Goal: Communication & Community: Answer question/provide support

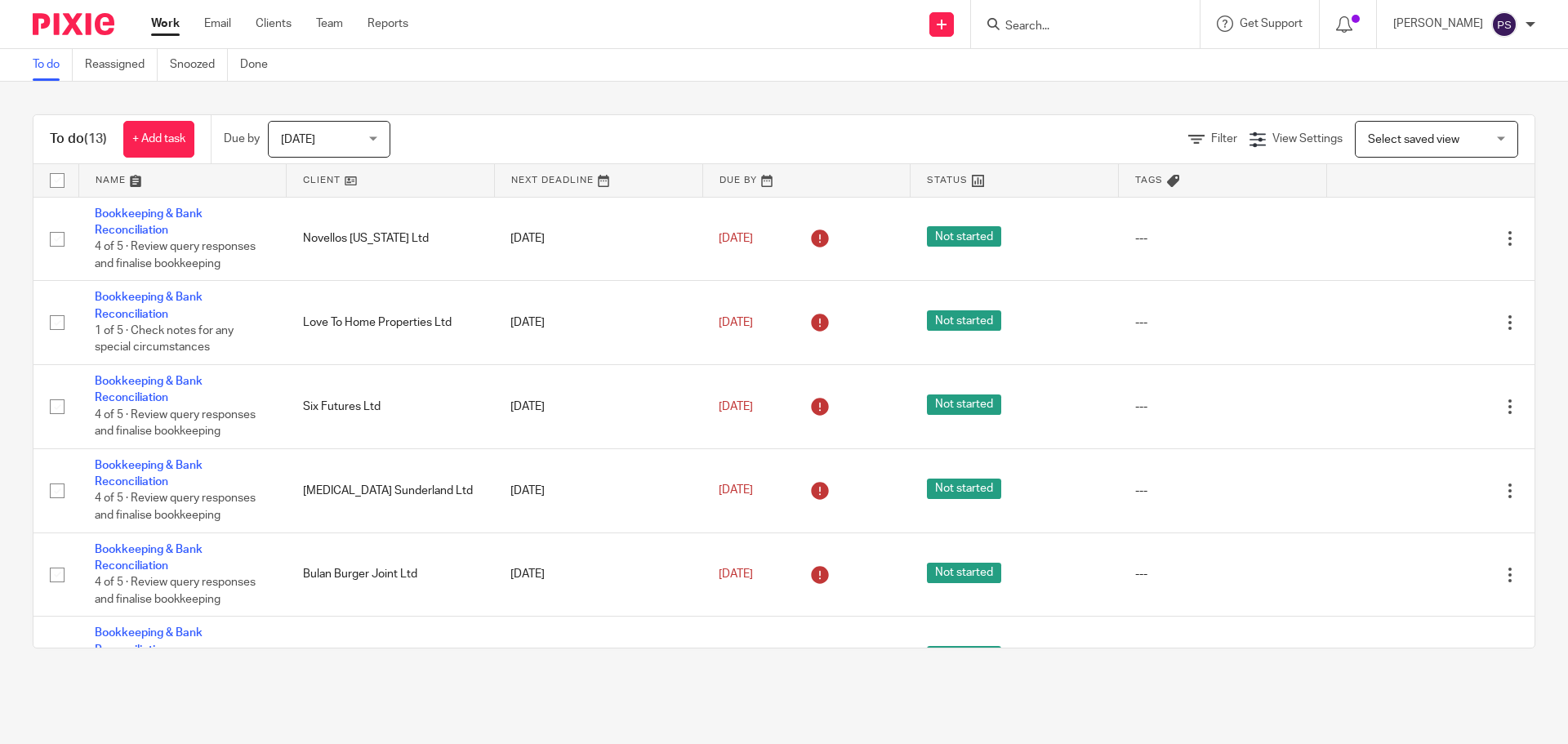
click at [1048, 24] on input "Search" at bounding box center [1077, 26] width 147 height 15
click at [1027, 22] on input "Search" at bounding box center [1077, 26] width 147 height 15
click at [1042, 27] on input "Search" at bounding box center [1077, 26] width 147 height 15
click at [1032, 29] on input "Search" at bounding box center [1077, 26] width 147 height 15
click at [1060, 16] on form at bounding box center [1090, 24] width 174 height 20
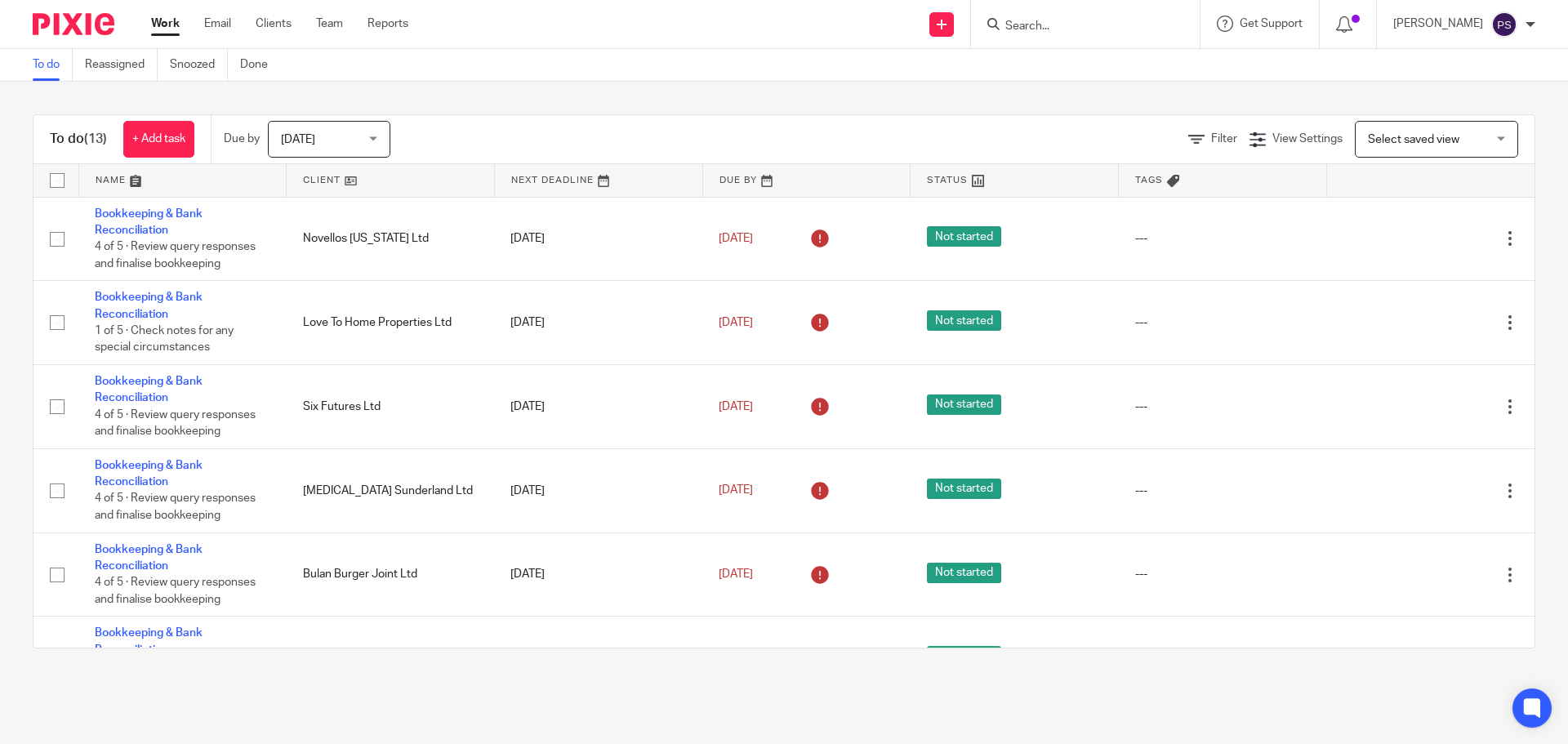
click at [1046, 21] on input "Search" at bounding box center [1077, 26] width 147 height 15
type input "B"
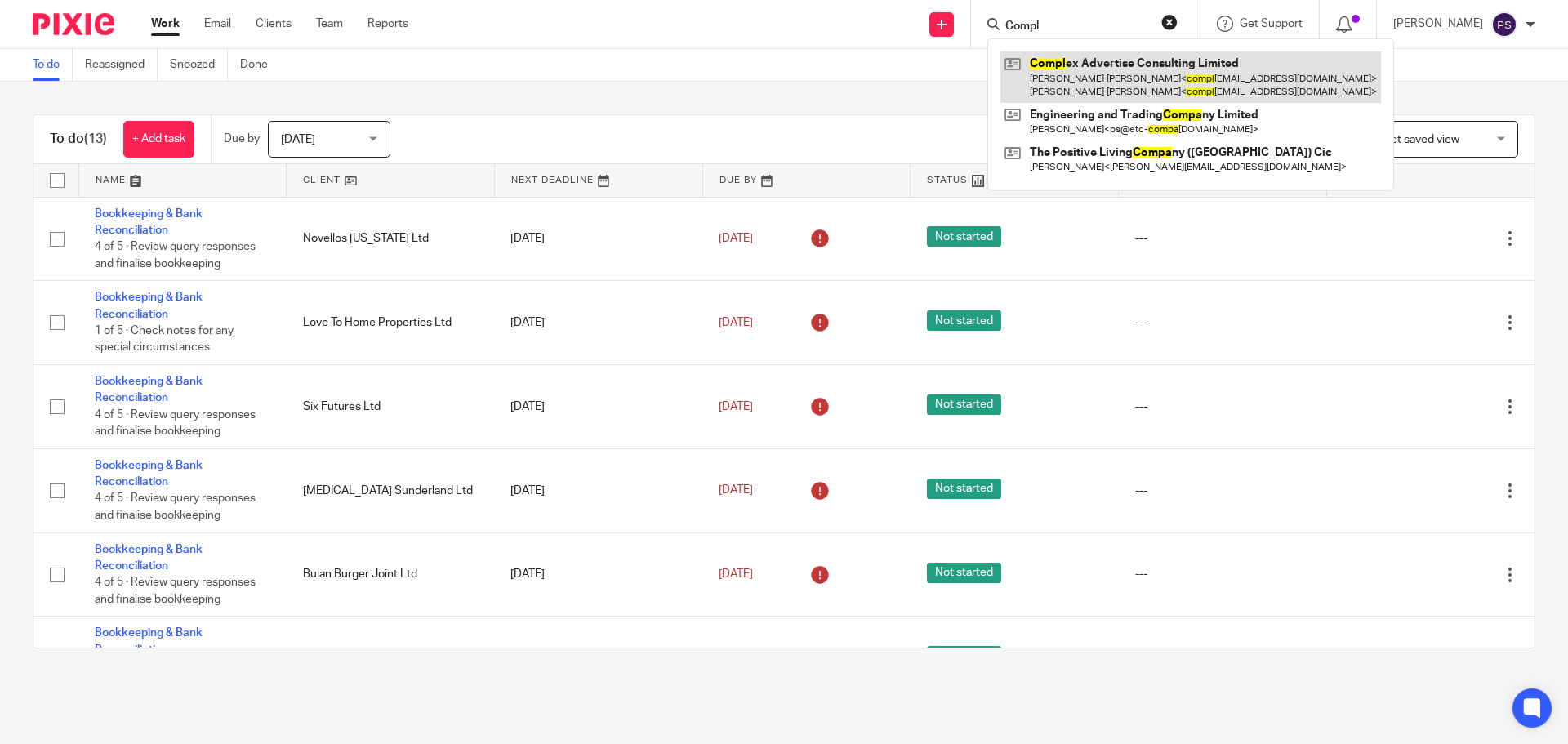
type input "Compl"
click at [1085, 82] on link at bounding box center [1191, 77] width 381 height 51
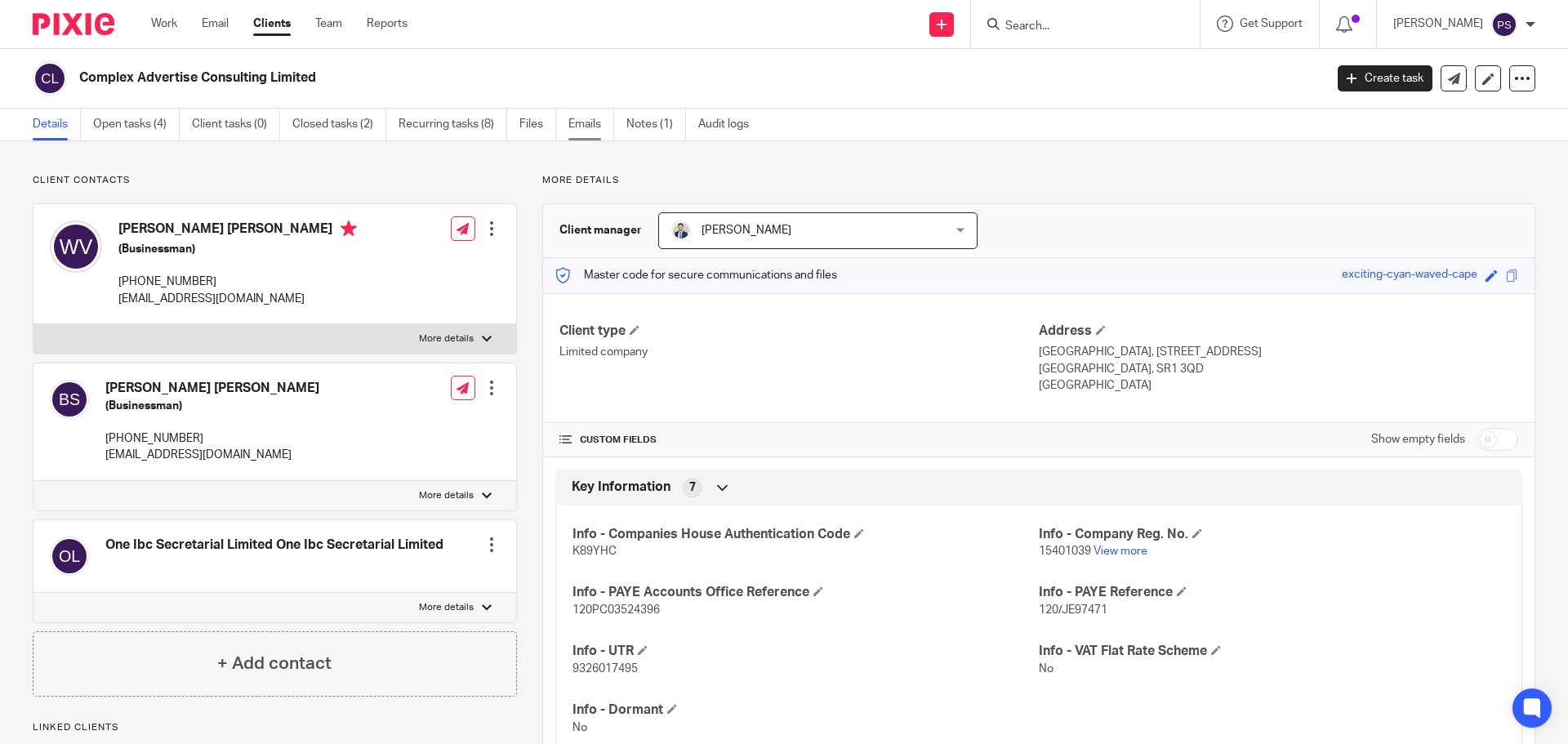
click at [580, 130] on link "Emails" at bounding box center [591, 124] width 45 height 31
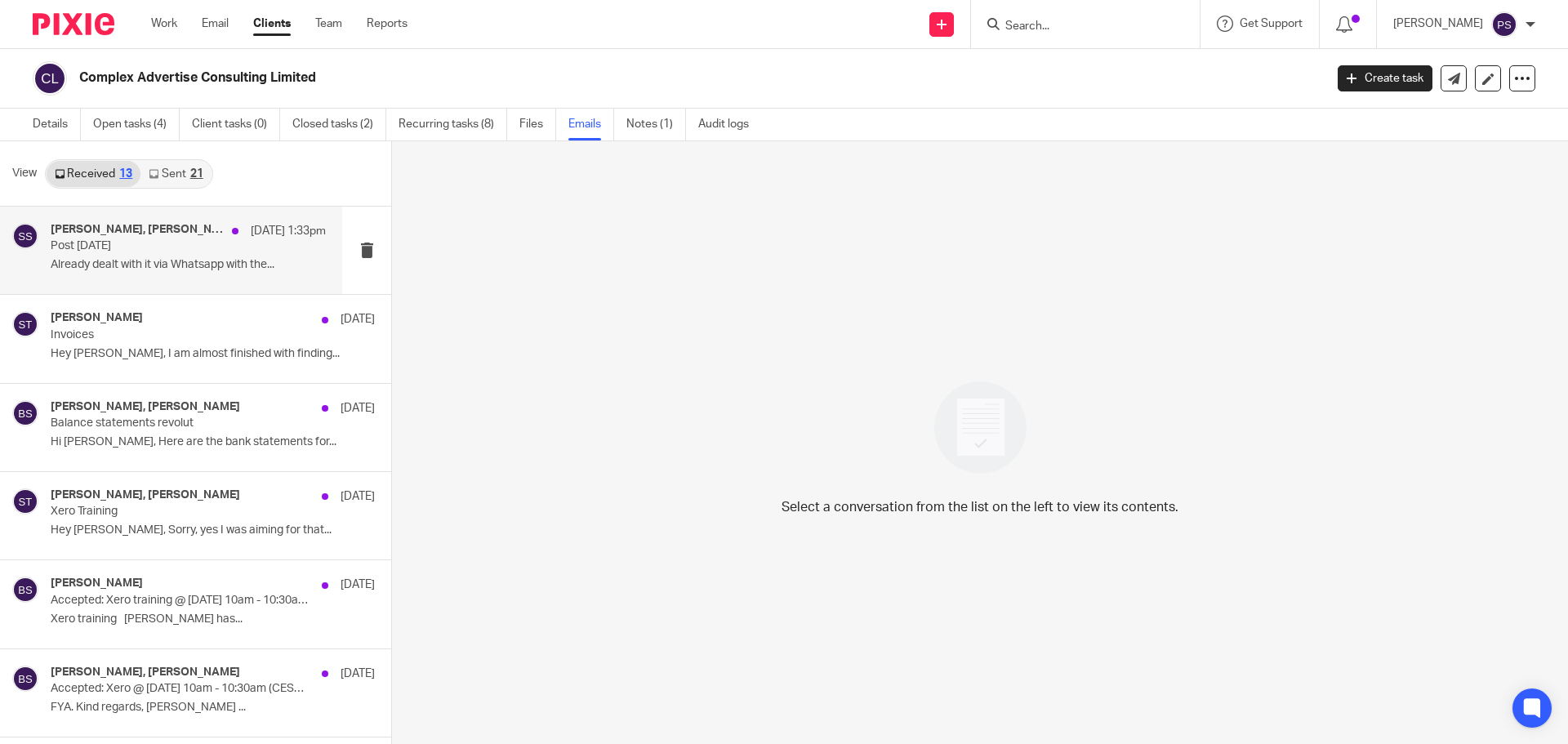
click at [147, 251] on p "Post [DATE]" at bounding box center [161, 246] width 220 height 14
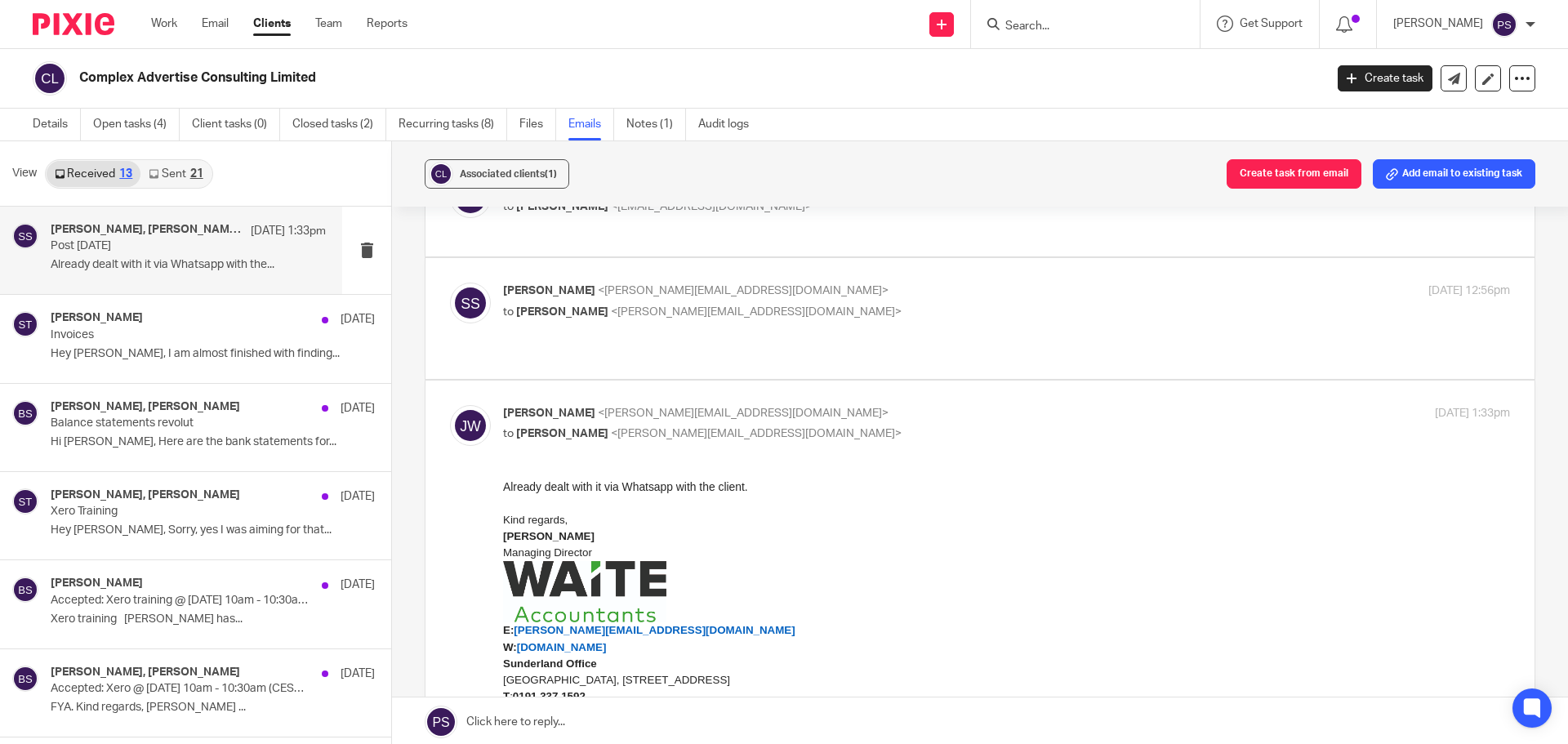
scroll to position [408, 0]
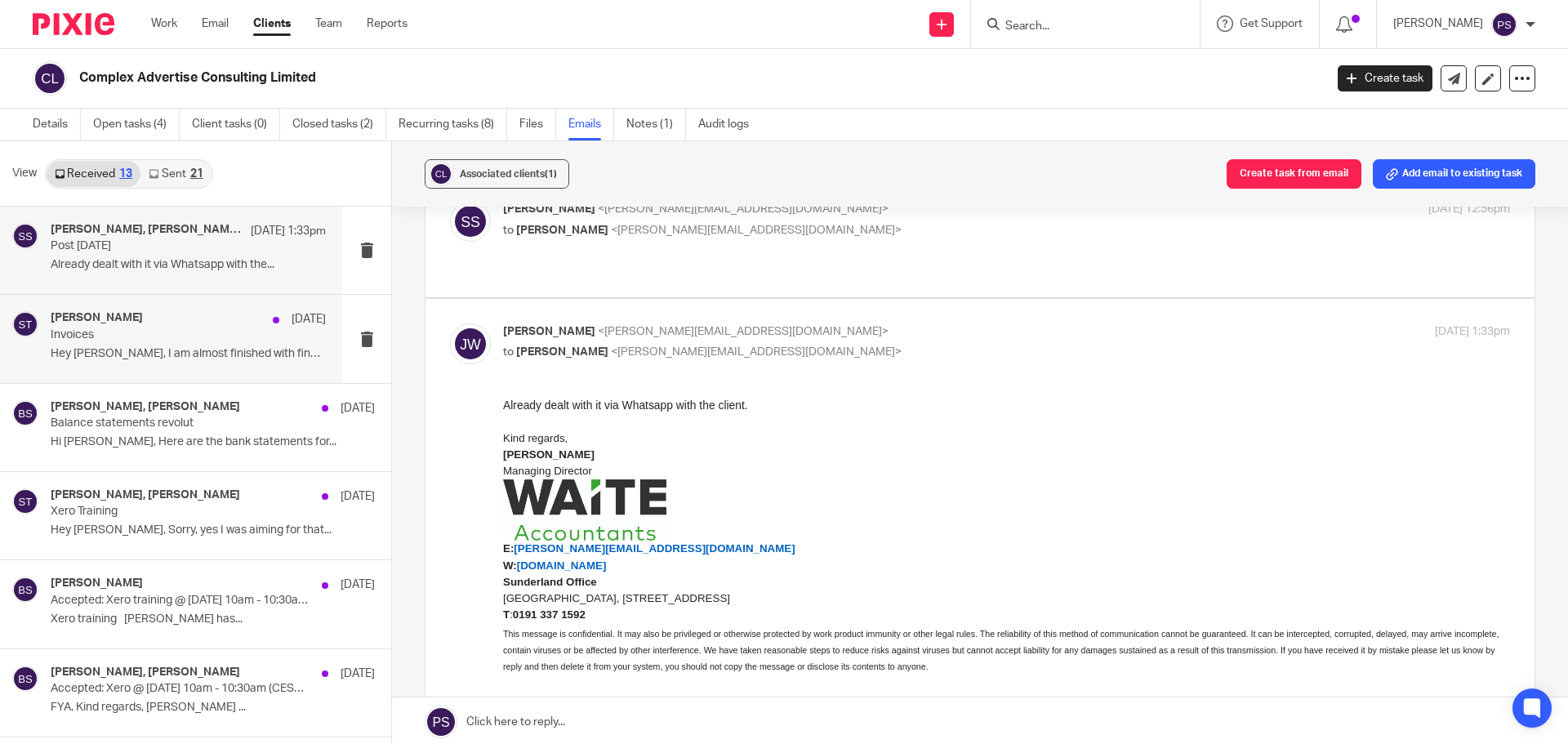
click at [178, 340] on p "Invoices" at bounding box center [161, 335] width 220 height 14
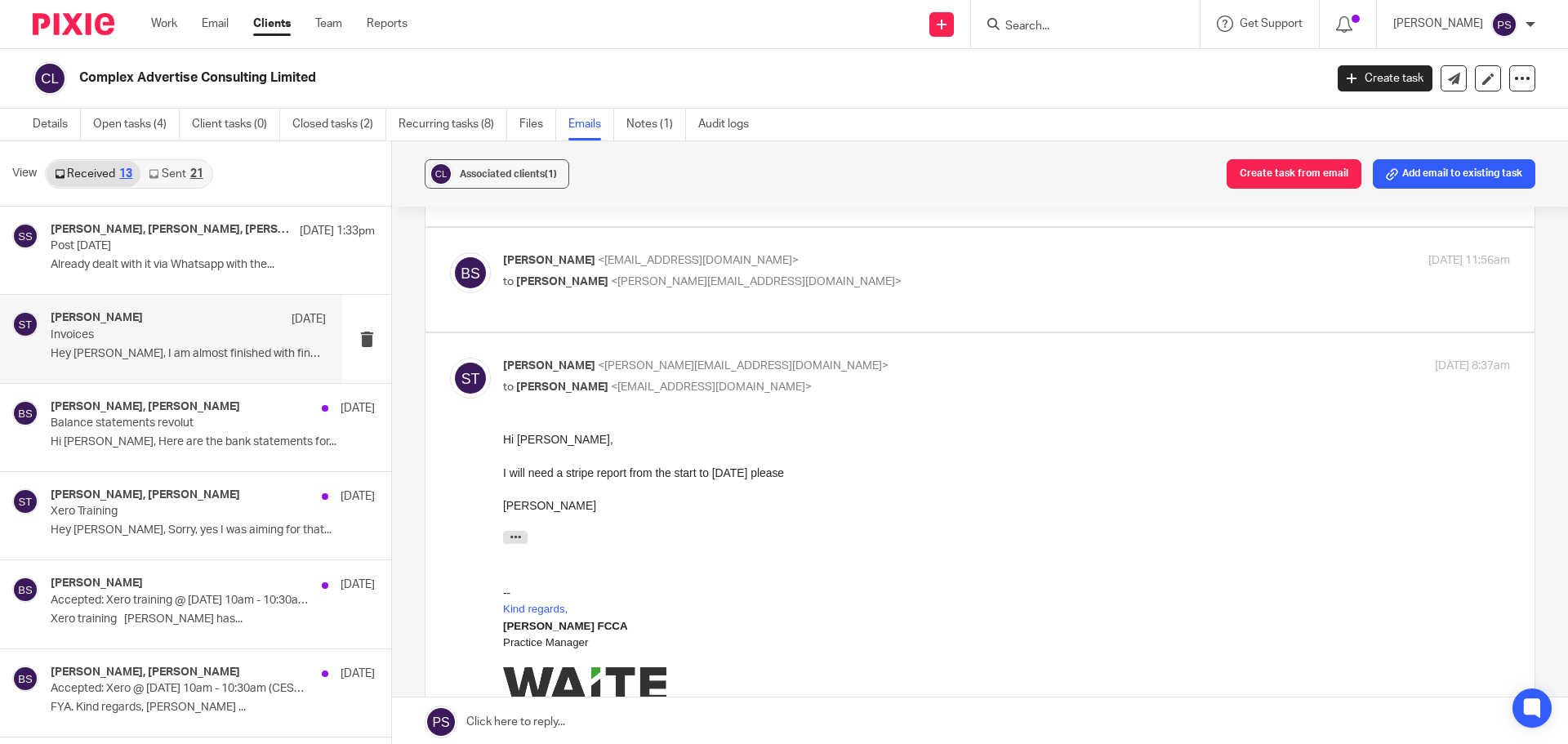
scroll to position [81, 0]
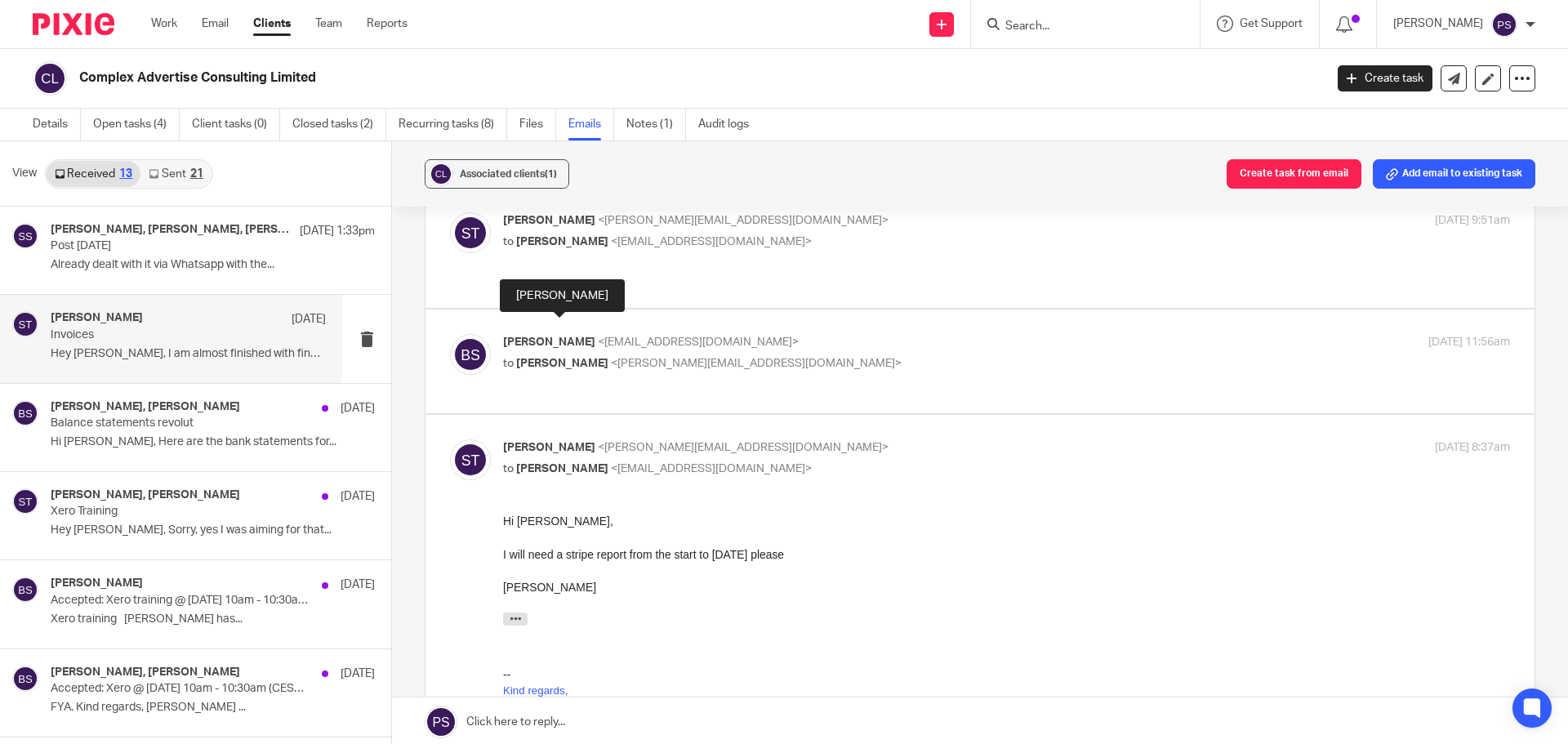
click at [596, 336] on span "Benjamin Spaargaren" at bounding box center [549, 341] width 93 height 11
checkbox input "true"
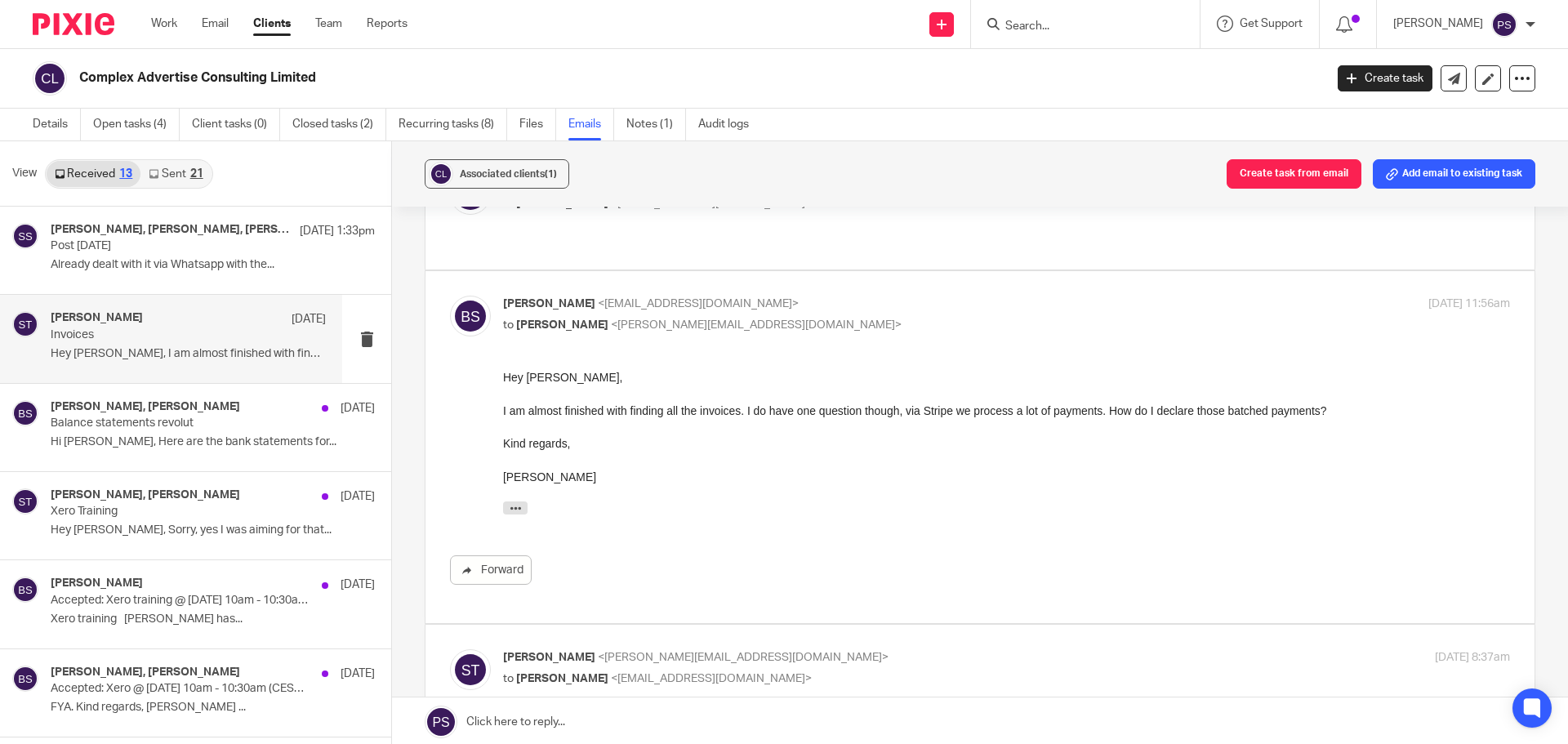
scroll to position [0, 0]
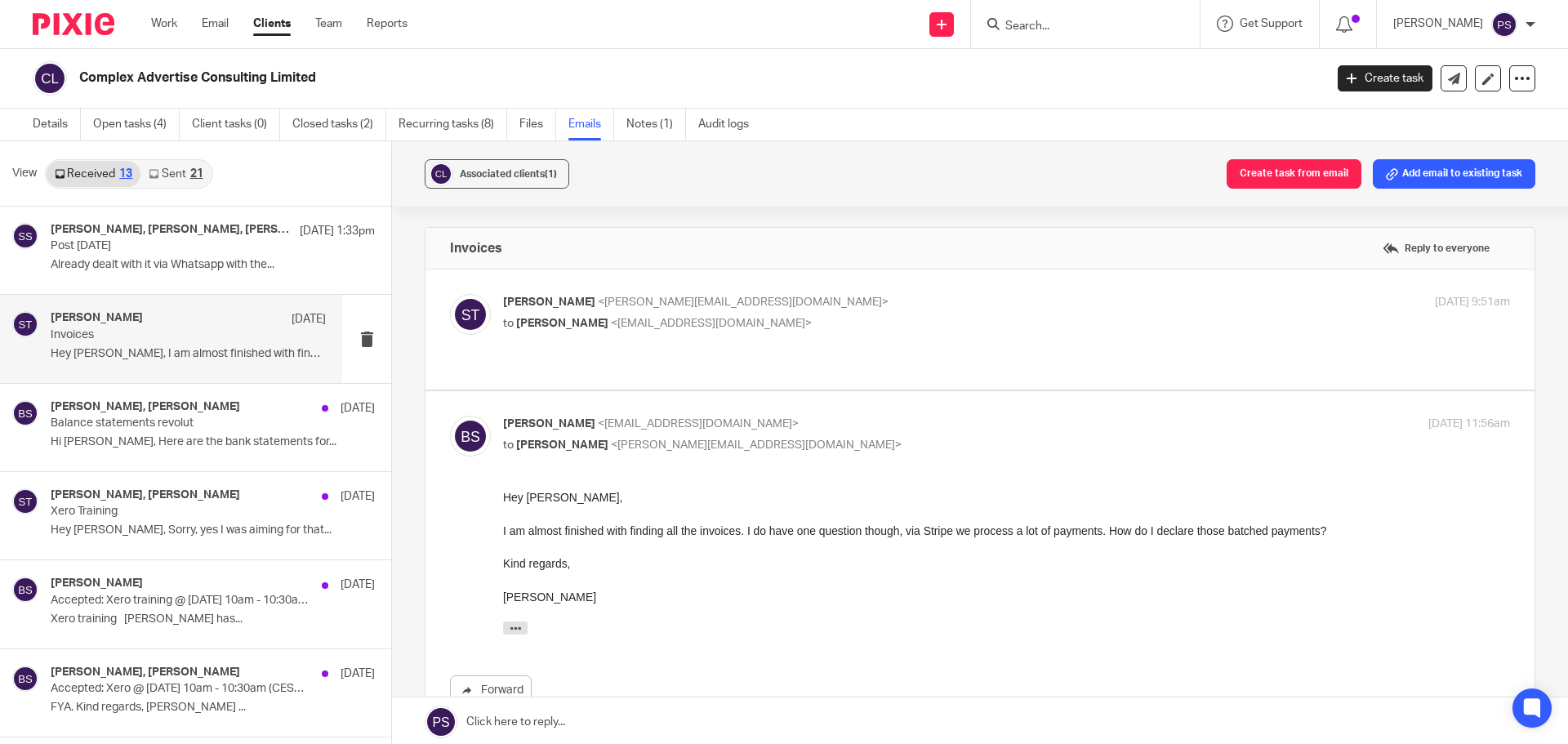
click at [571, 300] on span "[PERSON_NAME]" at bounding box center [549, 301] width 93 height 11
checkbox input "true"
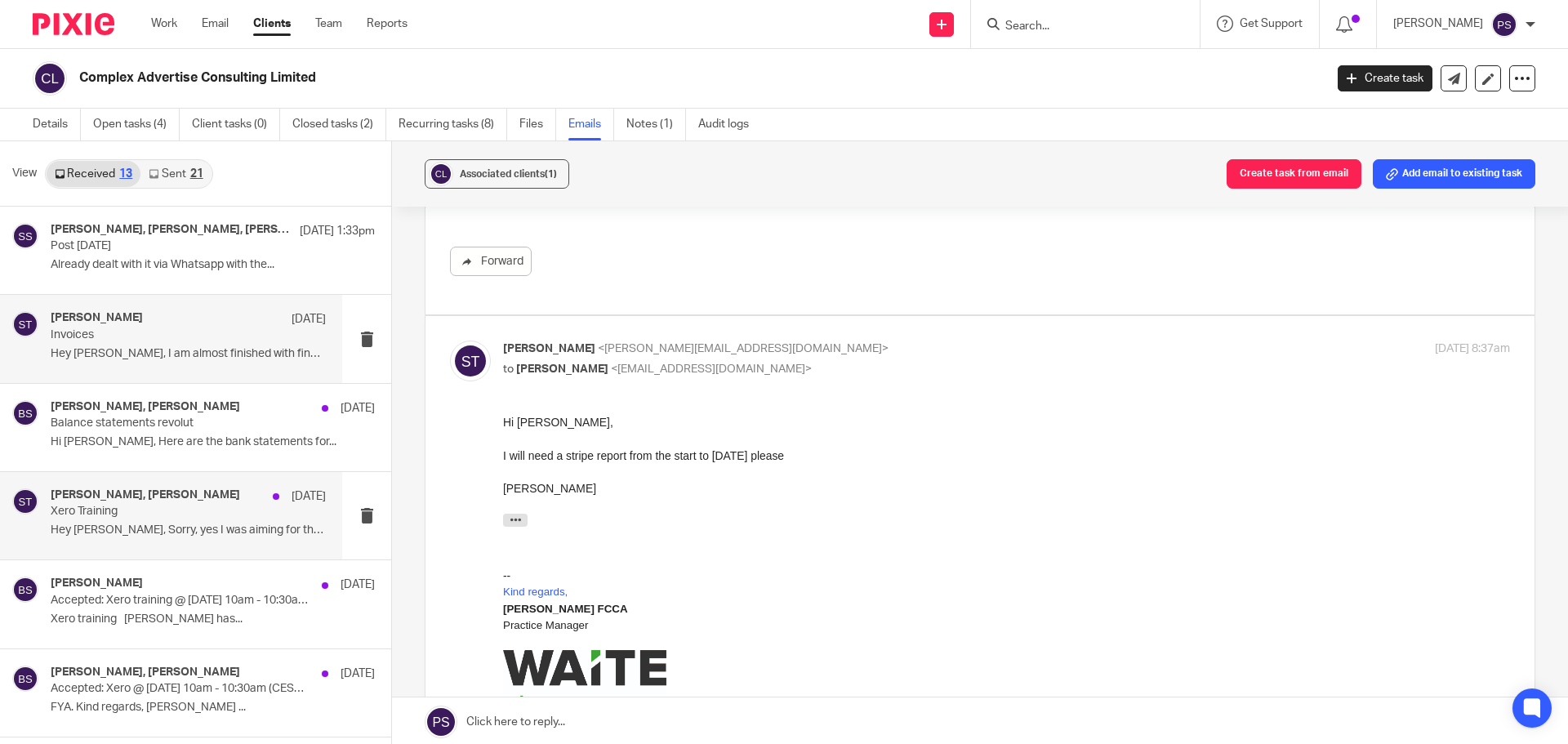
scroll to position [898, 0]
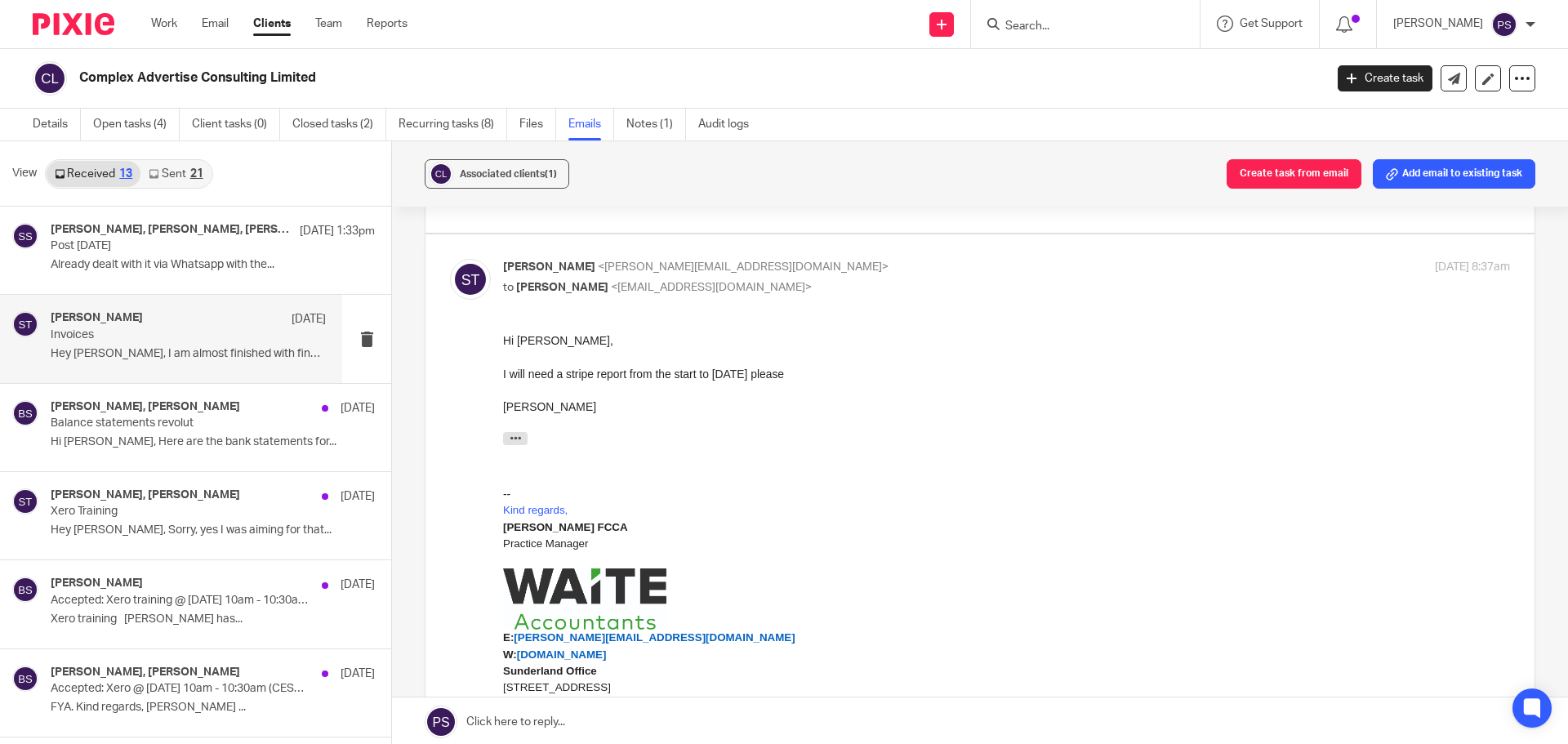
click at [1048, 384] on div at bounding box center [1006, 389] width 1007 height 17
click at [1440, 70] on link at bounding box center [1454, 79] width 26 height 26
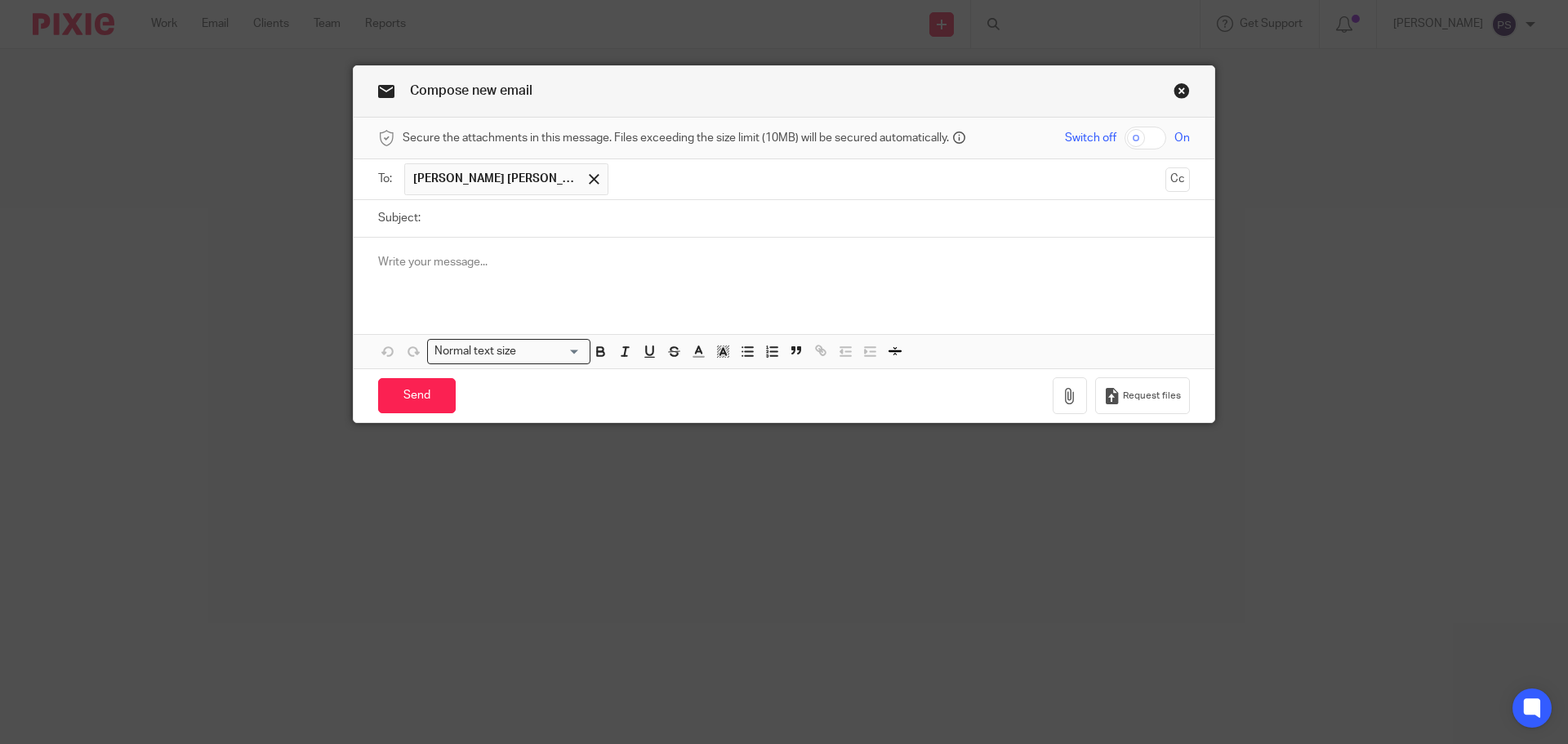
click at [488, 220] on input "Subject:" at bounding box center [809, 218] width 761 height 37
click at [522, 270] on p at bounding box center [784, 262] width 812 height 17
click at [462, 230] on input "Subject:" at bounding box center [809, 218] width 761 height 37
click at [463, 224] on input "Subject:" at bounding box center [809, 218] width 761 height 37
click at [632, 222] on input "Subject:" at bounding box center [809, 218] width 761 height 37
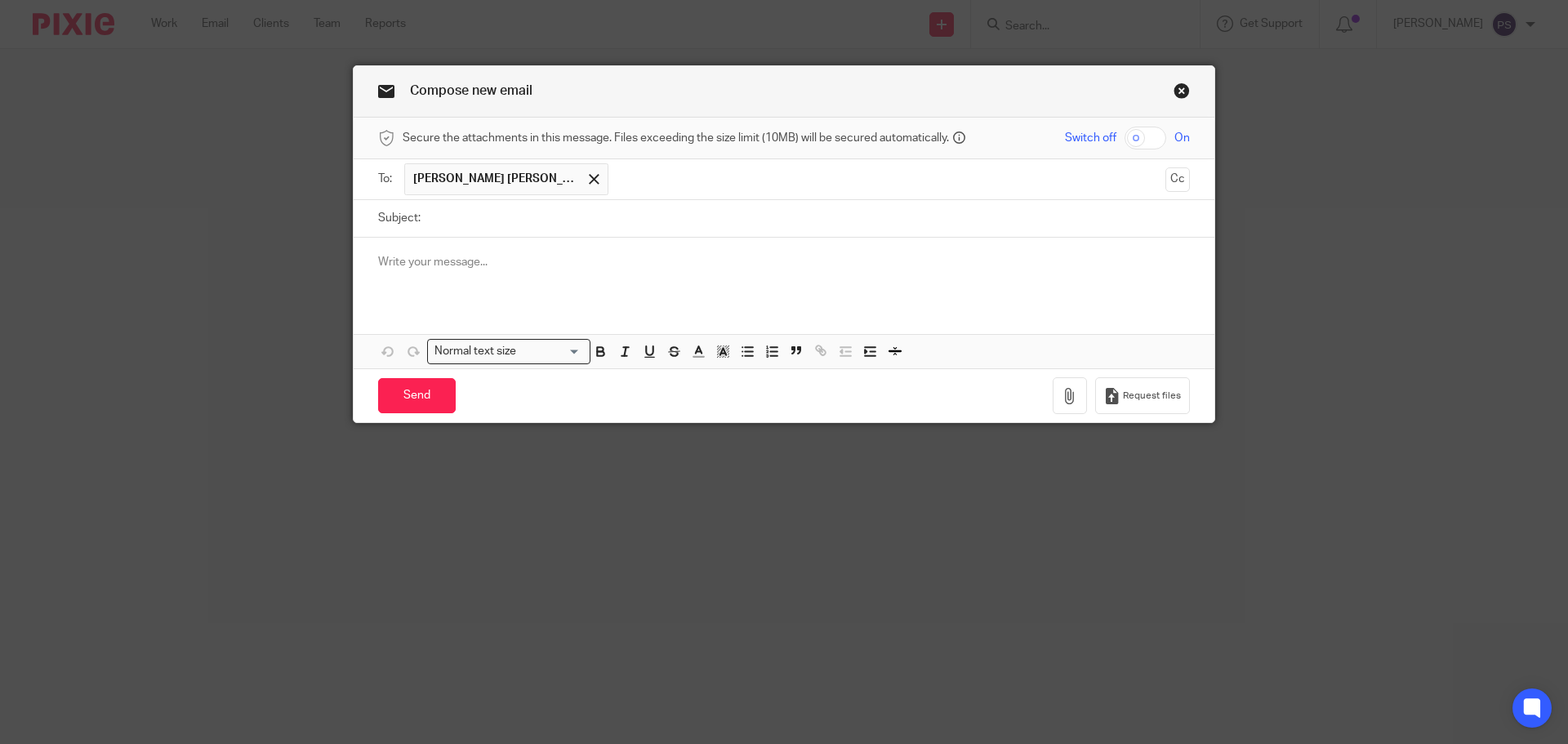
paste input "Clarification on "Wallet Balance Funding" Transactions"
type input "Clarification on "Wallet Balance Funding" Transactions"
click at [485, 258] on p at bounding box center [784, 262] width 812 height 17
click at [456, 265] on p at bounding box center [784, 262] width 812 height 17
click at [589, 182] on span at bounding box center [594, 179] width 10 height 10
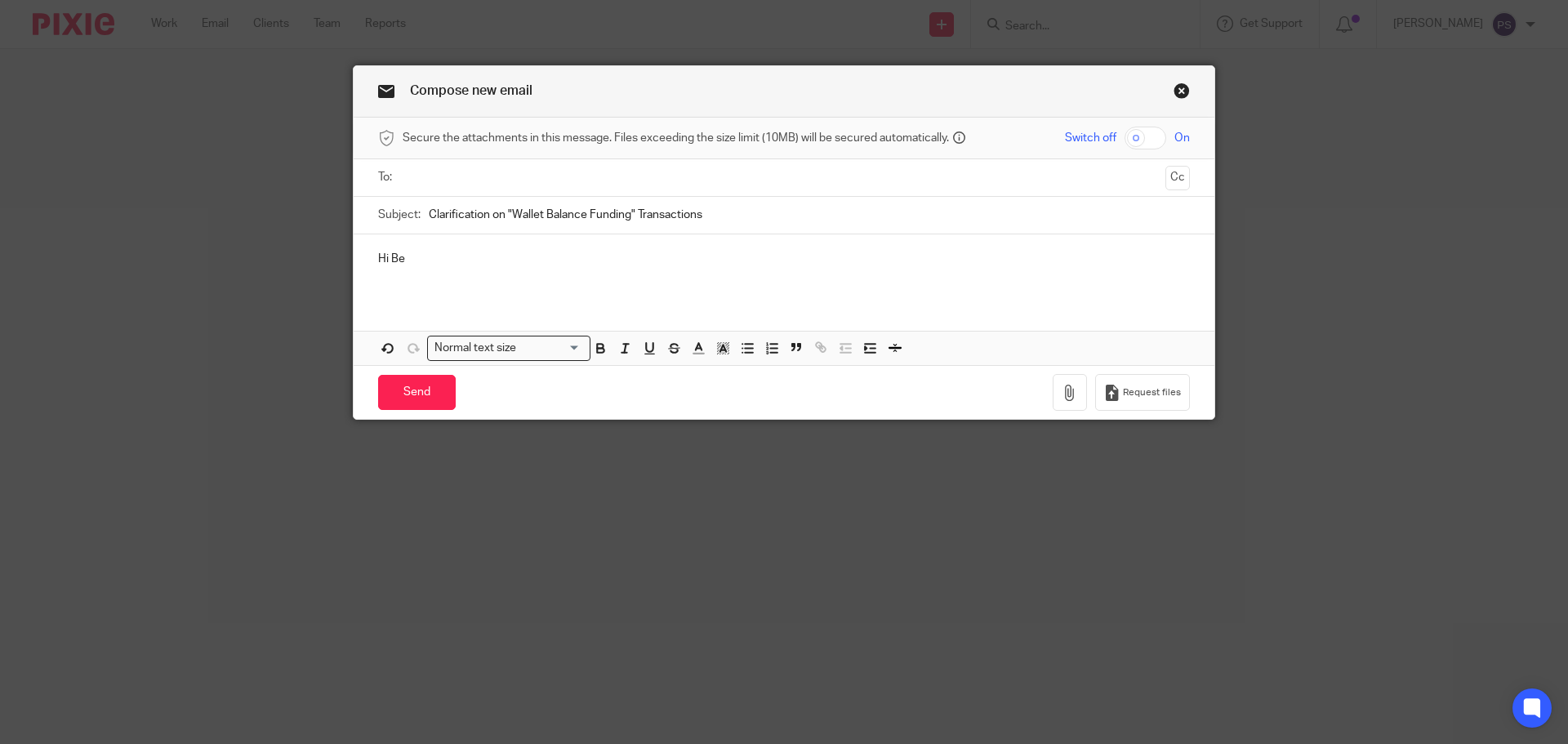
click at [514, 181] on input "text" at bounding box center [783, 178] width 750 height 19
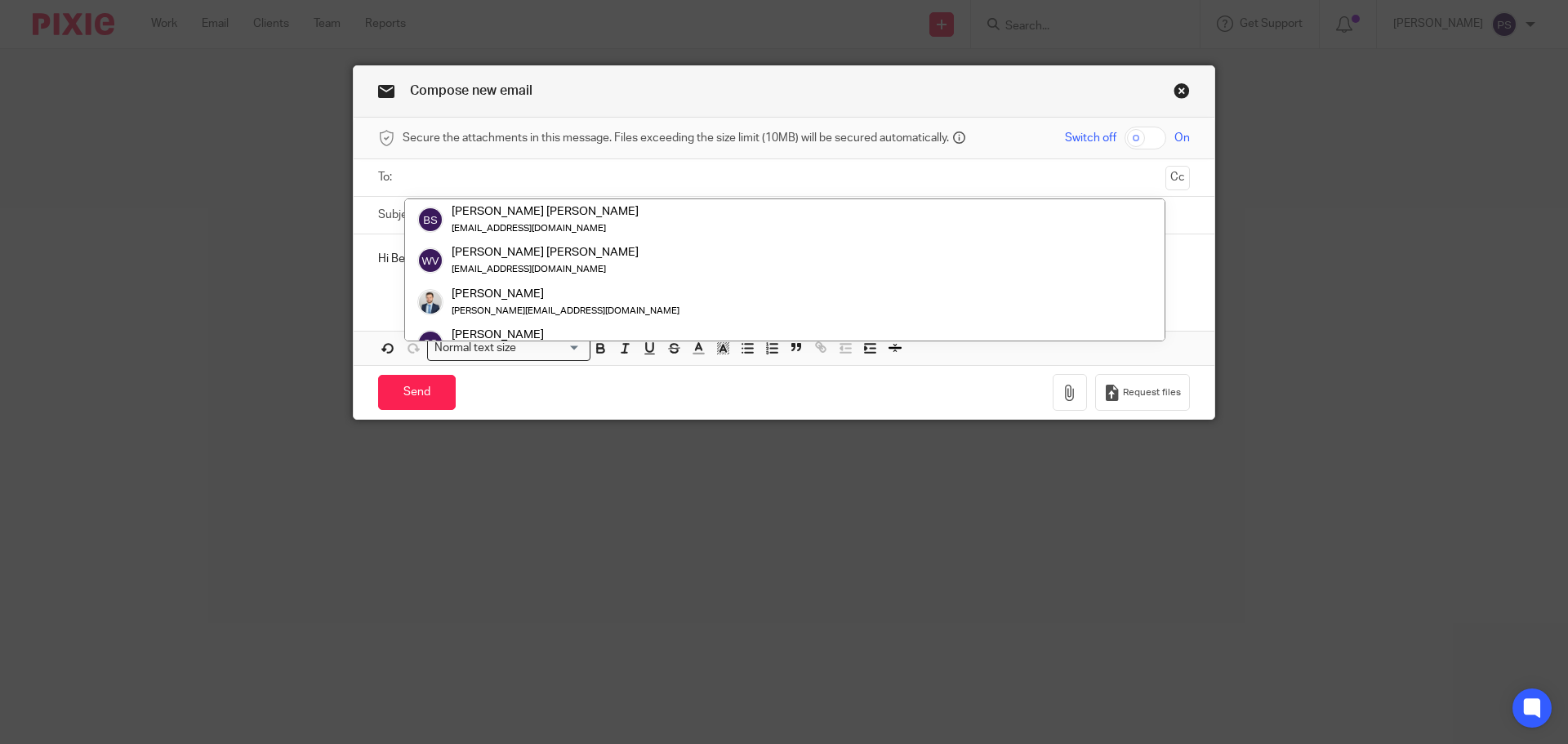
type input "N"
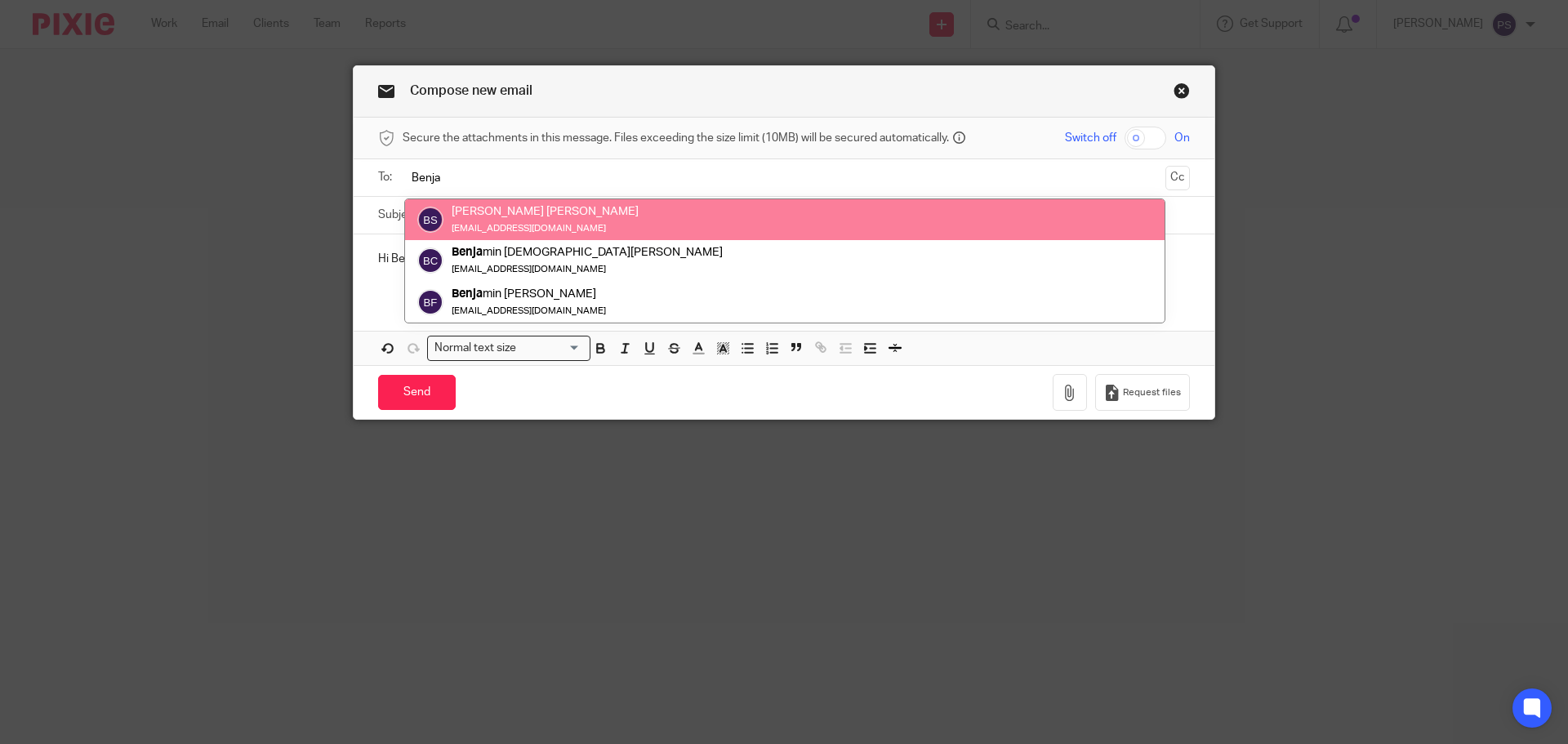
type input "Benja"
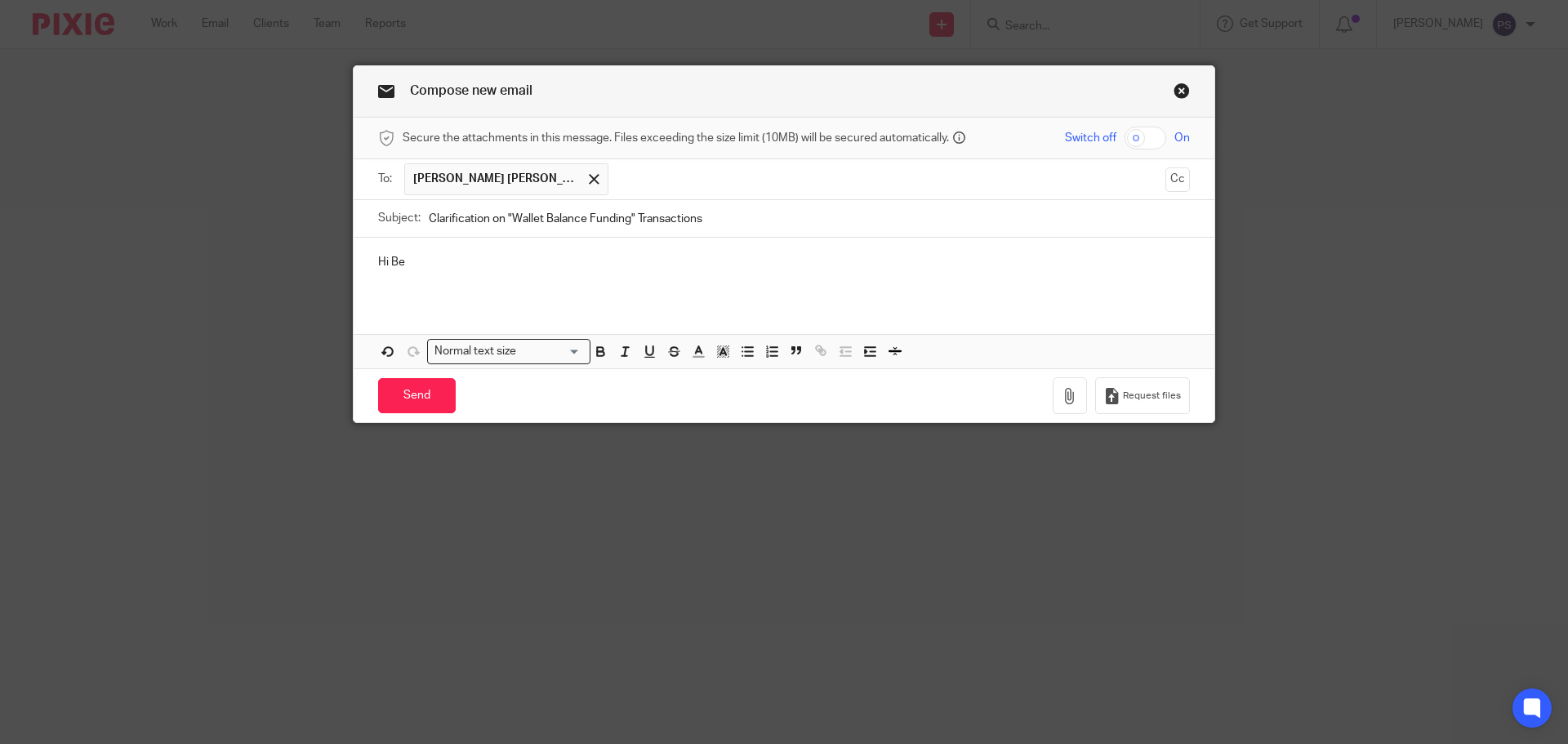
click at [473, 265] on p "Hi Be" at bounding box center [784, 262] width 812 height 17
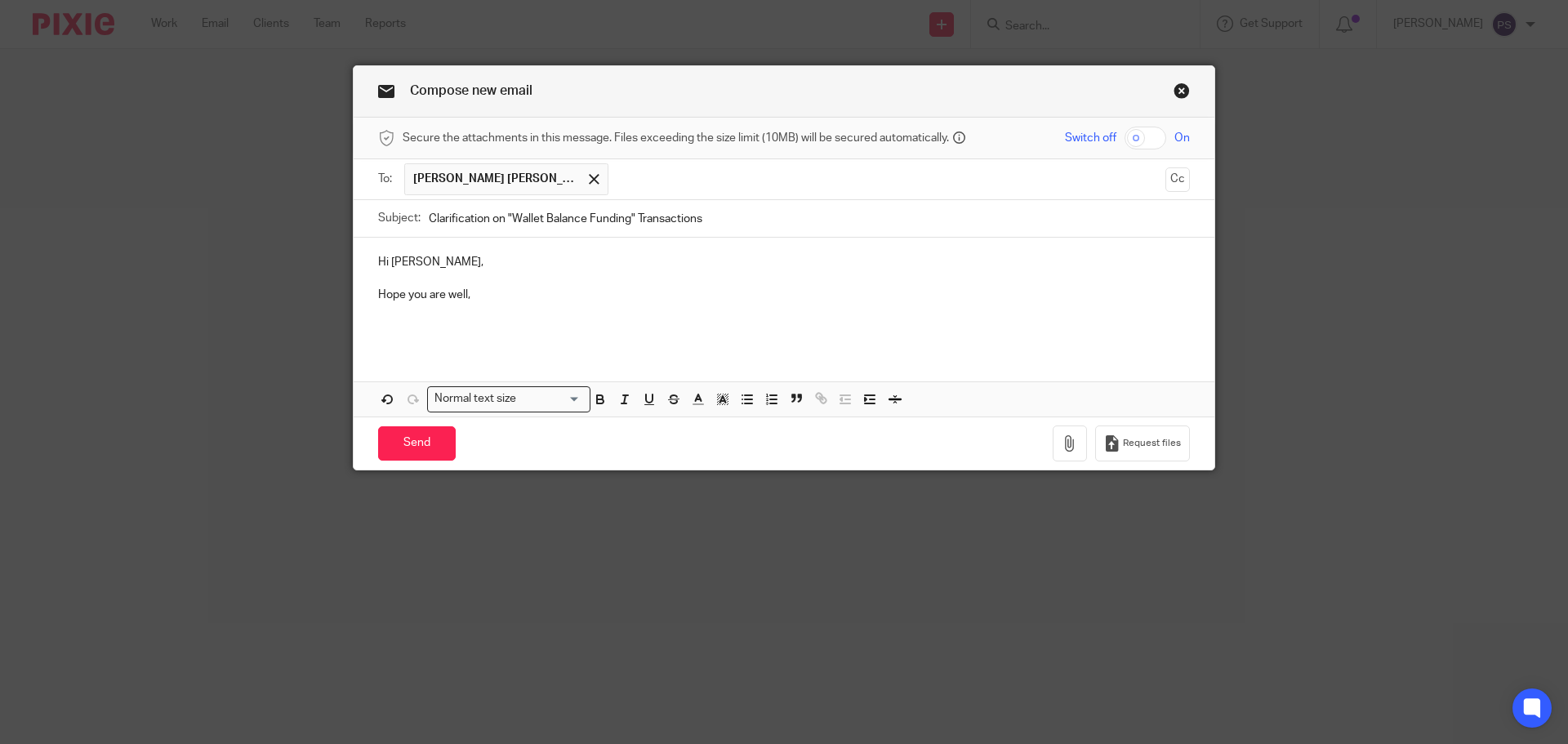
drag, startPoint x: 117, startPoint y: 458, endPoint x: 135, endPoint y: 460, distance: 18.1
click at [117, 458] on div "Compose new email Secure the attachments in this message. Files exceeding the s…" at bounding box center [784, 372] width 1568 height 744
click at [296, 600] on div "Compose new email Secure the attachments in this message. Files exceeding the s…" at bounding box center [784, 372] width 1568 height 744
click at [221, 451] on div "Compose new email Secure the attachments in this message. Files exceeding the s…" at bounding box center [784, 372] width 1568 height 744
click at [558, 295] on p "Hope you are well," at bounding box center [784, 294] width 812 height 17
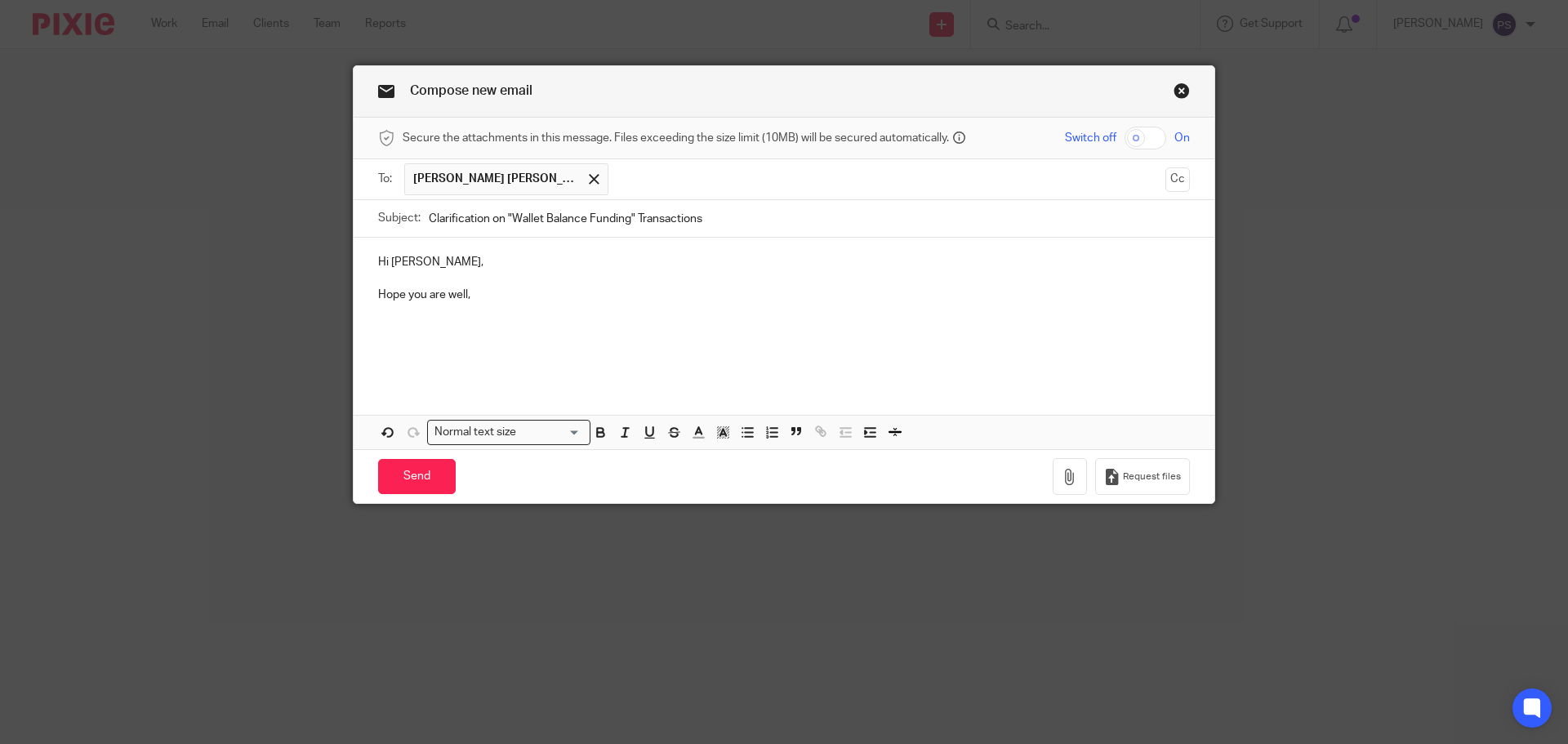
click at [405, 318] on p at bounding box center [784, 312] width 812 height 17
click at [399, 335] on p at bounding box center [784, 328] width 812 height 17
click at [466, 329] on p "I am Pauline from" at bounding box center [784, 328] width 812 height 17
click at [558, 327] on p "I am Pauline from Waite A" at bounding box center [784, 328] width 812 height 17
click at [664, 337] on p at bounding box center [784, 344] width 812 height 17
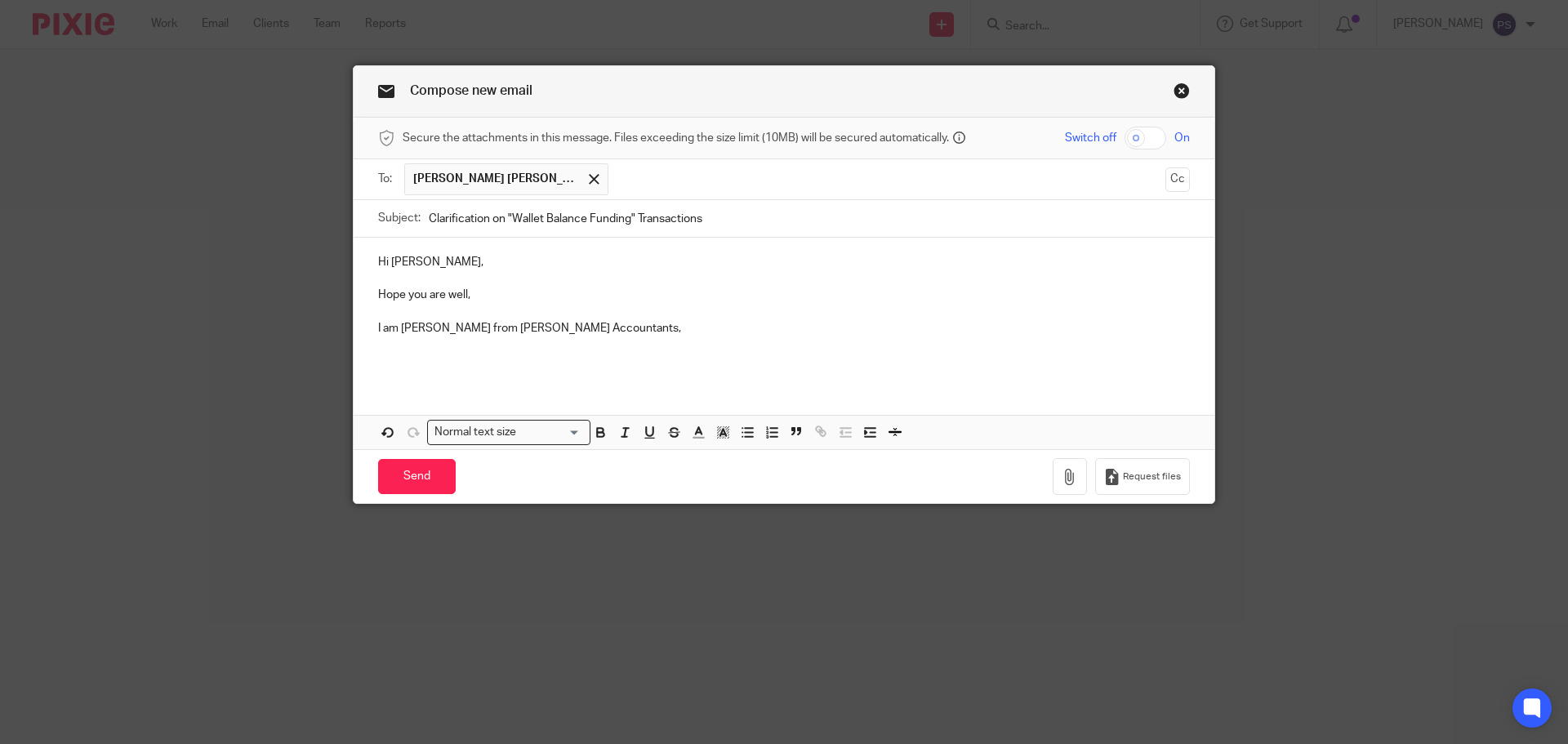
click at [583, 333] on p "I am Pauline from Waite Accountants," at bounding box center [784, 328] width 812 height 17
click at [831, 332] on p "I am Pauline from Waite Accountants, just want to confirm about the transaction…" at bounding box center [784, 328] width 812 height 17
drag, startPoint x: 1011, startPoint y: 326, endPoint x: 810, endPoint y: 327, distance: 201.0
click at [810, 327] on p "I am Pauline from Waite Accountants, just want to confirm about the transaction…" at bounding box center [784, 328] width 812 height 17
click at [1075, 329] on p "I am Pauline from Waite Accountants, just want to confirm about the transaction…" at bounding box center [784, 328] width 812 height 17
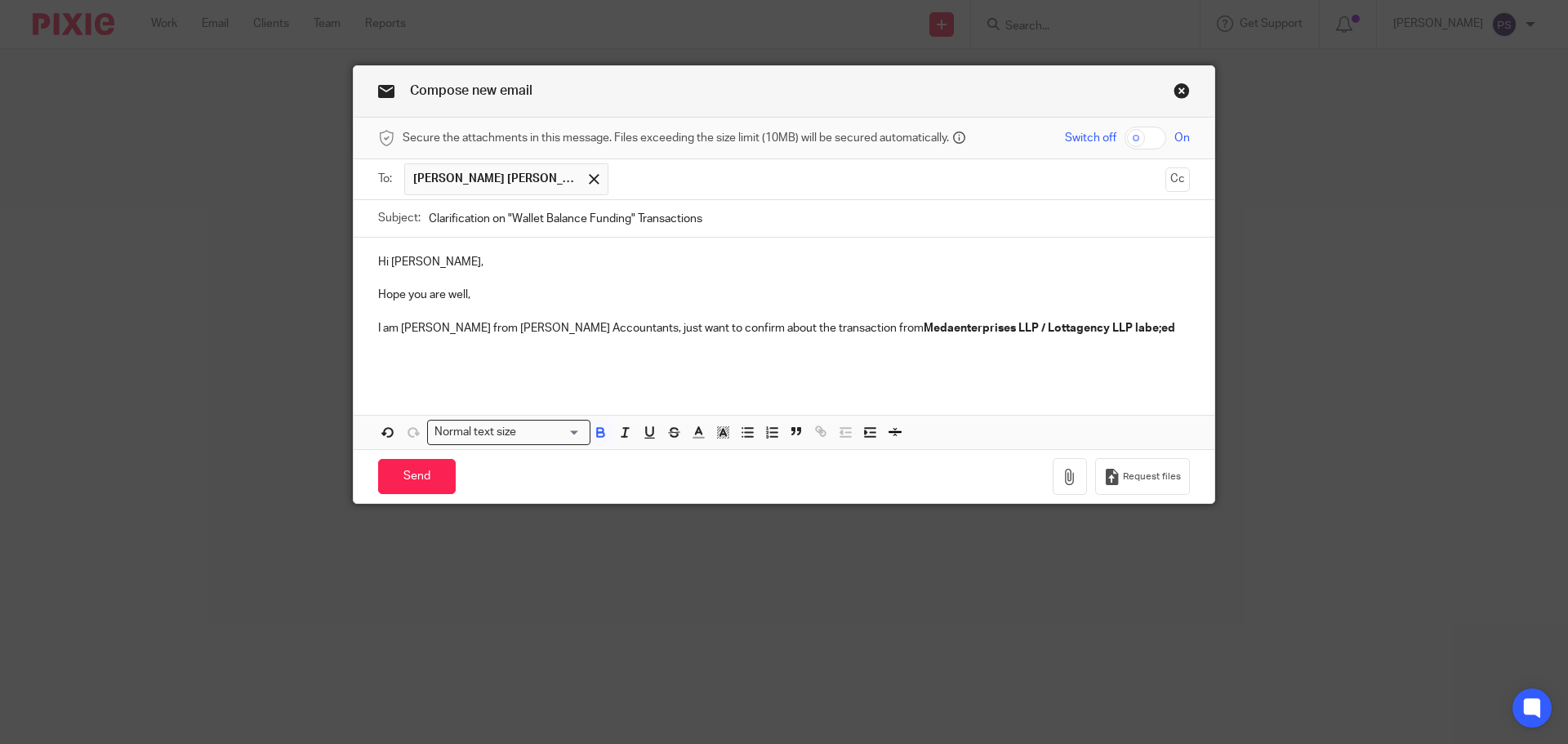
click at [1075, 333] on p "I am Pauline from Waite Accountants, just want to confirm about the transaction…" at bounding box center [784, 328] width 812 height 17
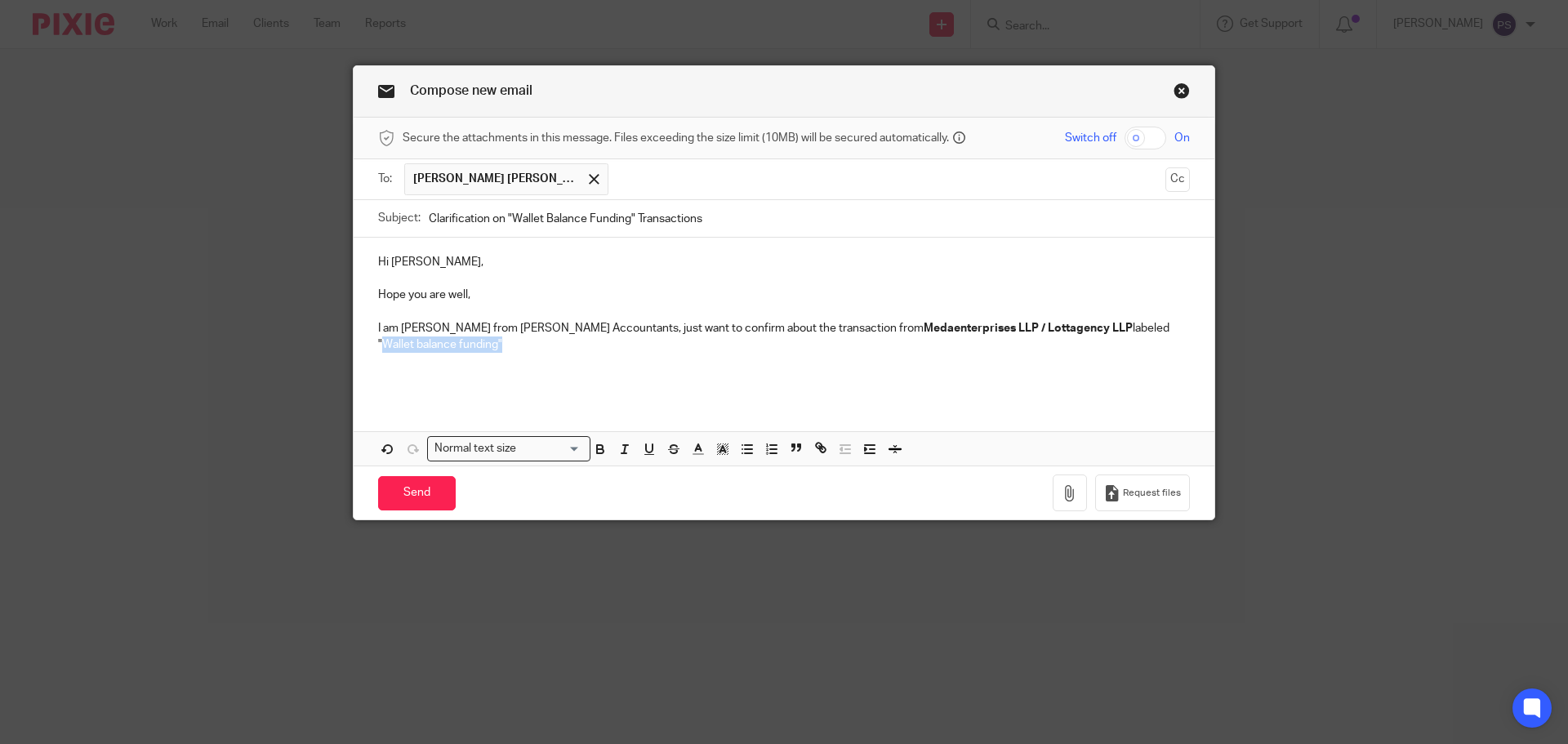
drag, startPoint x: 1187, startPoint y: 322, endPoint x: 1306, endPoint y: 355, distance: 123.5
click at [1062, 331] on div "Hi Benjamin, Hope you are well, I am Pauline from Waite Accountants, just want …" at bounding box center [784, 318] width 860 height 161
click at [435, 347] on strong ""Wallet balance funding"," at bounding box center [501, 344] width 134 height 11
click at [428, 345] on p "I am Pauline from Waite Accountants, just want to confirm about the transaction…" at bounding box center [784, 337] width 812 height 33
click at [570, 345] on strong at bounding box center [570, 344] width 3 height 11
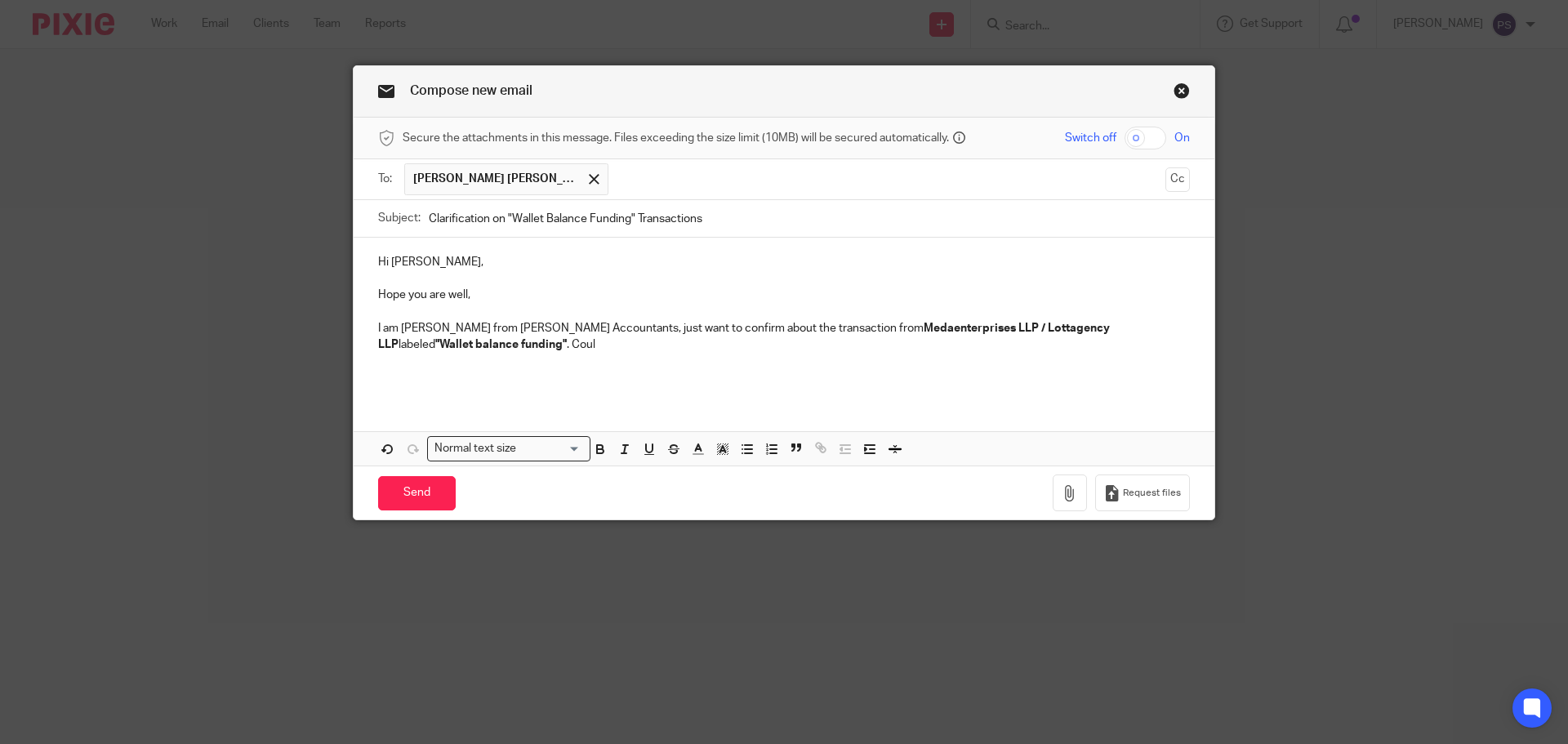
click at [487, 348] on p "I am Pauline from Waite Accountants, just want to confirm about the transaction…" at bounding box center [784, 337] width 812 height 33
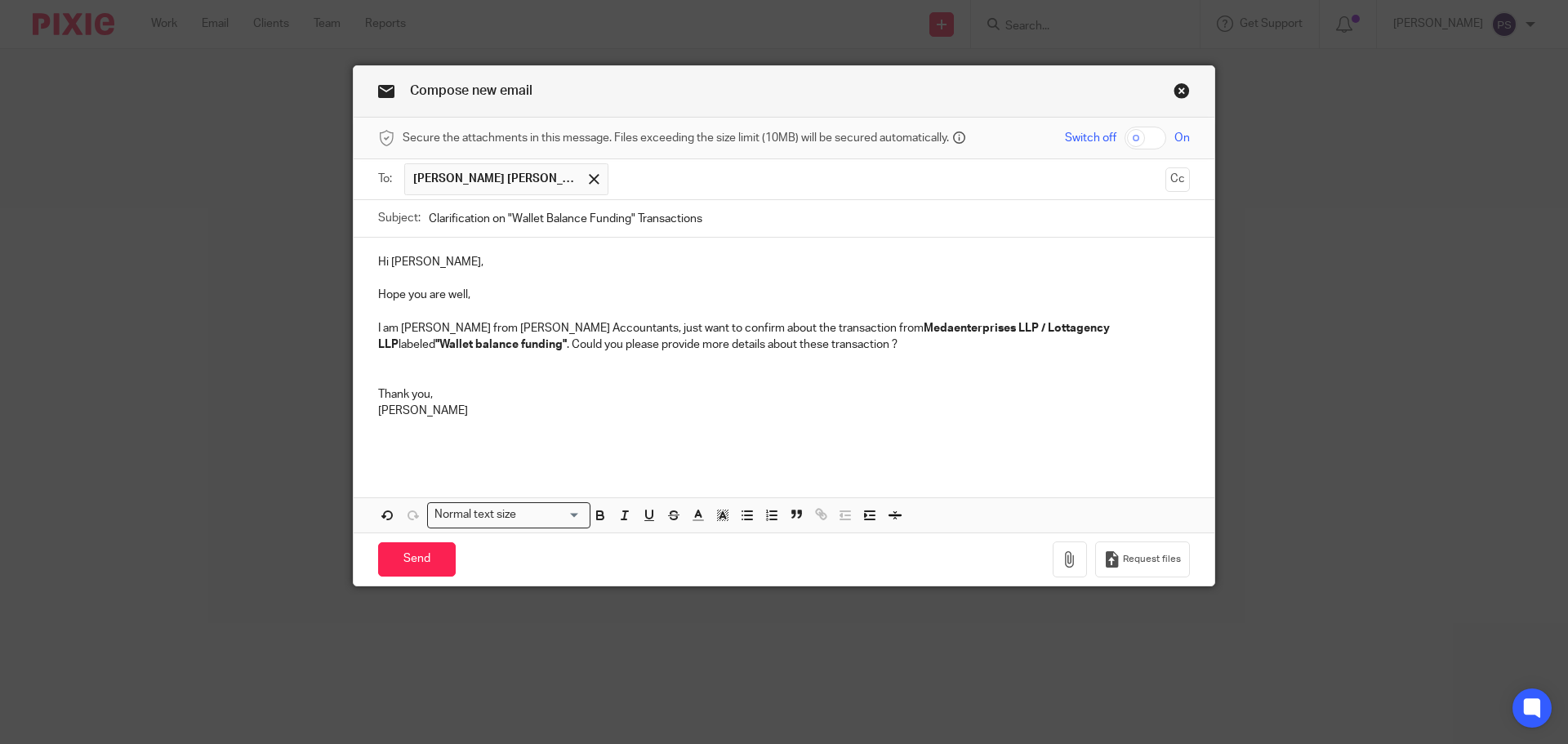
click at [763, 347] on p "I am Pauline from Waite Accountants, just want to confirm about the transaction…" at bounding box center [784, 337] width 812 height 33
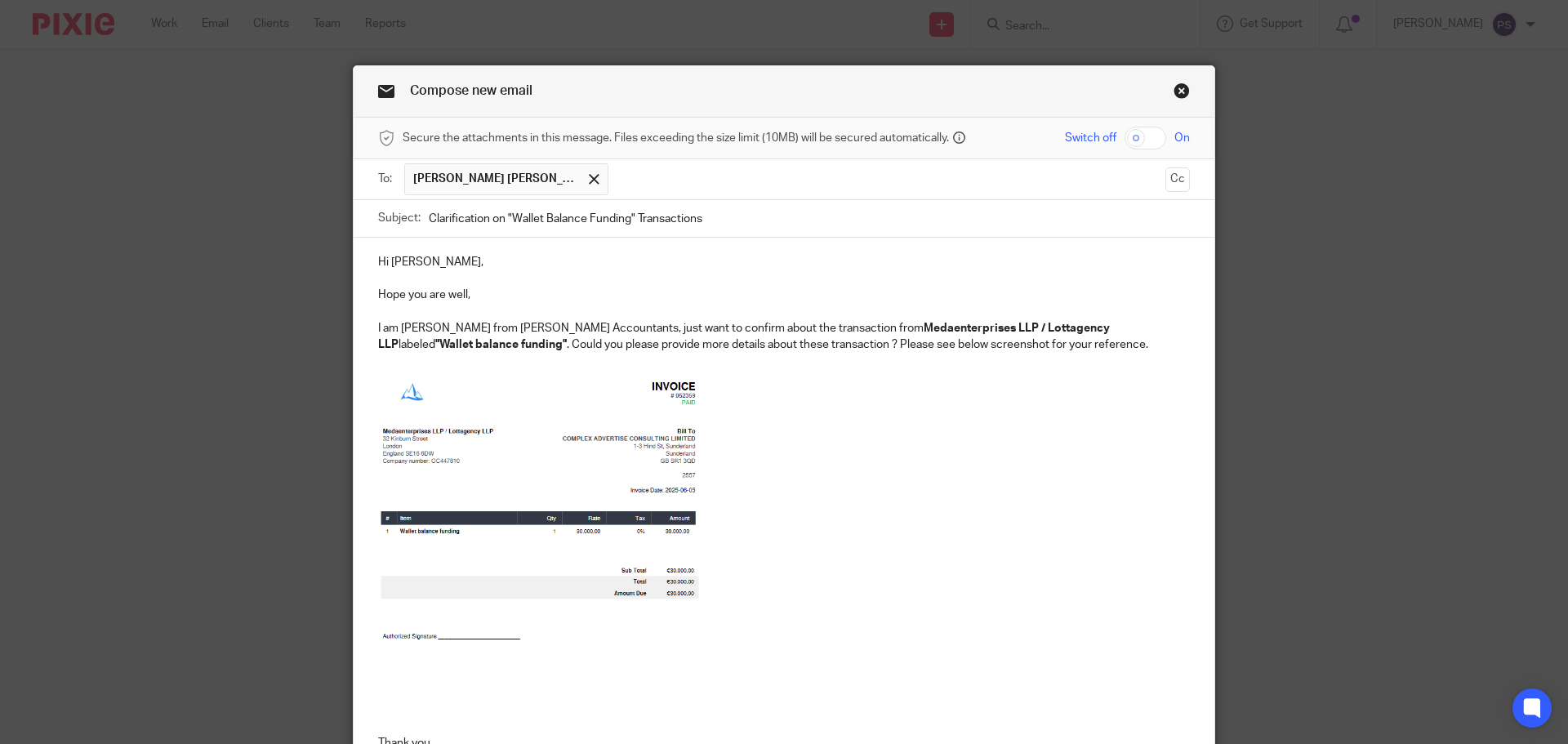
click at [765, 493] on p at bounding box center [784, 536] width 812 height 332
click at [591, 479] on img at bounding box center [542, 534] width 329 height 327
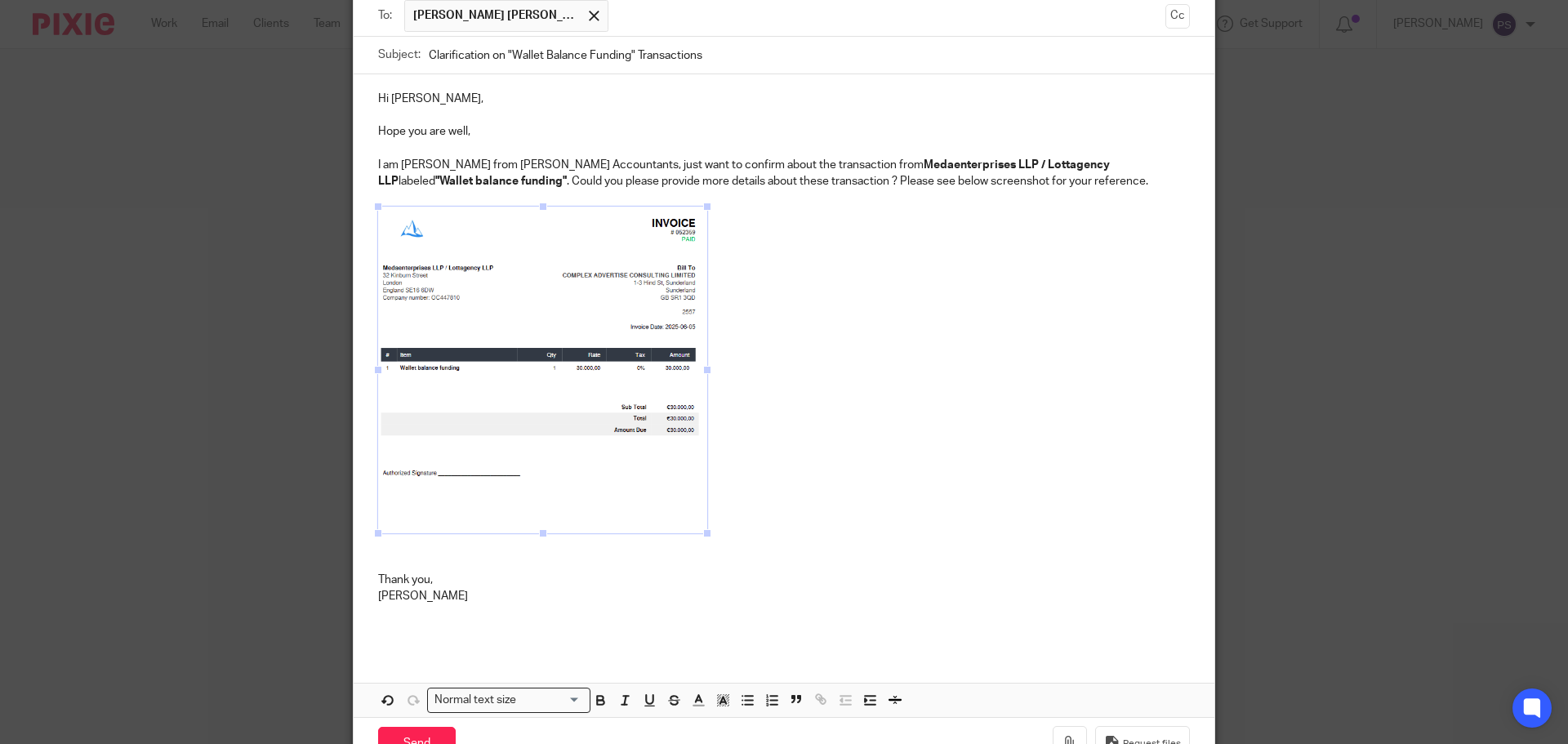
click at [801, 557] on p at bounding box center [784, 562] width 812 height 17
click at [496, 576] on p "Thank you," at bounding box center [784, 579] width 812 height 17
click at [421, 596] on p "Pauline" at bounding box center [784, 596] width 812 height 17
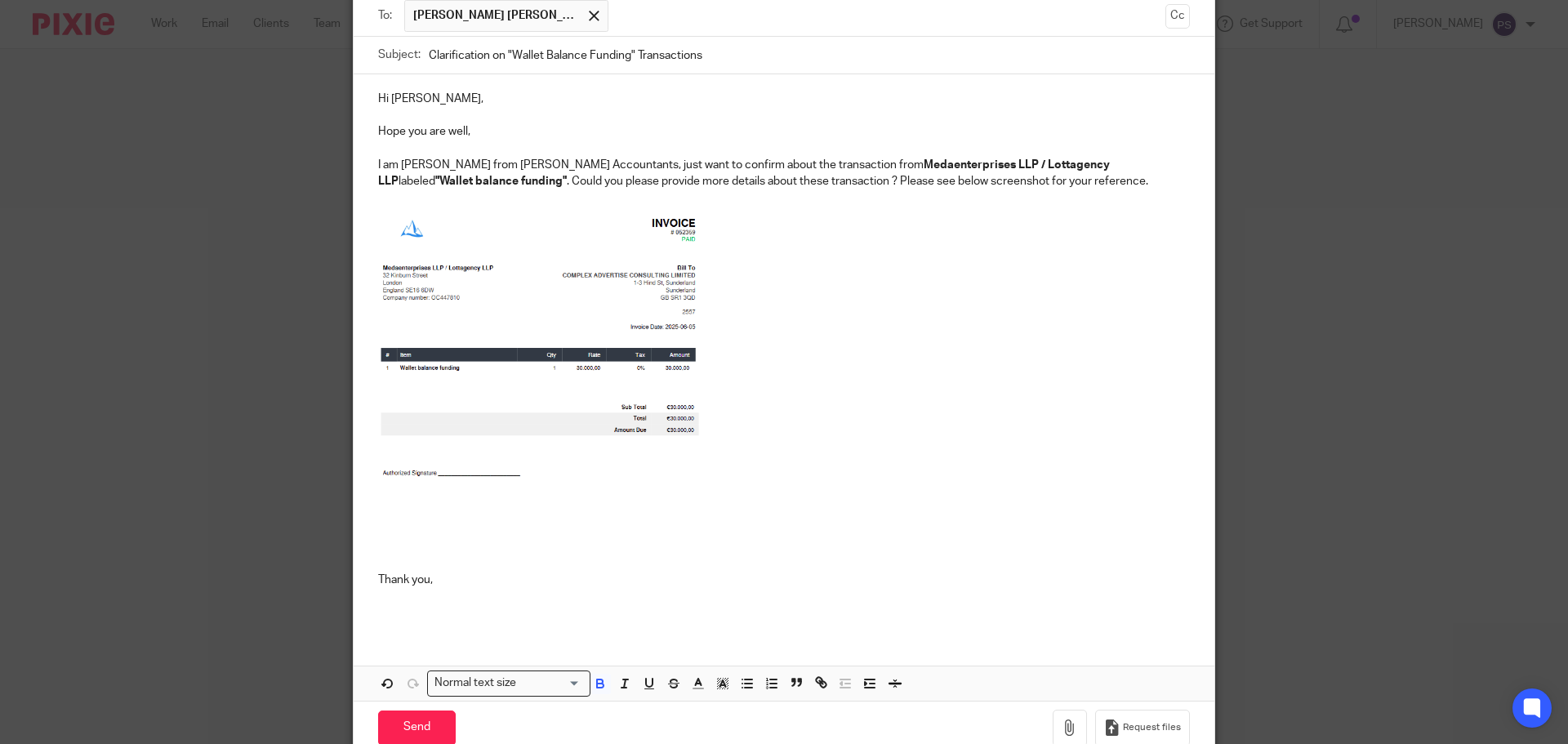
drag, startPoint x: 944, startPoint y: 189, endPoint x: 497, endPoint y: 162, distance: 447.8
click at [360, 169] on div "Hi Benjamin, Hope you are well, I am Pauline from Waite Accountants, just want …" at bounding box center [784, 354] width 860 height 559
click at [524, 164] on p "I am Pauline from Waite Accountants, just want to confirm about the transaction…" at bounding box center [784, 174] width 812 height 33
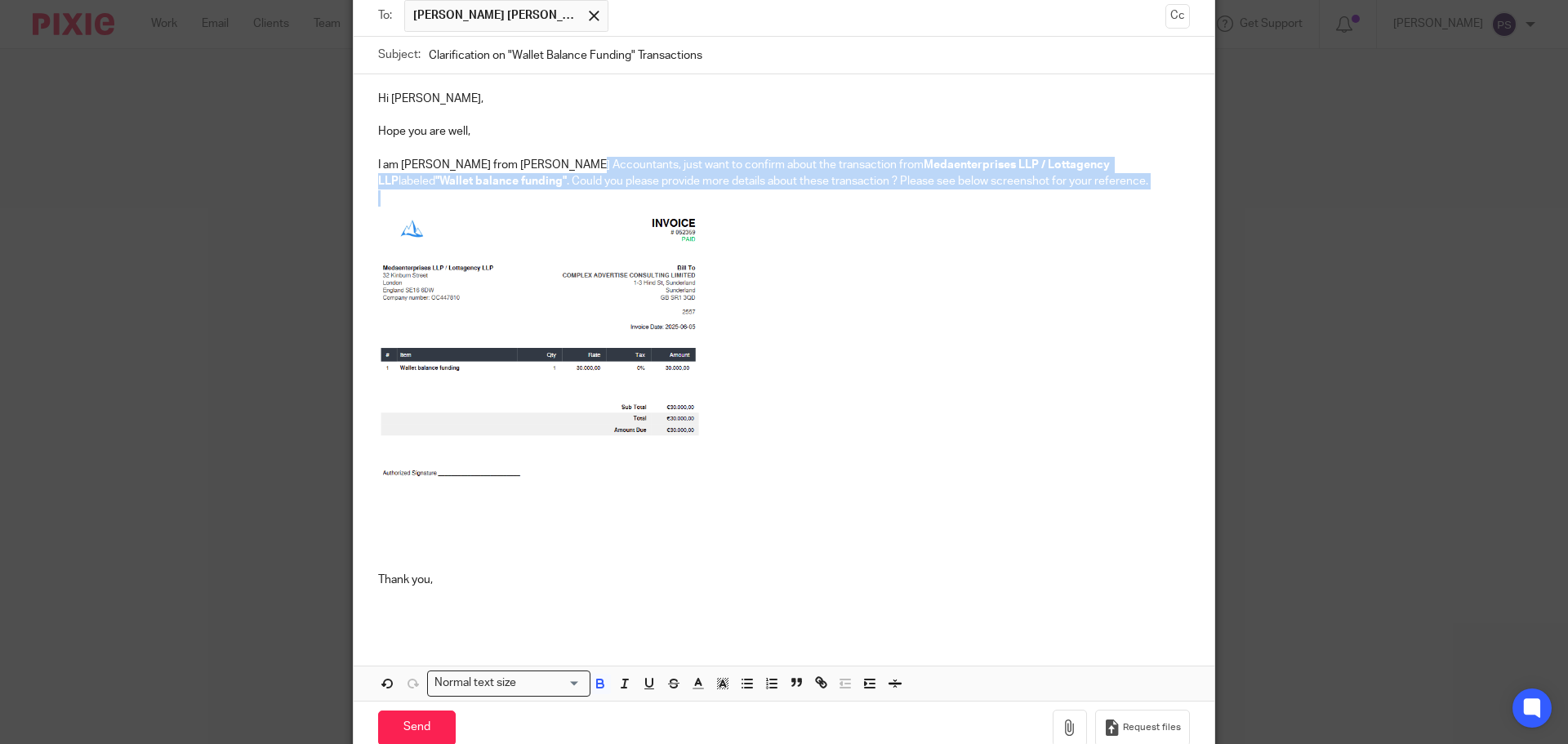
drag, startPoint x: 562, startPoint y: 164, endPoint x: 1024, endPoint y: 199, distance: 463.3
click at [1024, 199] on div "Hi Benjamin, Hope you are well, I am Pauline from Waite Accountants, just want …" at bounding box center [784, 354] width 860 height 559
click at [1032, 196] on p at bounding box center [784, 198] width 812 height 17
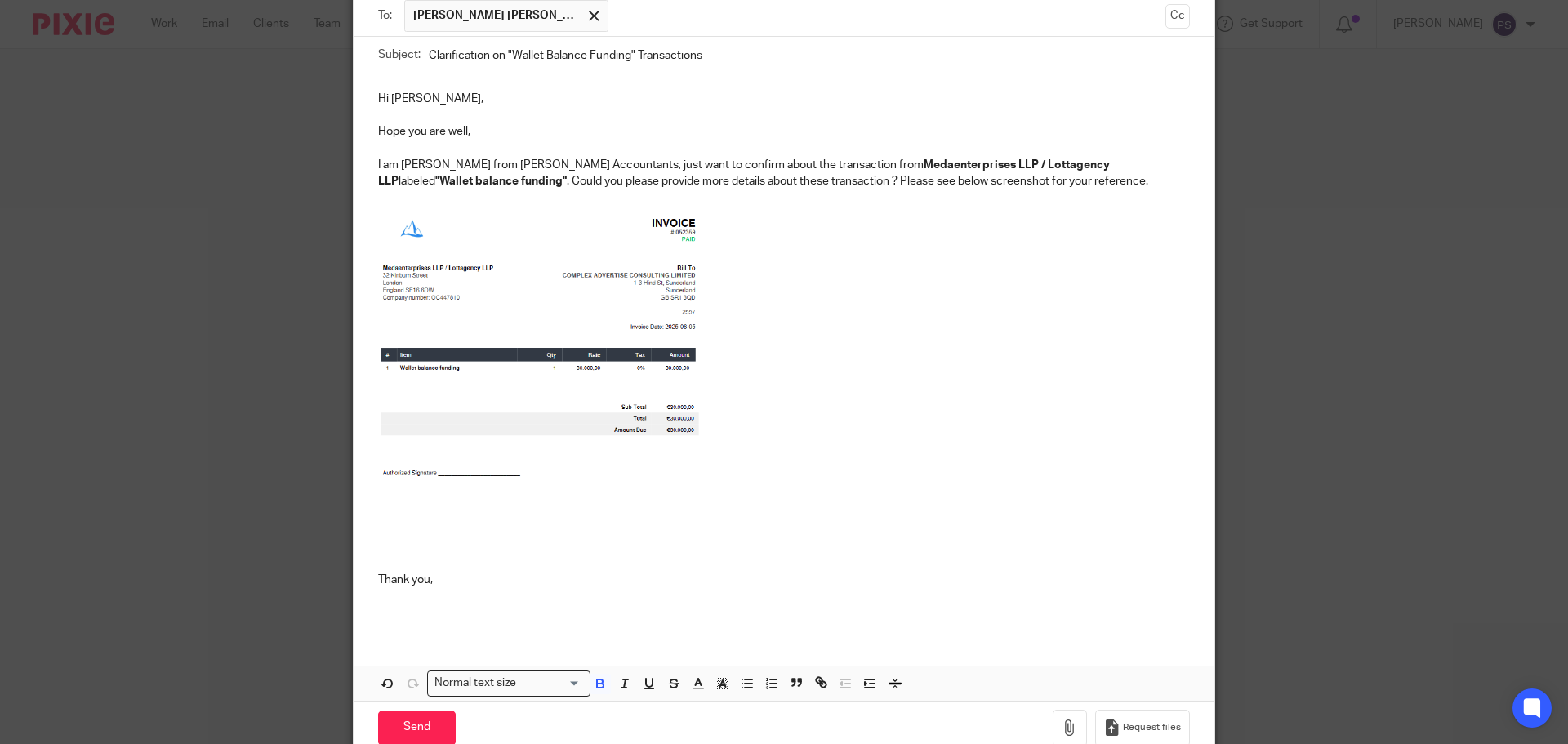
drag, startPoint x: 1012, startPoint y: 187, endPoint x: 348, endPoint y: 167, distance: 664.3
click at [354, 167] on div "Hi Benjamin, Hope you are well, I am Pauline from Waite Accountants, just want …" at bounding box center [784, 354] width 860 height 559
copy p "I am Pauline from Waite Accountants, just want to confirm about the transaction…"
click at [875, 277] on p at bounding box center [784, 373] width 812 height 332
click at [561, 164] on p "I am Pauline from Waite Accountants, just want to confirm about the transaction…" at bounding box center [784, 174] width 812 height 33
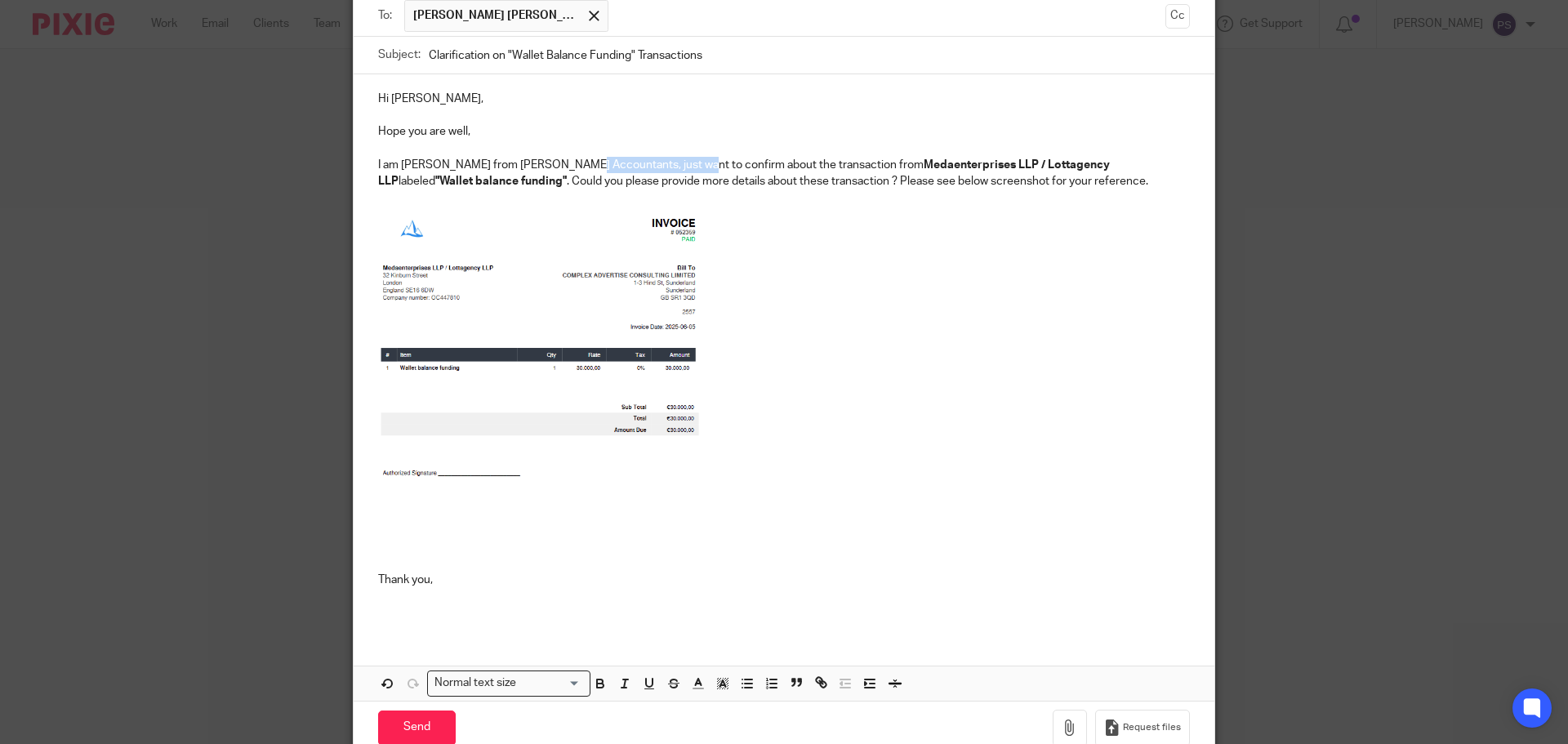
drag, startPoint x: 667, startPoint y: 162, endPoint x: 563, endPoint y: 162, distance: 104.0
click at [563, 162] on p "I am Pauline from Waite Accountants, just want to confirm about the transaction…" at bounding box center [784, 174] width 812 height 33
click at [562, 162] on p "I am Pauline from Waite Accountants,I’d like to confirm some transactionsabout …" at bounding box center [784, 174] width 812 height 33
drag, startPoint x: 753, startPoint y: 162, endPoint x: 866, endPoint y: 168, distance: 113.2
click at [861, 169] on p "I am Pauline from Waite Accountants, I’d like to confirm some transactionsabout…" at bounding box center [784, 174] width 812 height 33
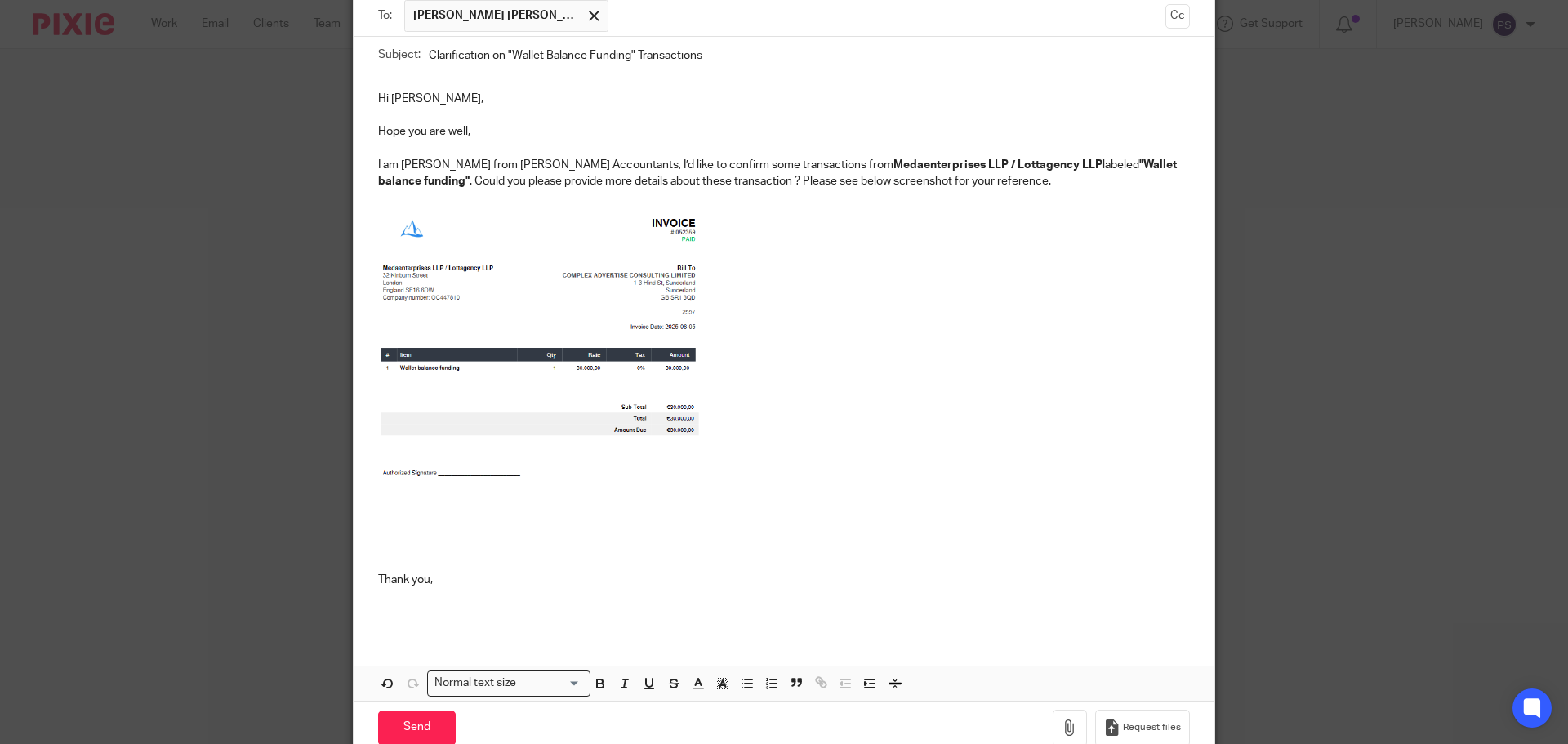
click at [835, 203] on p at bounding box center [784, 198] width 812 height 17
drag, startPoint x: 692, startPoint y: 182, endPoint x: 710, endPoint y: 182, distance: 18.0
click at [693, 182] on p "I am Pauline from Waite Accountants, I’d like to confirm some transactions from…" at bounding box center [784, 174] width 812 height 33
click at [716, 176] on p "I am Pauline from Waite Accountants, I’d like to confirm some transactions from…" at bounding box center [784, 174] width 812 height 33
click at [710, 177] on p "I am Pauline from Waite Accountants, I’d like to confirm some transactions from…" at bounding box center [784, 174] width 812 height 33
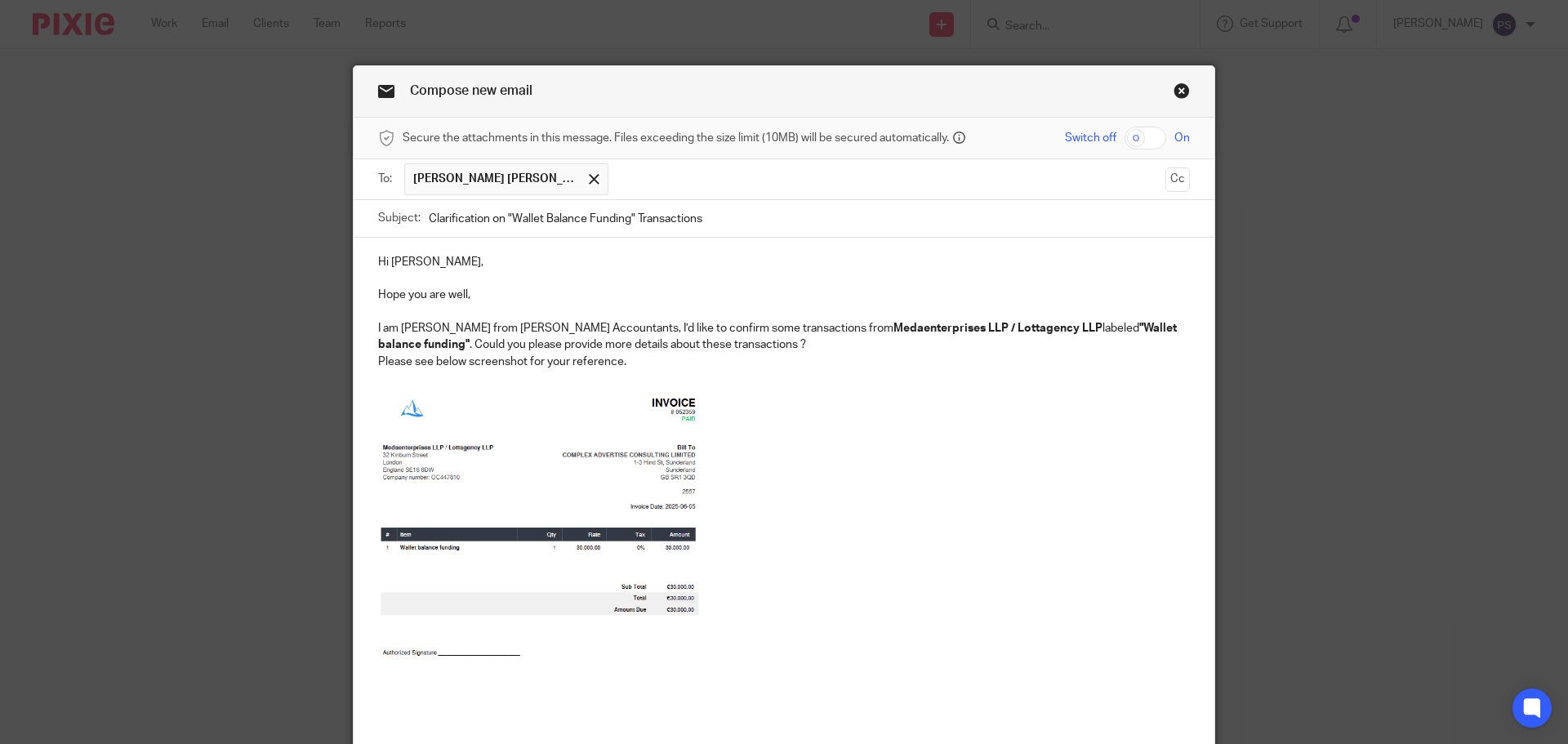
scroll to position [257, 0]
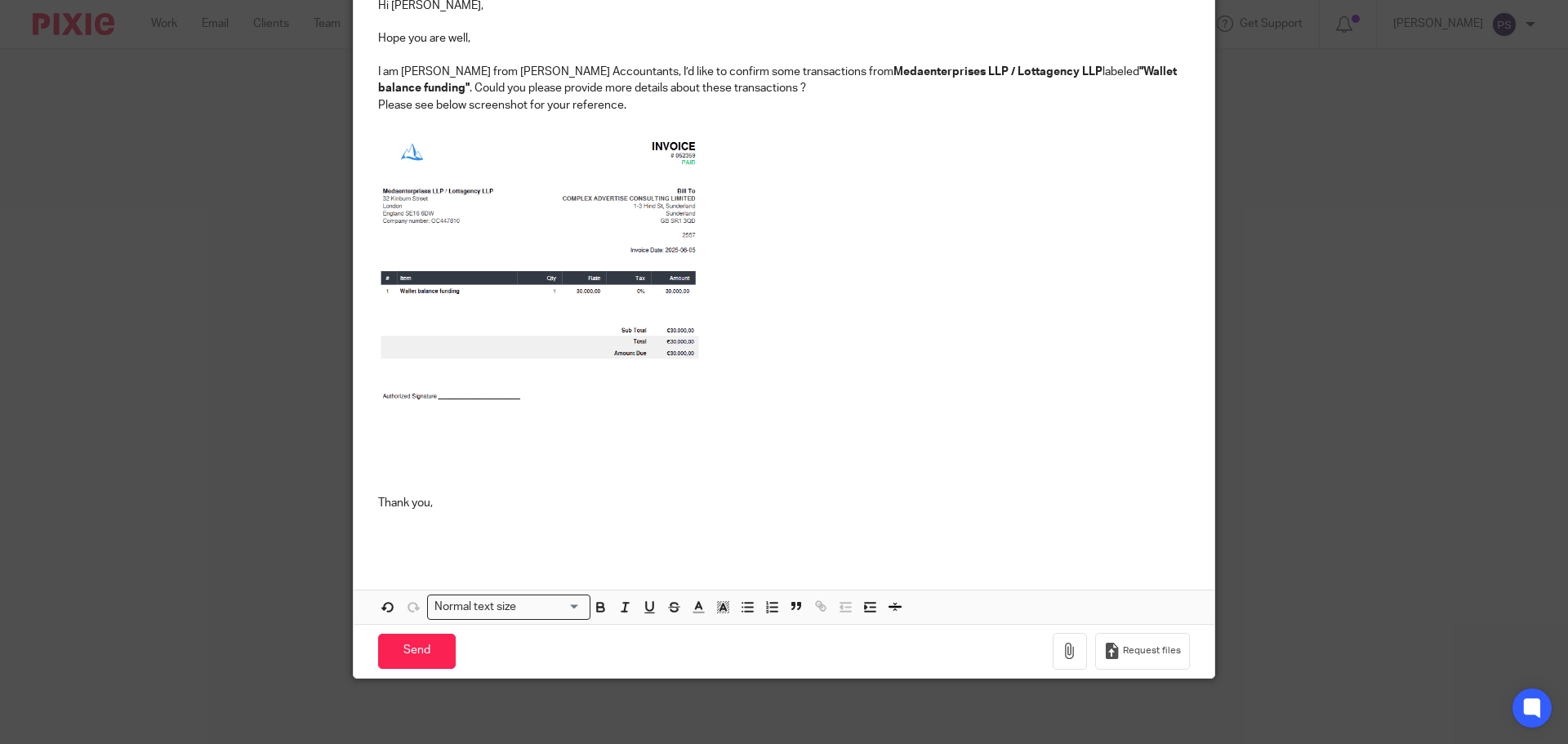
click at [874, 334] on p at bounding box center [784, 296] width 812 height 332
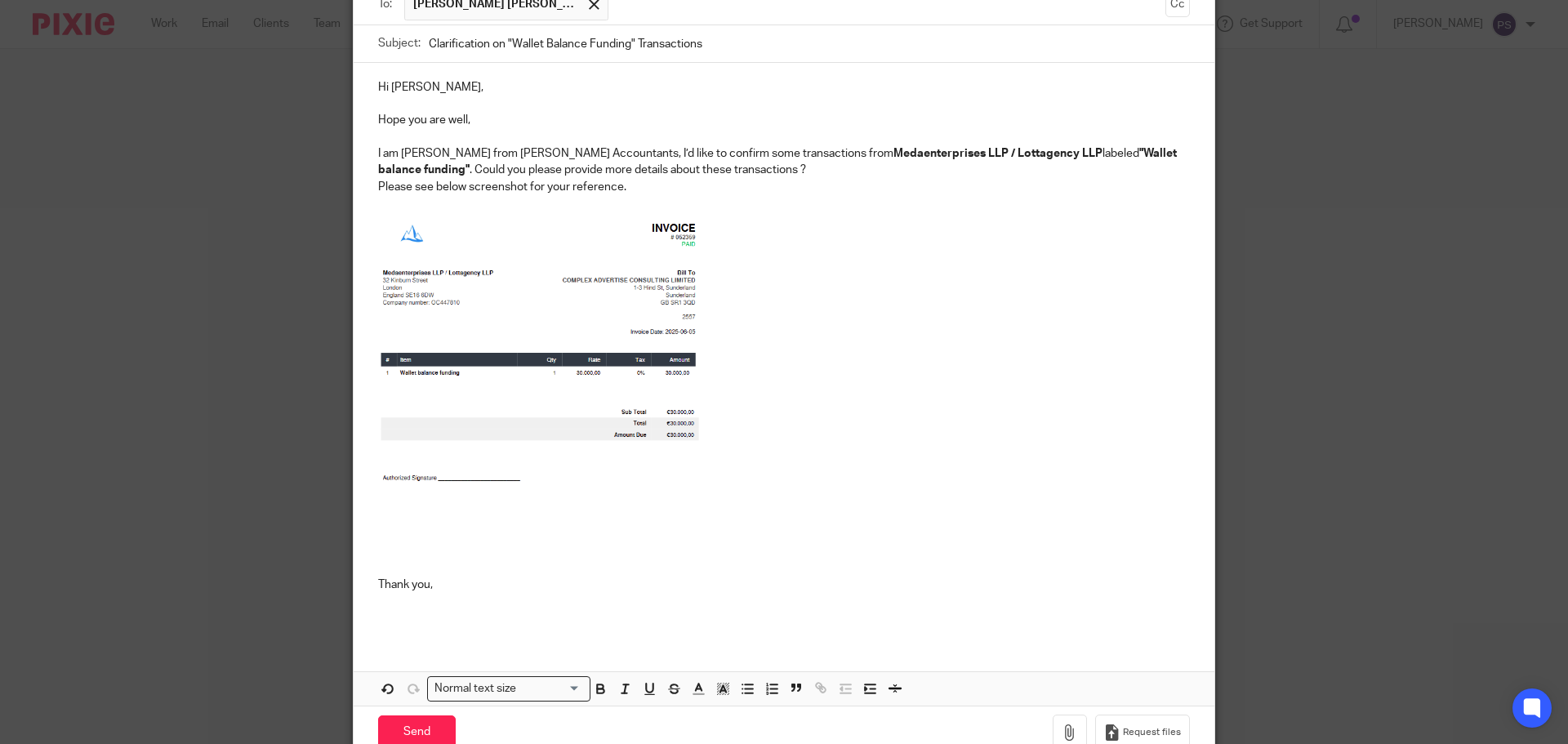
drag, startPoint x: 963, startPoint y: 406, endPoint x: 586, endPoint y: 188, distance: 435.5
click at [963, 406] on p at bounding box center [784, 377] width 812 height 332
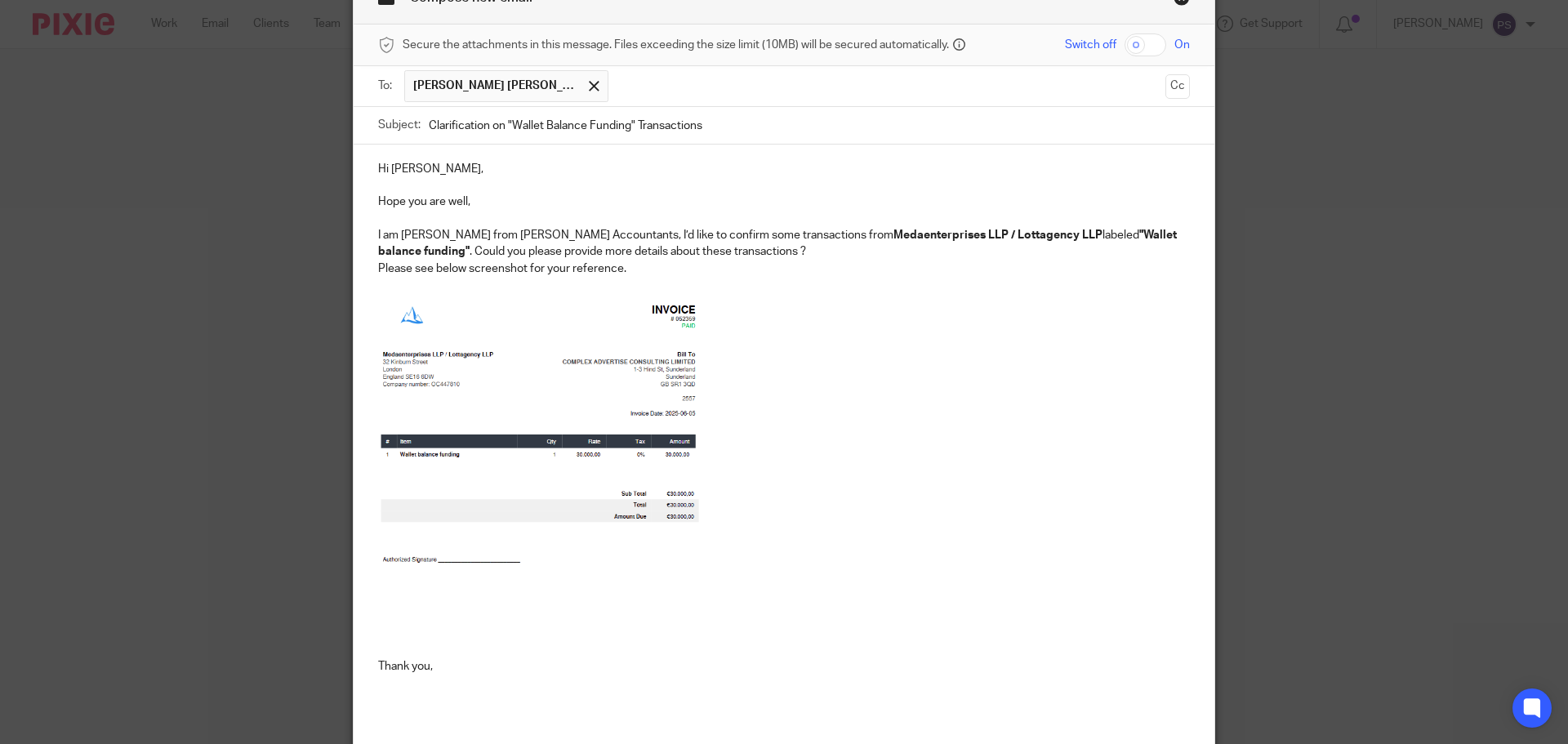
click at [773, 234] on p "I am Pauline from Waite Accountants, I’d like to confirm some transactions from…" at bounding box center [784, 244] width 812 height 33
click at [751, 234] on p "I am Pauline from Waite Accountants, I’d like to confirm some transactions from…" at bounding box center [784, 244] width 812 height 33
click at [870, 230] on p "I am Pauline from Waite Accountants, I’d like to confirm some transactions in C…" at bounding box center [784, 244] width 812 height 33
click at [992, 297] on p at bounding box center [784, 459] width 812 height 332
click at [991, 288] on p at bounding box center [784, 285] width 812 height 17
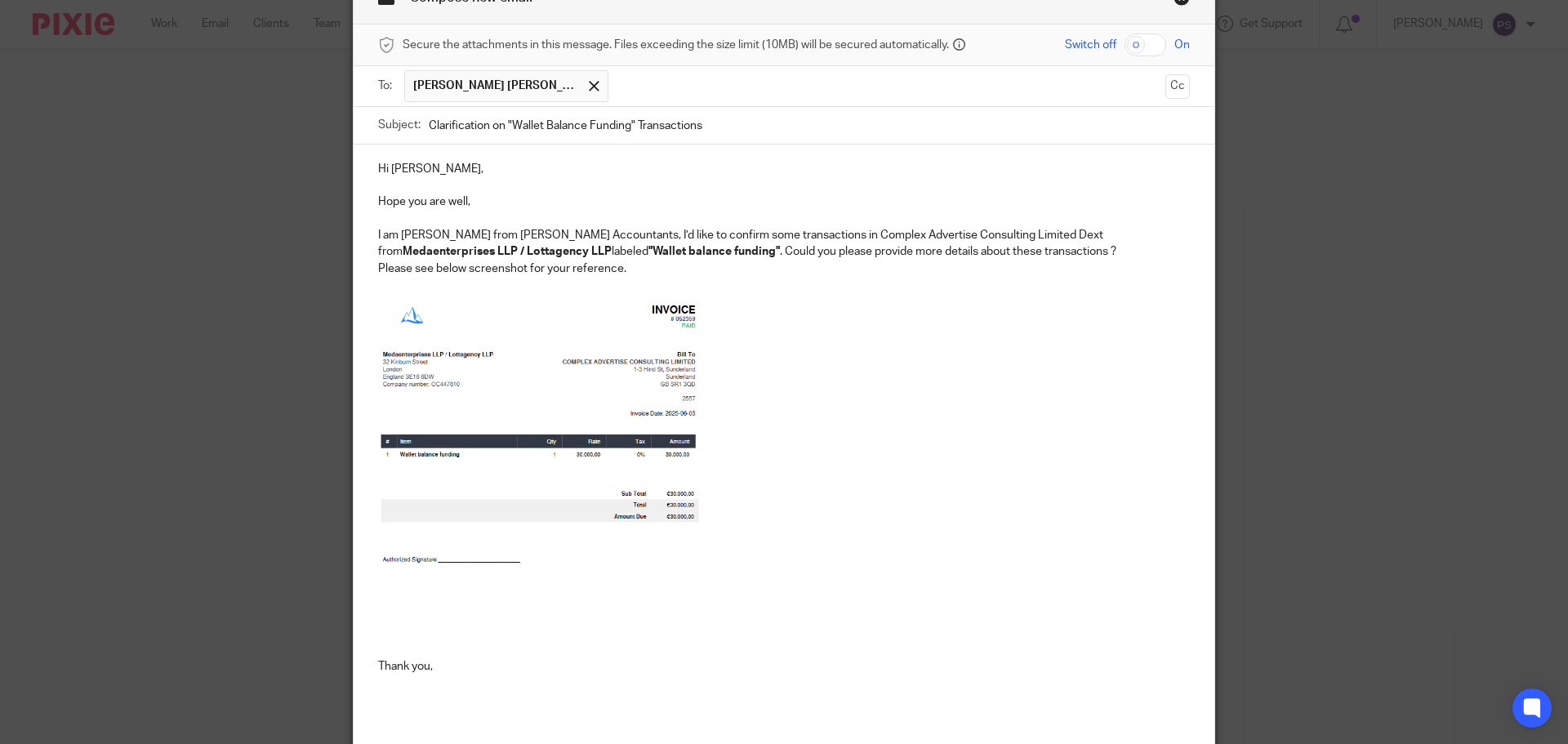
click at [1006, 282] on p at bounding box center [784, 285] width 812 height 17
click at [924, 498] on p at bounding box center [784, 459] width 812 height 332
click at [835, 502] on p at bounding box center [784, 459] width 812 height 332
drag, startPoint x: 934, startPoint y: 292, endPoint x: 970, endPoint y: 270, distance: 42.2
click at [934, 292] on p at bounding box center [784, 285] width 812 height 17
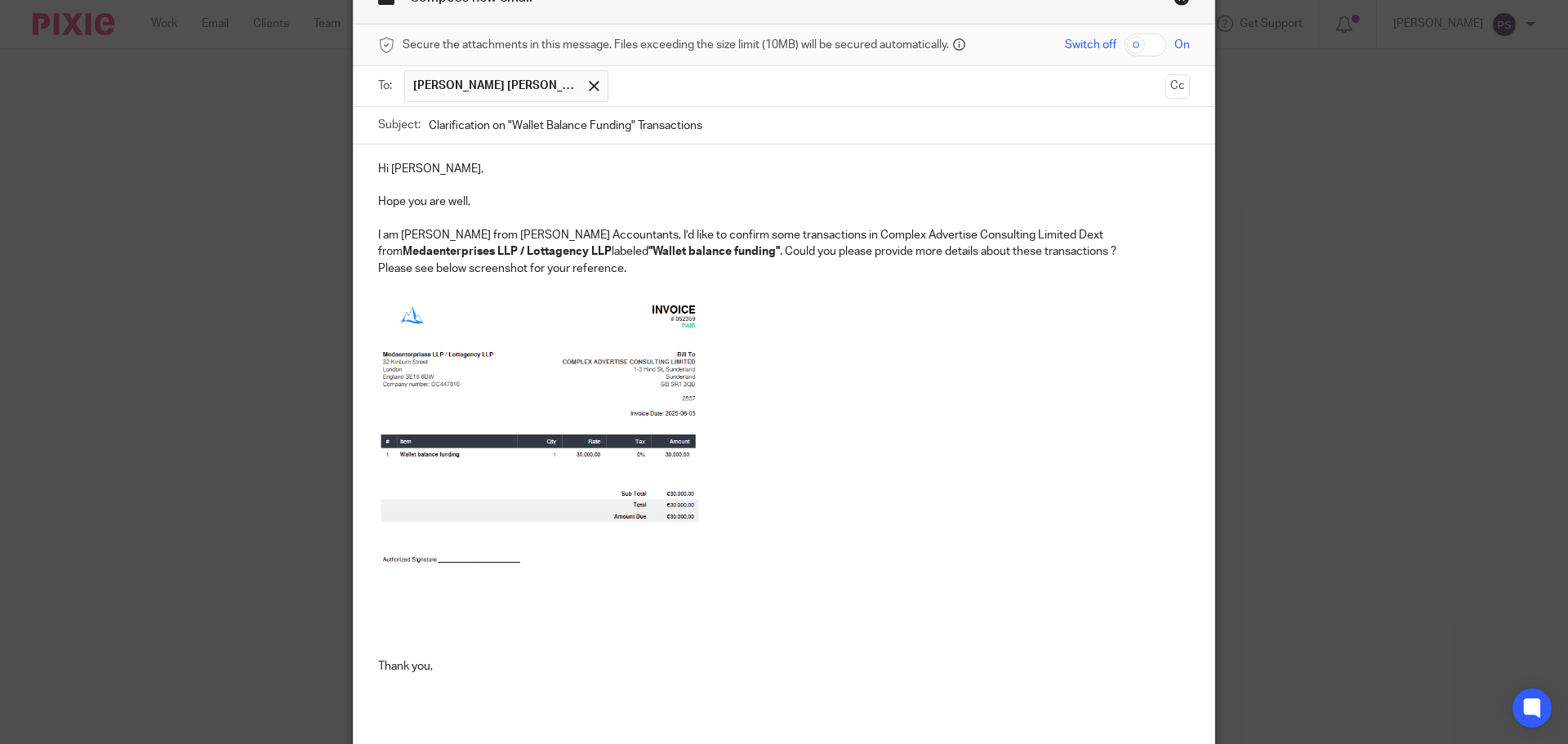
drag, startPoint x: 986, startPoint y: 257, endPoint x: 40, endPoint y: 287, distance: 946.5
click at [364, 236] on div "Hi Benjamin, Hope you are well, I am Pauline from Waite Accountants, I’d like t…" at bounding box center [784, 431] width 860 height 575
copy p "I am Pauline from Waite Accountants, I’d like to confirm some transactions in C…"
click at [881, 335] on p at bounding box center [784, 459] width 812 height 332
click at [718, 236] on p "I am Pauline from Waite Accountants, I’d like to confirm some transactions in C…" at bounding box center [784, 244] width 812 height 33
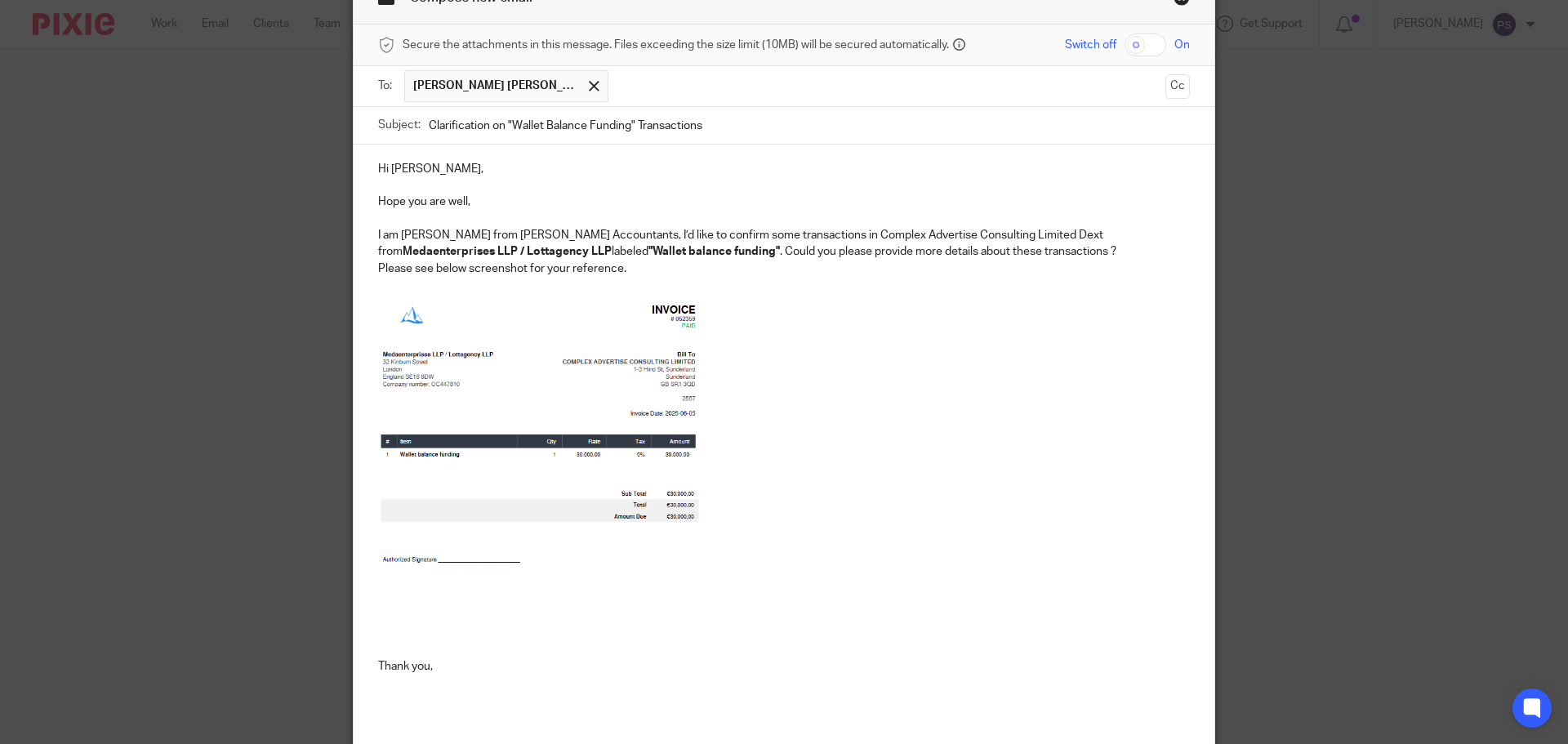
drag, startPoint x: 766, startPoint y: 229, endPoint x: 639, endPoint y: 252, distance: 129.1
click at [639, 252] on p "I am Pauline from Waite Accountants, I’d like to confirm some transactions in C…" at bounding box center [784, 244] width 812 height 33
drag, startPoint x: 620, startPoint y: 273, endPoint x: 560, endPoint y: 235, distance: 71.0
click at [560, 235] on div "Hi Benjamin, Hope you are well, I am Pauline from Waite Accountants, I’d like t…" at bounding box center [784, 431] width 860 height 575
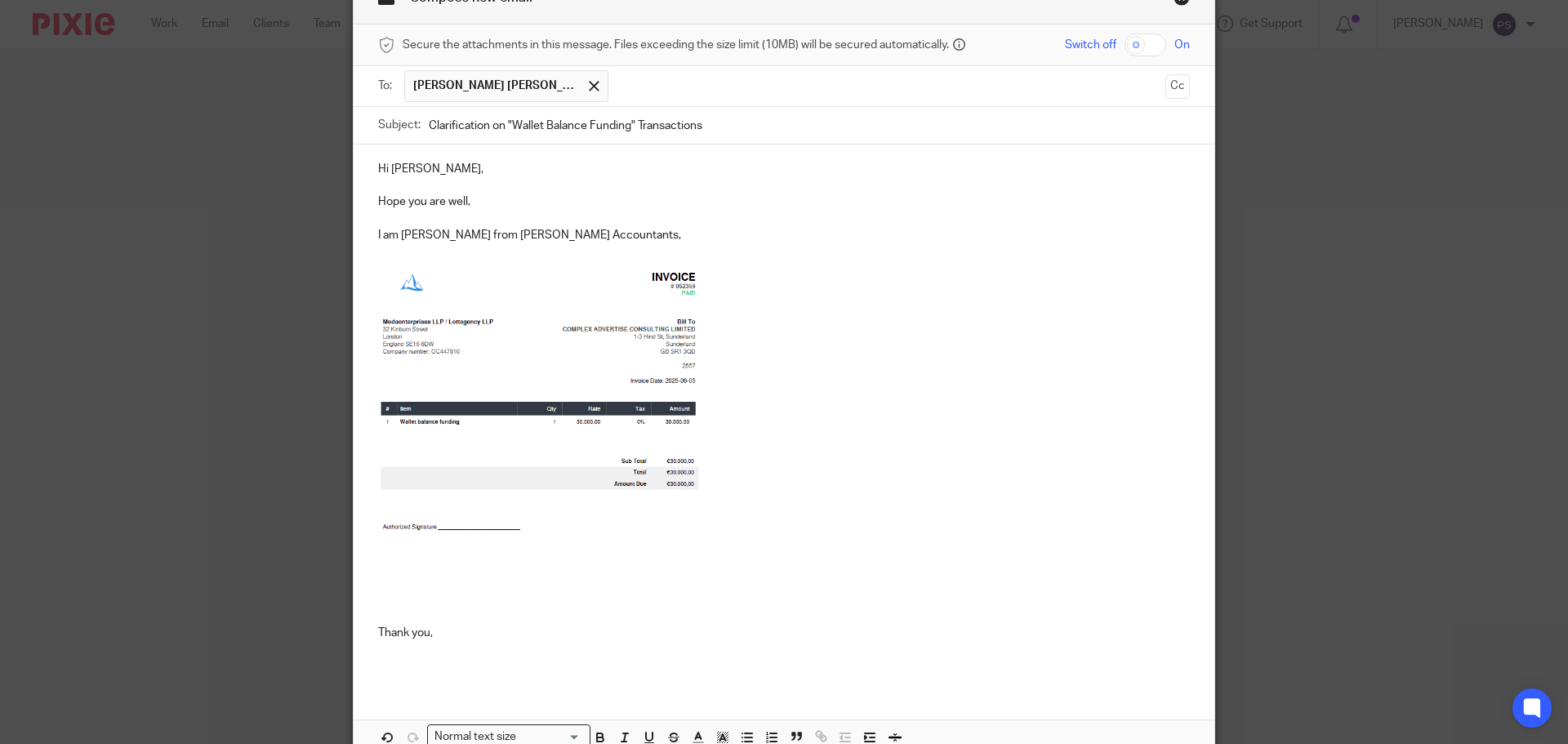
click at [597, 232] on p "I am Pauline from Waite Accountants," at bounding box center [784, 235] width 812 height 17
drag, startPoint x: 576, startPoint y: 231, endPoint x: 564, endPoint y: 232, distance: 12.0
click at [564, 232] on p "I am Pauline from Waite Accountants, Could you" at bounding box center [784, 235] width 812 height 17
click at [950, 236] on p "I am Pauline from Waite Accountants, Could you please provide more information …" at bounding box center [784, 235] width 812 height 17
drag, startPoint x: 950, startPoint y: 236, endPoint x: 916, endPoint y: 236, distance: 34.0
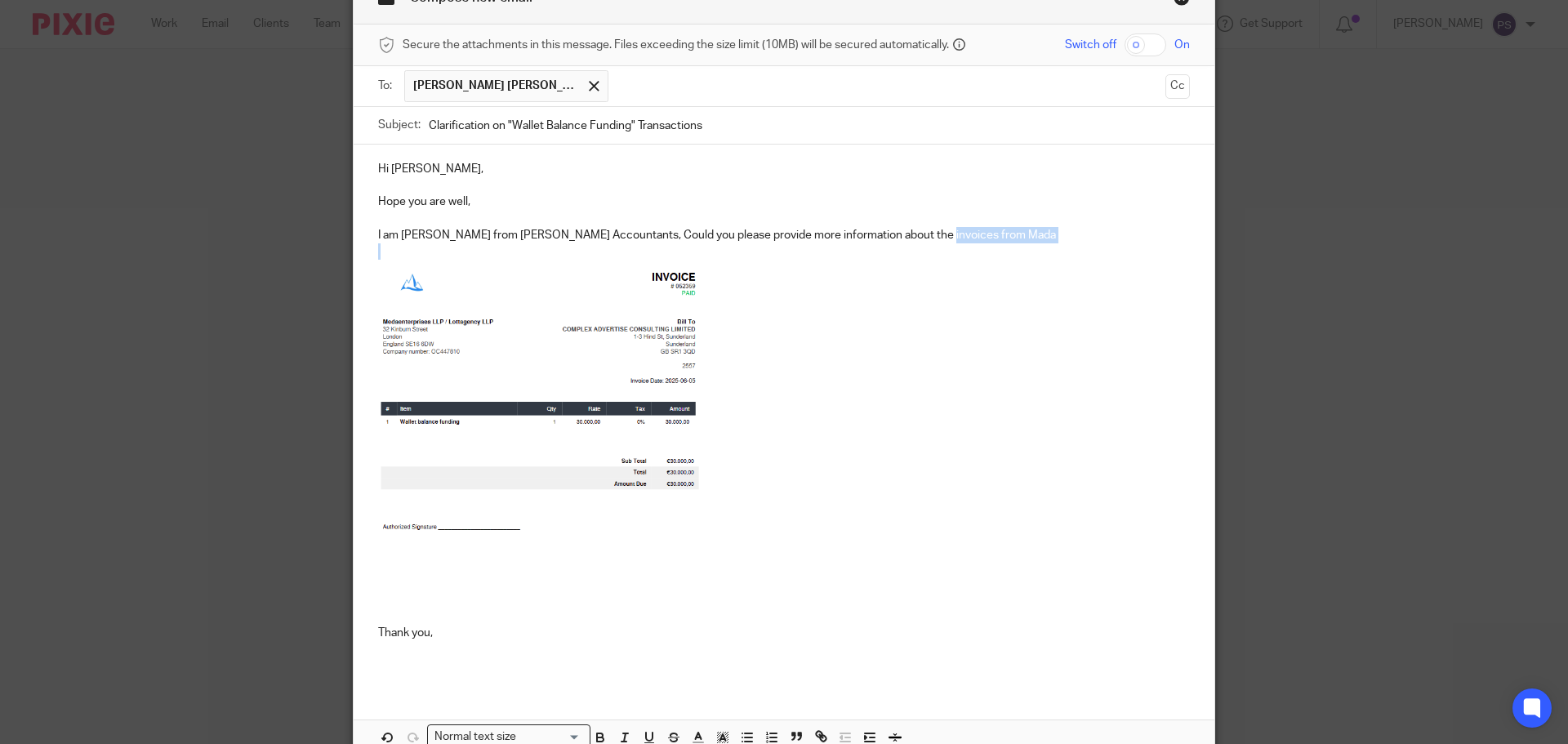
click at [916, 236] on p "I am Pauline from Waite Accountants, Could you please provide more information …" at bounding box center [784, 235] width 812 height 17
click at [1127, 238] on p "I am Pauline from Waite Accountants, Could you please provide more information …" at bounding box center [784, 244] width 812 height 33
click at [549, 243] on p "I am Pauline from Waite Accountants, Could you please provide more information …" at bounding box center [784, 244] width 812 height 33
click at [549, 245] on p "I am Pauline from Waite Accountants, Could you please provide more information …" at bounding box center [784, 244] width 812 height 33
click at [881, 233] on p "I am Pauline from Waite Accountants, Could you please provide more information …" at bounding box center [784, 244] width 812 height 33
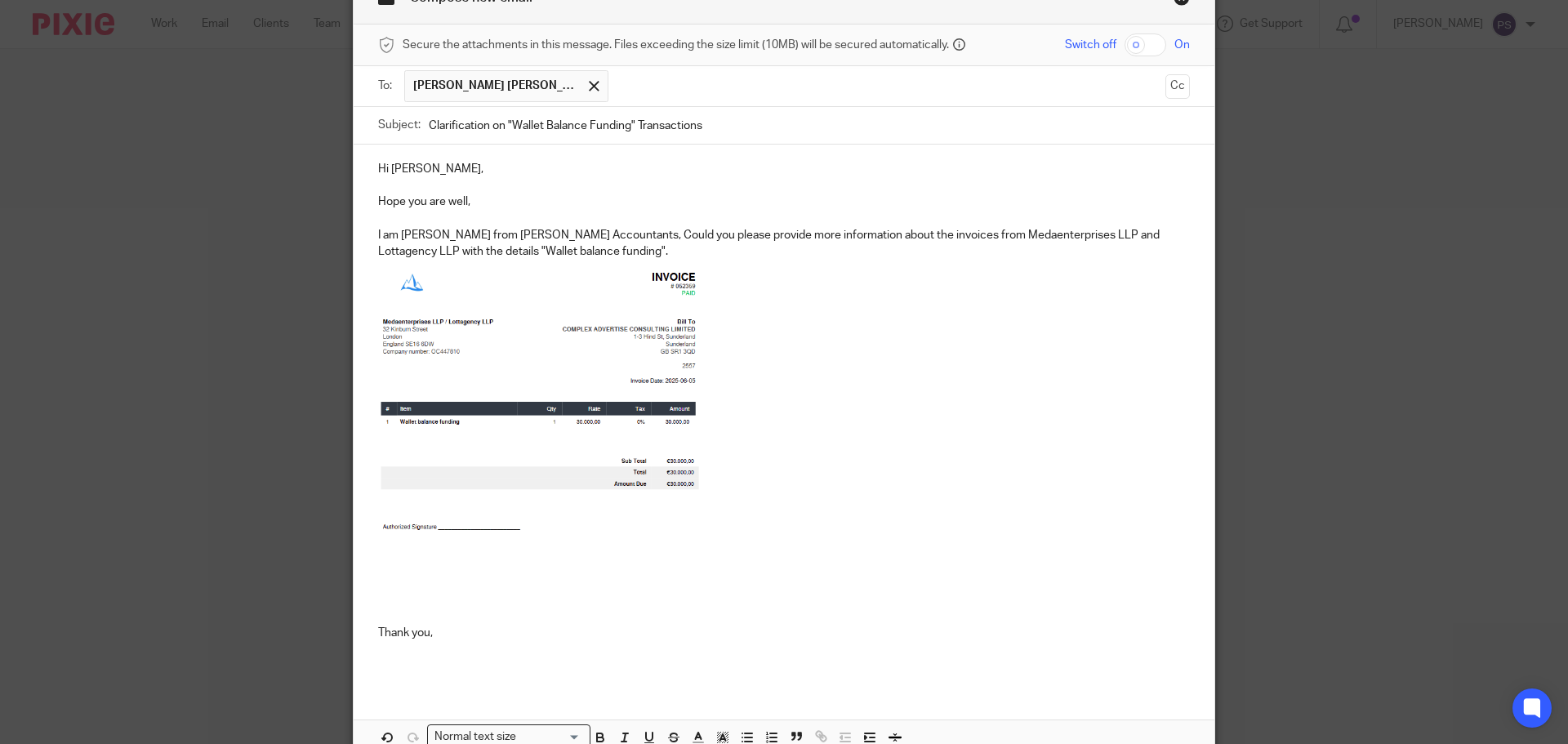
click at [565, 252] on p "I am Pauline from Waite Accountants, Could you please provide more information …" at bounding box center [784, 244] width 812 height 33
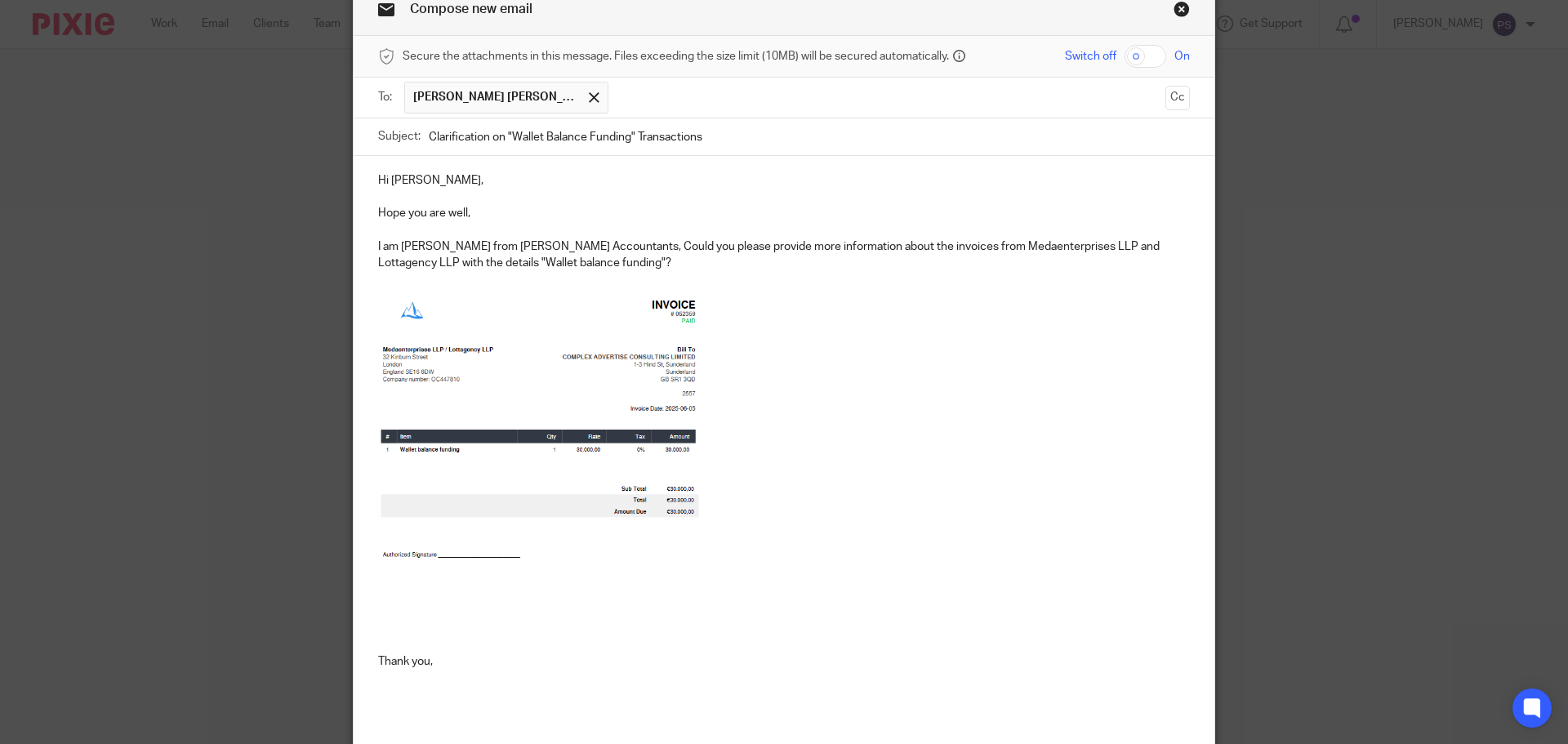
scroll to position [163, 0]
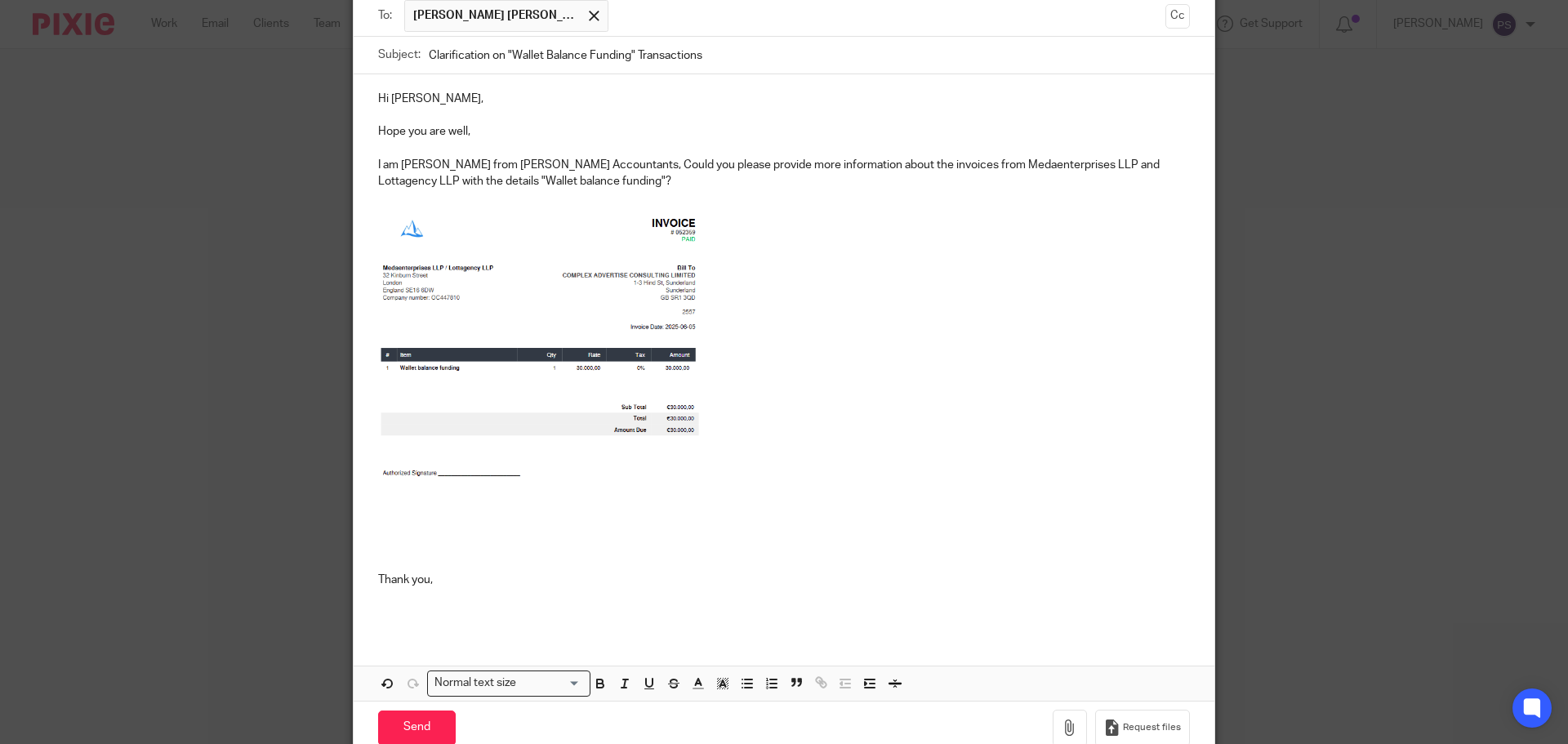
click at [874, 217] on p at bounding box center [784, 373] width 812 height 332
drag, startPoint x: 911, startPoint y: 165, endPoint x: 1128, endPoint y: 167, distance: 217.0
click at [1128, 167] on p "I am Pauline from Waite Accountants, Could you please provide more information …" at bounding box center [784, 174] width 812 height 33
click at [532, 186] on p "I am Pauline from Waite Accountants, Could you please provide more information …" at bounding box center [784, 174] width 812 height 33
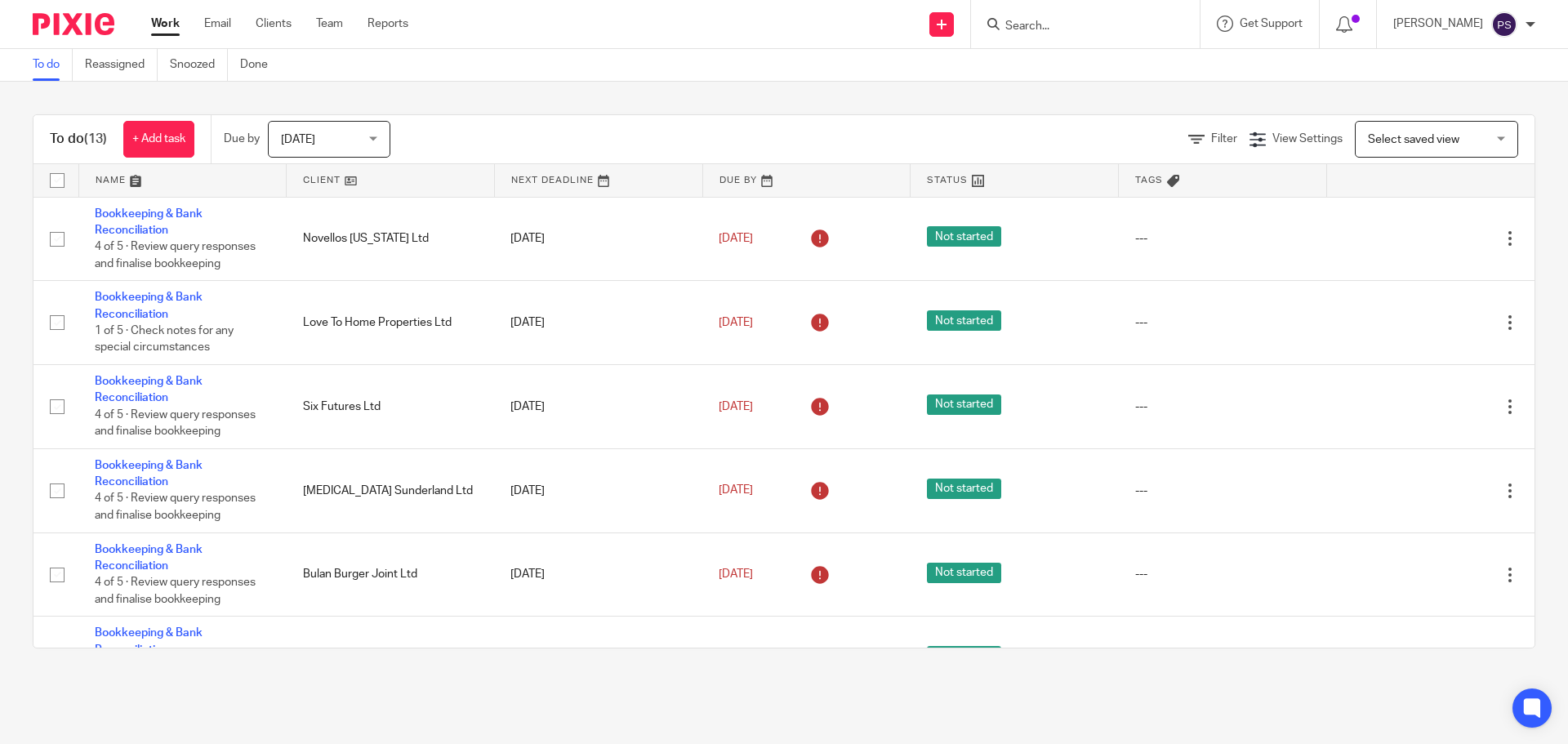
click at [1030, 23] on input "Search" at bounding box center [1077, 26] width 147 height 15
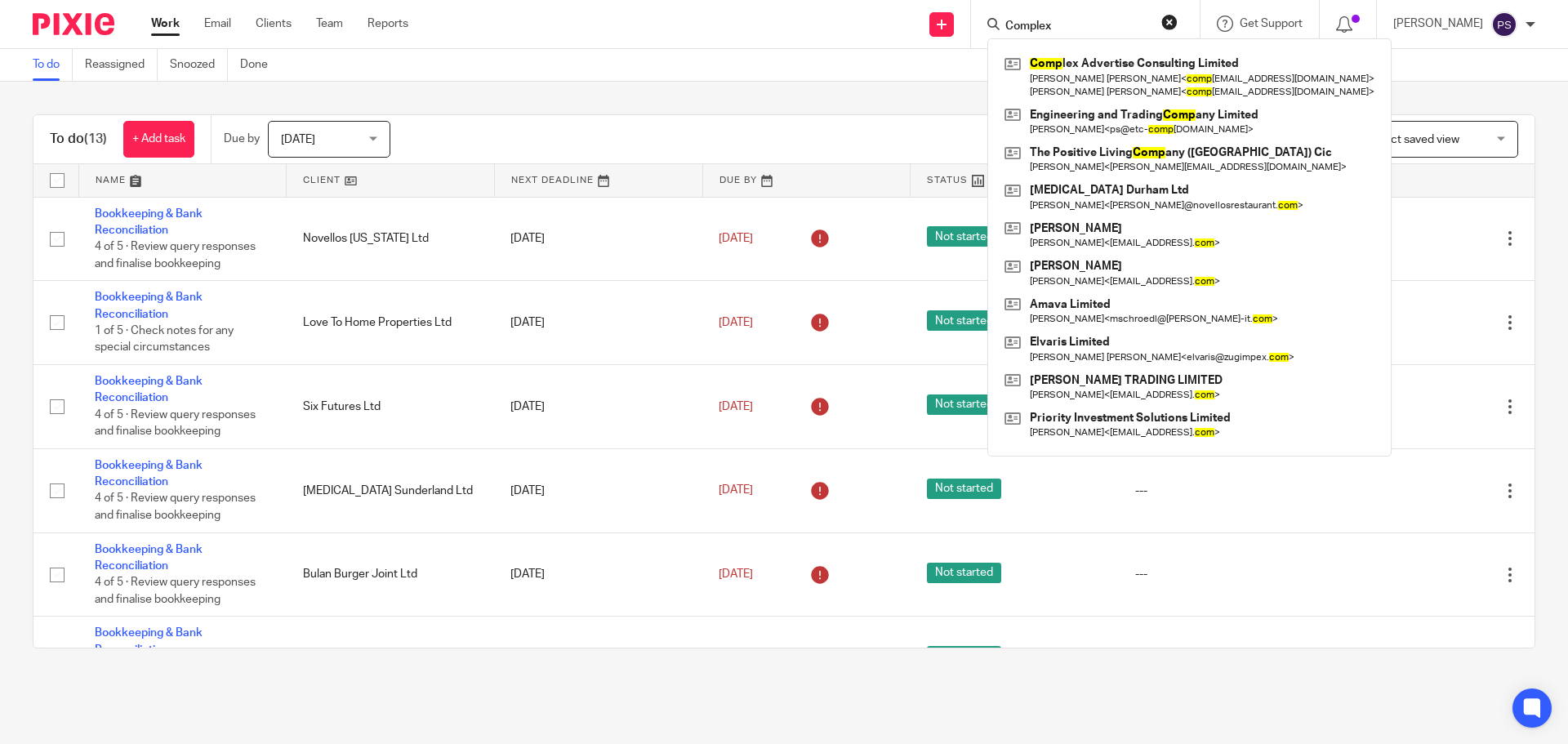
type input "Complex"
click button "submit" at bounding box center [0, 0] width 0 height 0
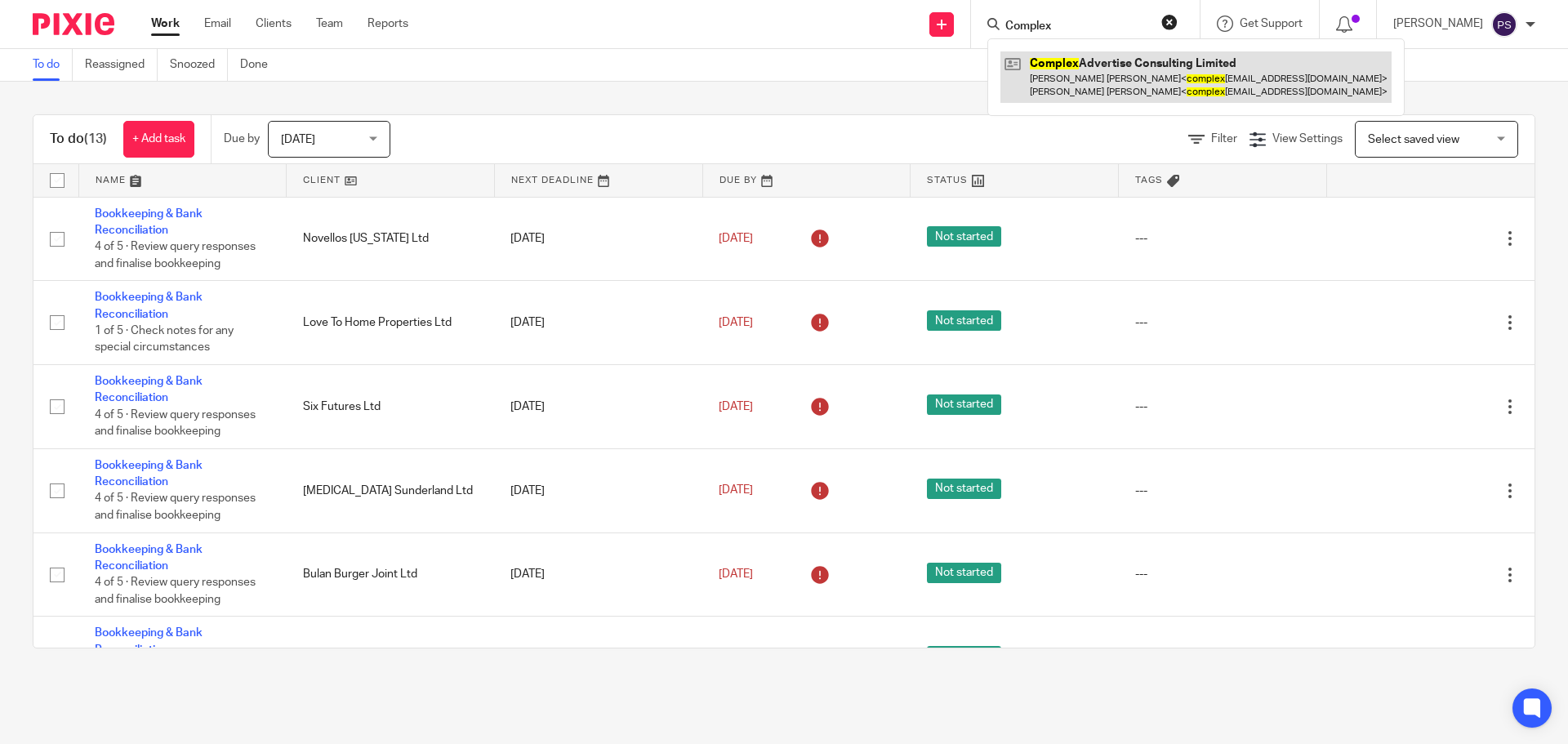
click at [1102, 81] on link at bounding box center [1196, 77] width 391 height 51
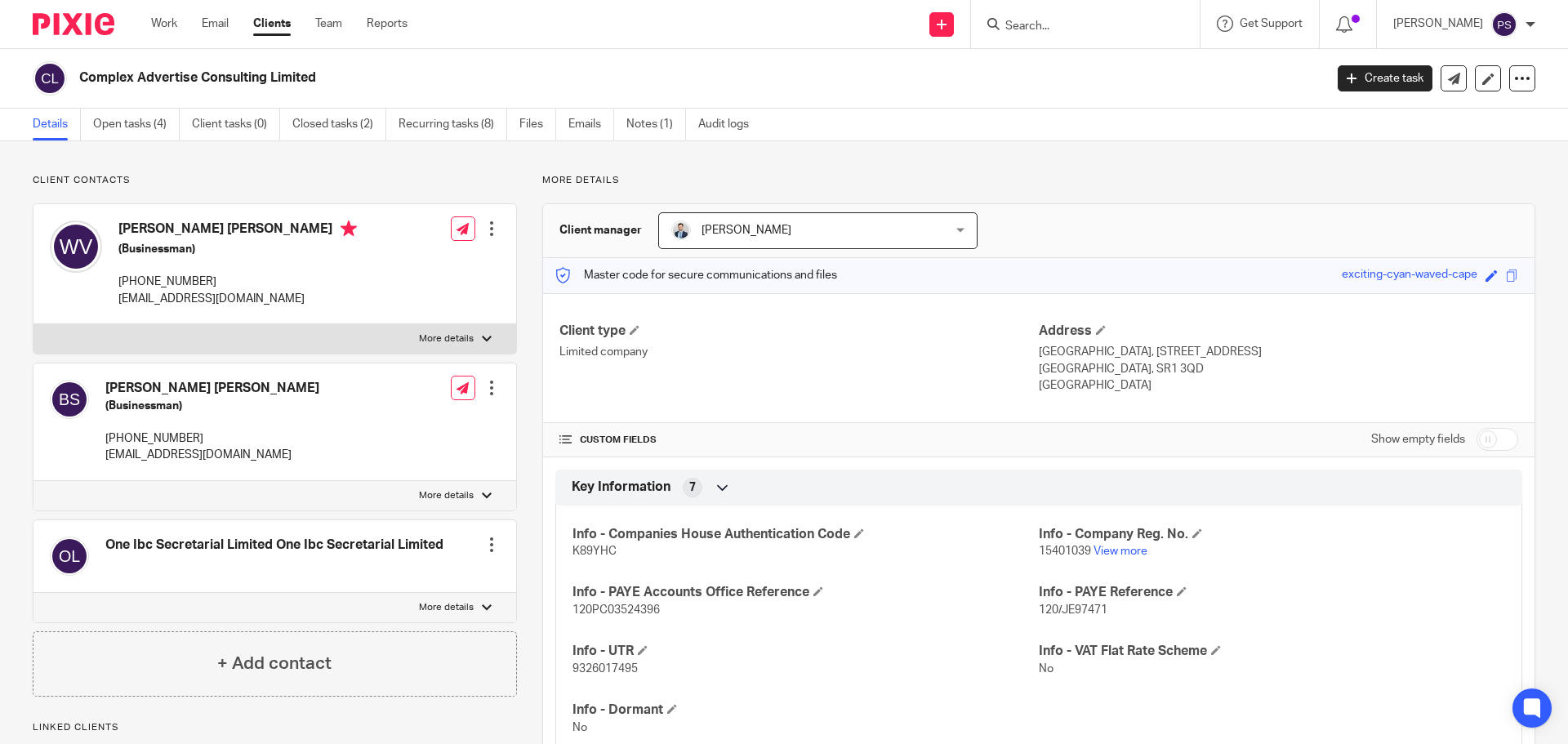
click at [1051, 21] on input "Search" at bounding box center [1077, 26] width 147 height 15
type input "c"
click at [583, 132] on link "Emails" at bounding box center [591, 124] width 45 height 31
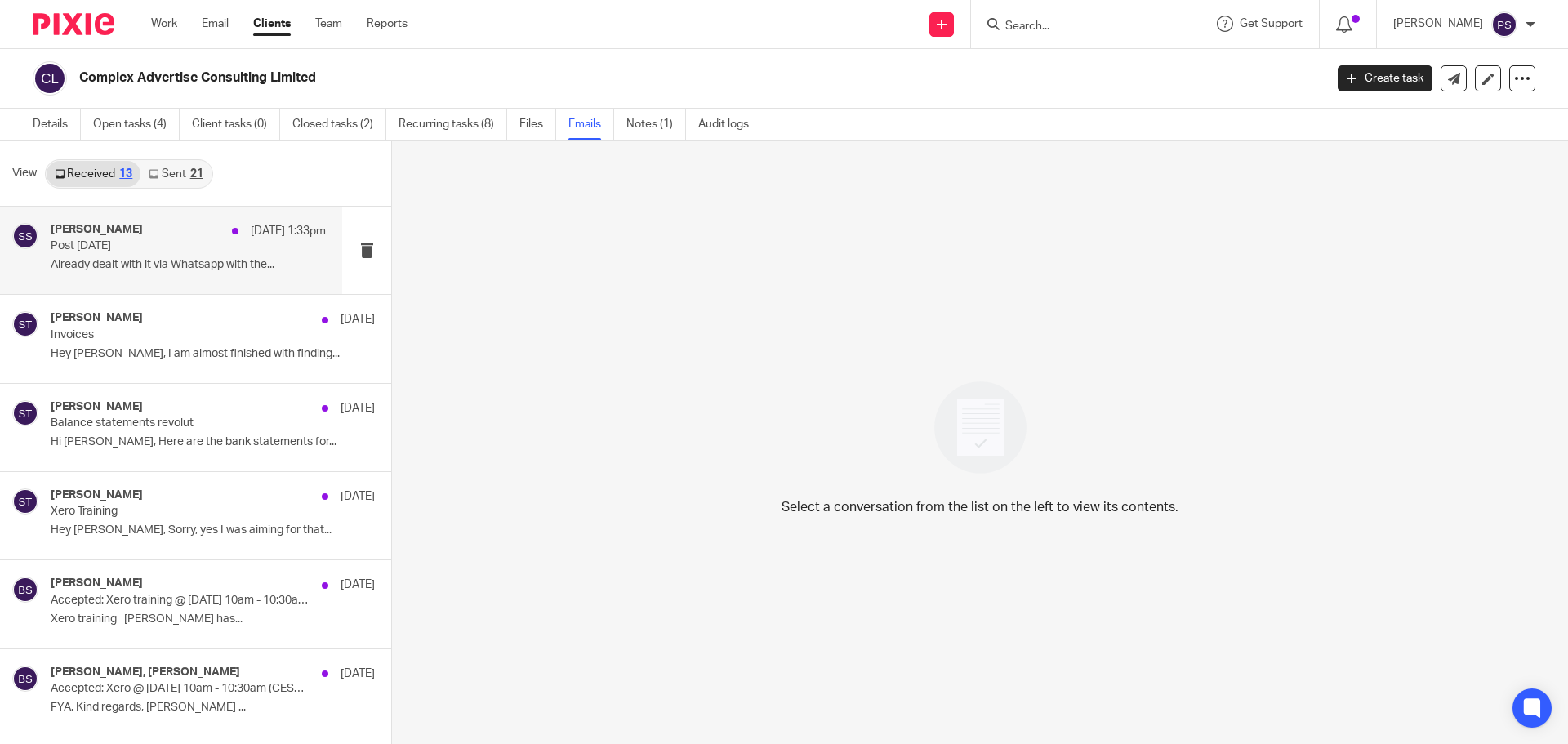
click at [159, 238] on div "[PERSON_NAME] [DATE] 1:33pm" at bounding box center [188, 231] width 275 height 17
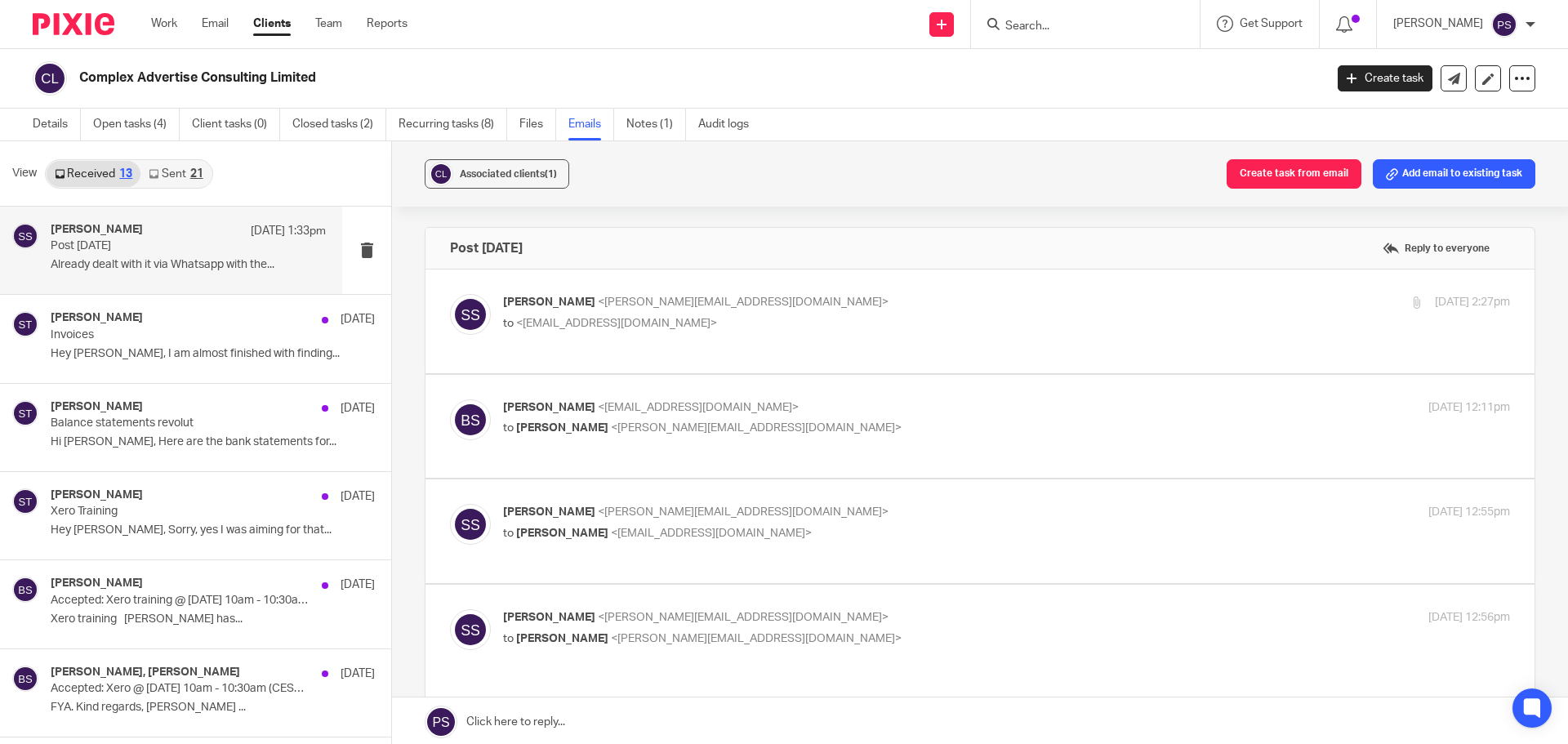
click at [701, 308] on p "[PERSON_NAME] <[PERSON_NAME][EMAIL_ADDRESS][DOMAIN_NAME]>" at bounding box center [839, 303] width 672 height 17
checkbox input "true"
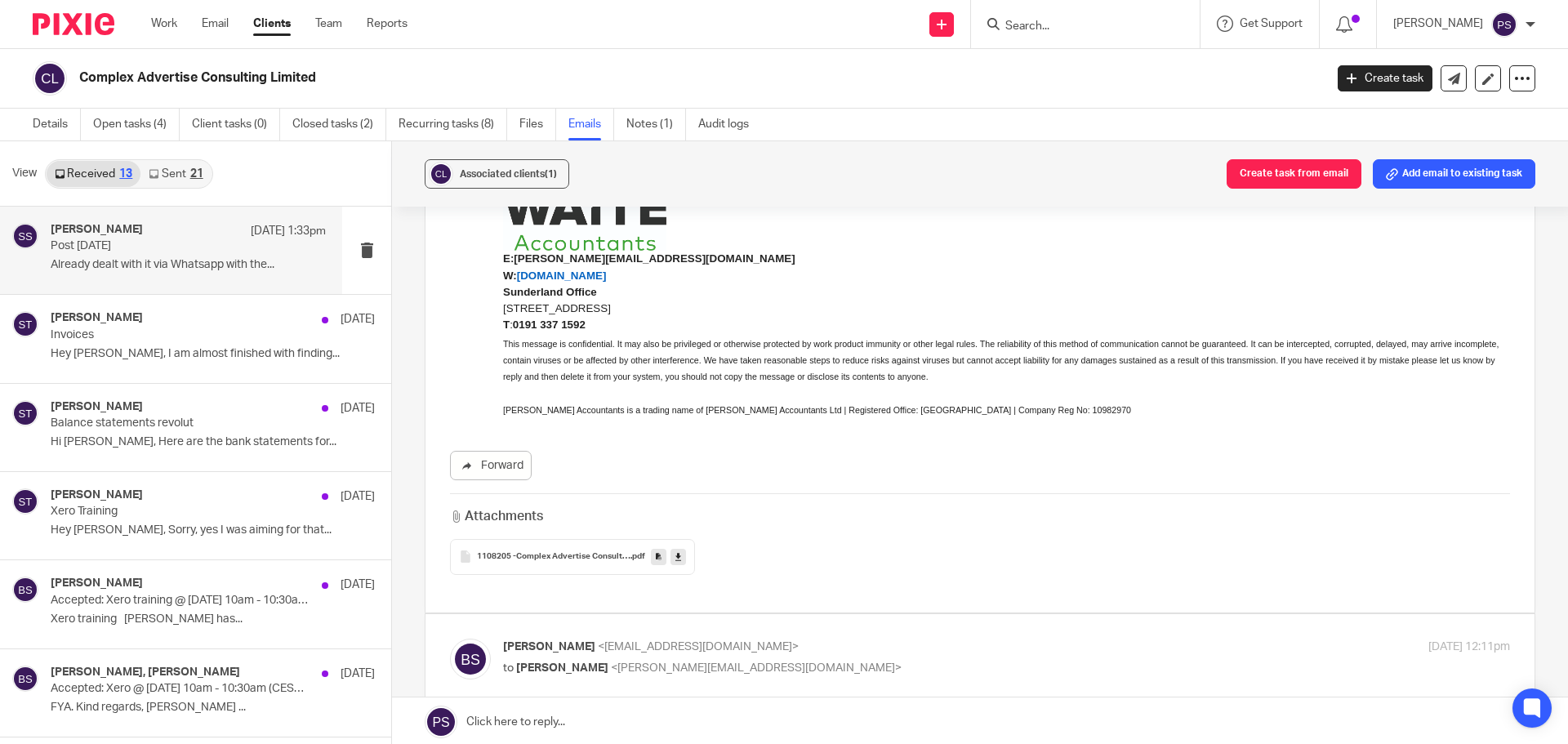
scroll to position [653, 0]
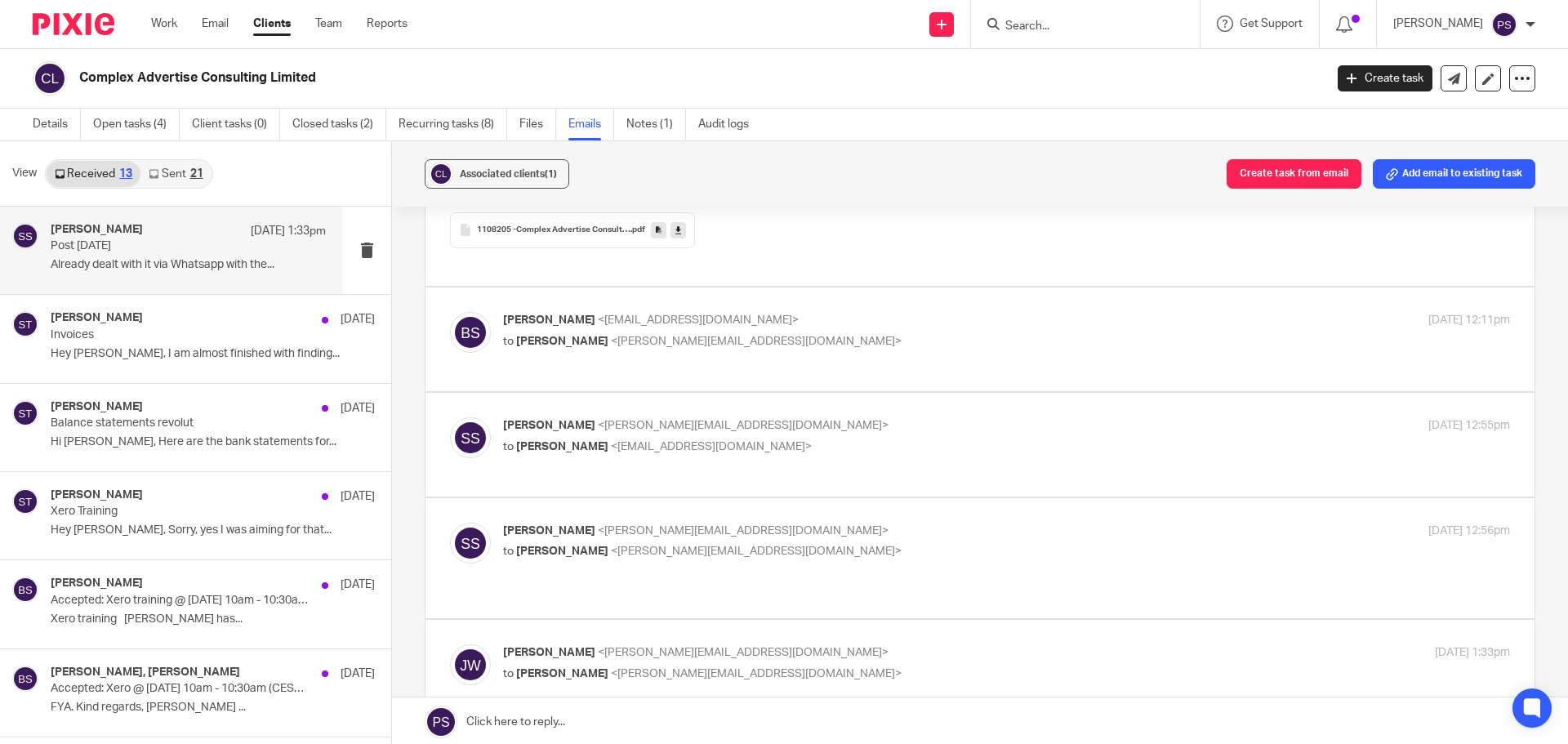
click at [632, 314] on span "<complexadvertiseconsulting@gmail.com>" at bounding box center [698, 320] width 201 height 11
checkbox input "true"
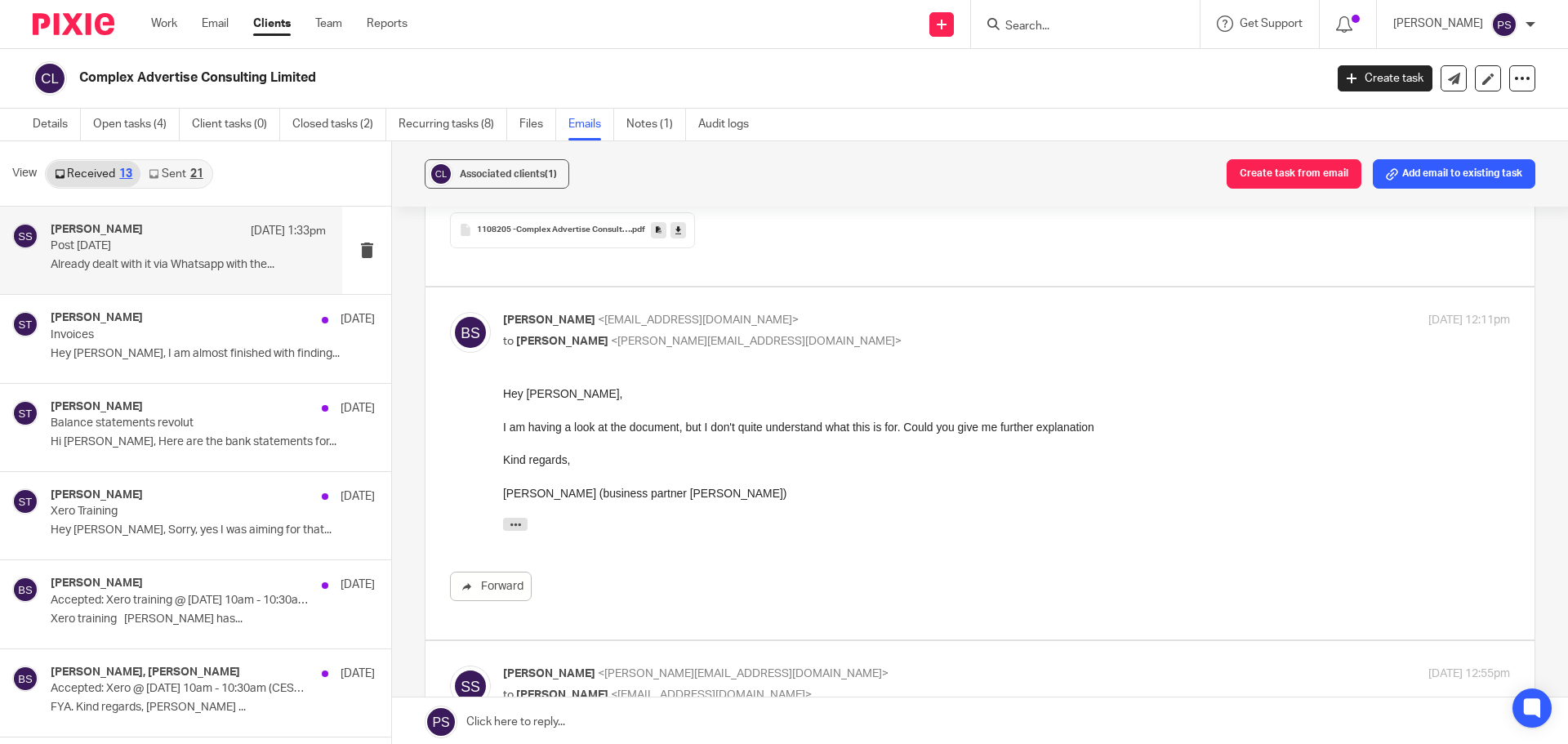
scroll to position [0, 0]
click at [1054, 527] on div "Forward" at bounding box center [980, 493] width 1060 height 216
drag, startPoint x: 1189, startPoint y: 534, endPoint x: 1599, endPoint y: 627, distance: 420.4
click at [1189, 534] on div "On Mon, Aug 11, 2025 at 3:28 PM Sheila Smith < sheila@waiteaccountants.co.uk > …" at bounding box center [1006, 528] width 1007 height 21
click at [1057, 24] on input "Search" at bounding box center [1077, 26] width 147 height 15
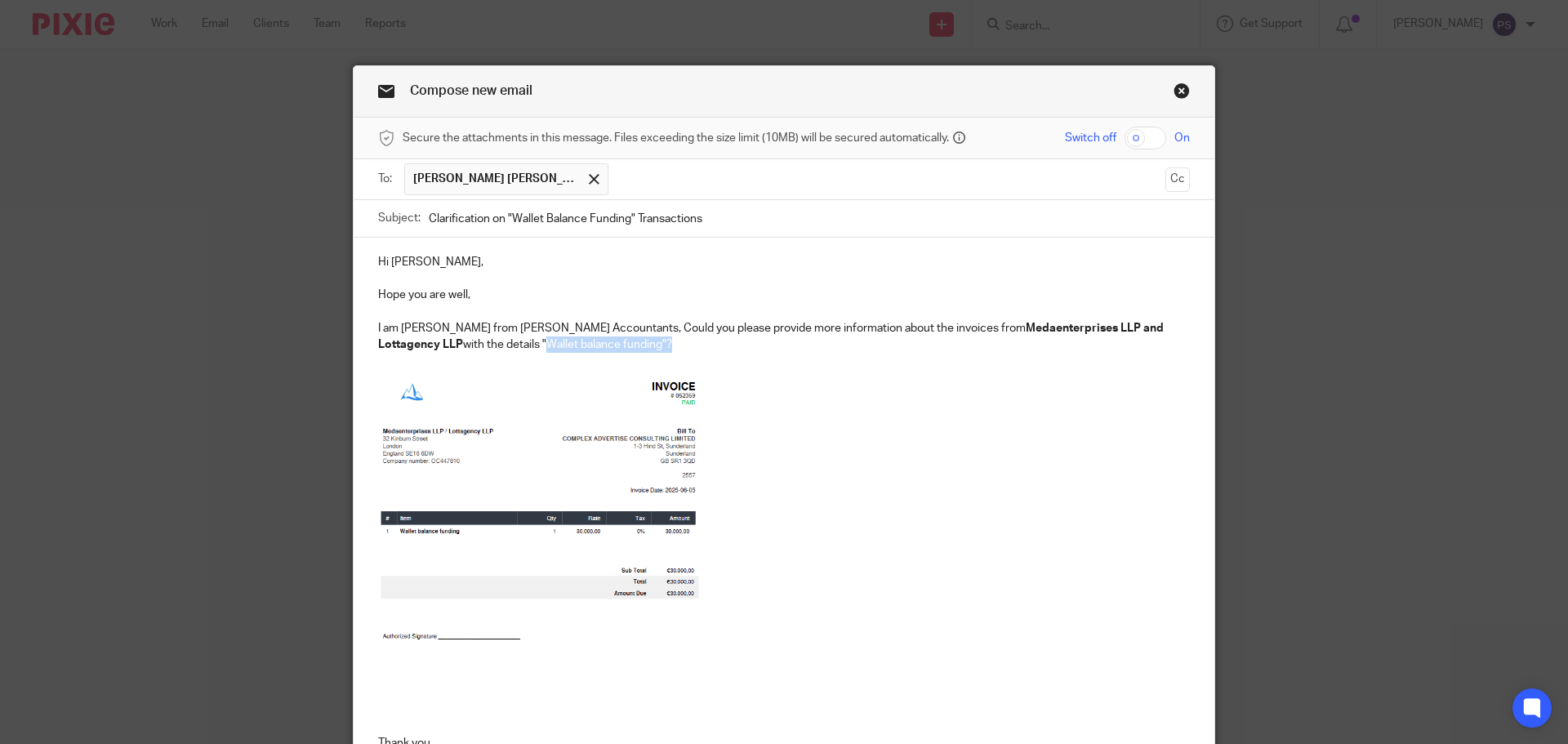
click at [408, 320] on p "I am [PERSON_NAME] from [PERSON_NAME] Accountants, Could you please provide mor…" at bounding box center [784, 337] width 812 height 33
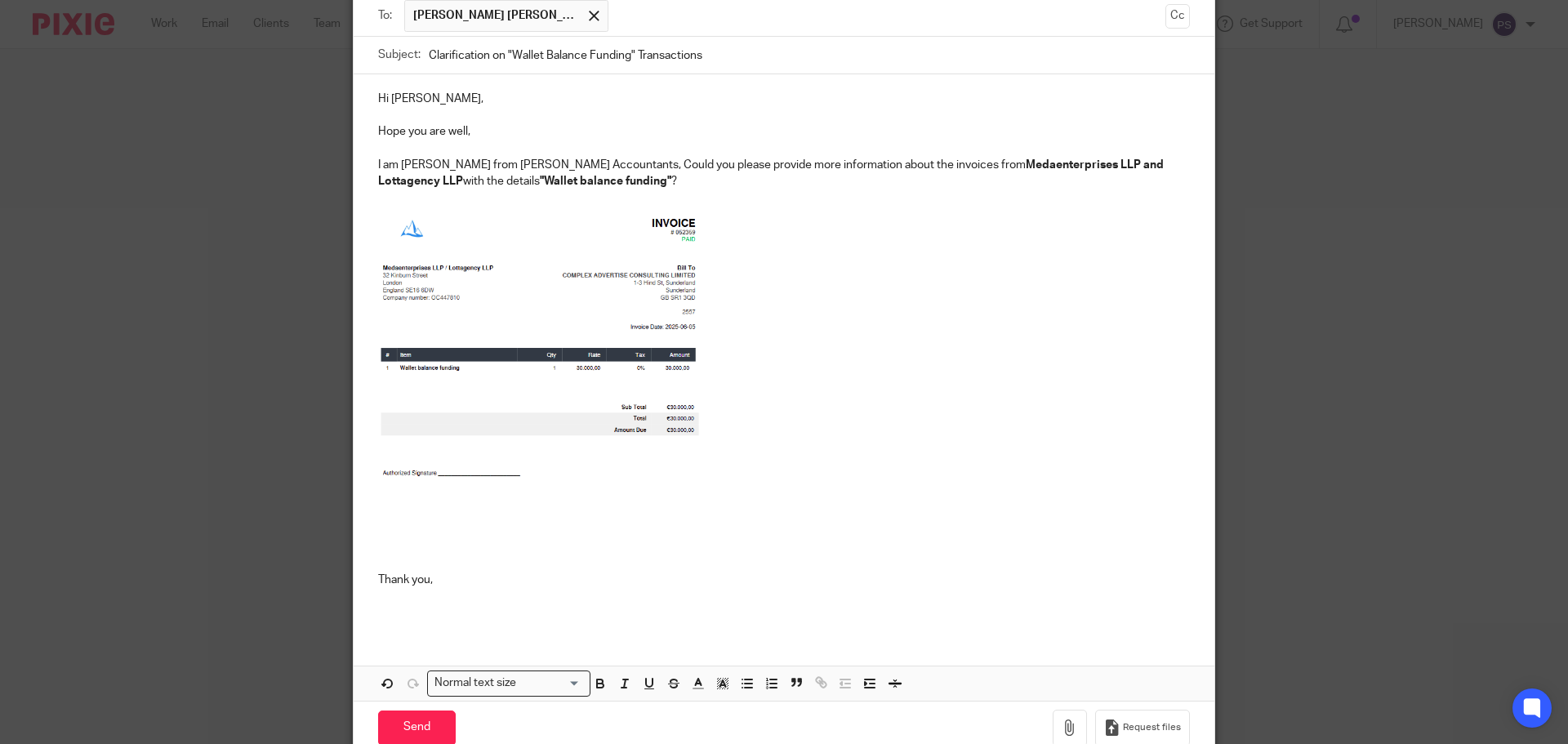
click at [878, 277] on p at bounding box center [784, 373] width 812 height 332
click at [874, 277] on p at bounding box center [784, 373] width 812 height 332
click at [876, 276] on p at bounding box center [784, 373] width 812 height 332
drag, startPoint x: 901, startPoint y: 384, endPoint x: 831, endPoint y: 345, distance: 80.1
click at [900, 384] on p at bounding box center [784, 373] width 812 height 332
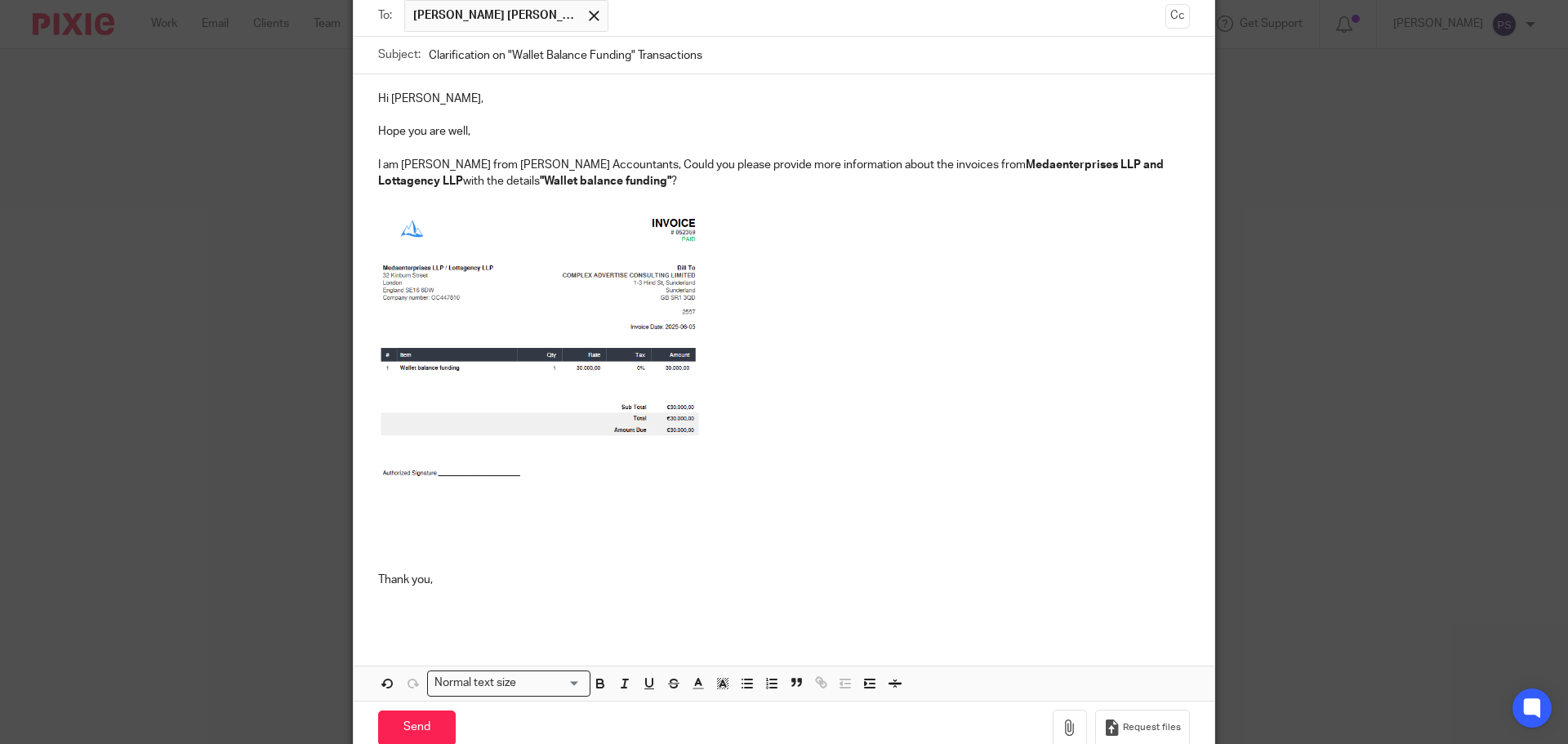
click at [805, 249] on p at bounding box center [784, 373] width 812 height 332
drag, startPoint x: 559, startPoint y: 182, endPoint x: 341, endPoint y: 153, distance: 219.9
click at [341, 153] on div "Compose new email Secure the attachments in this message. Files exceeding the s…" at bounding box center [784, 372] width 1568 height 744
copy div "I am Pauline from Waite Accountants, Could you please provide more information …"
click at [1001, 469] on p at bounding box center [784, 373] width 812 height 332
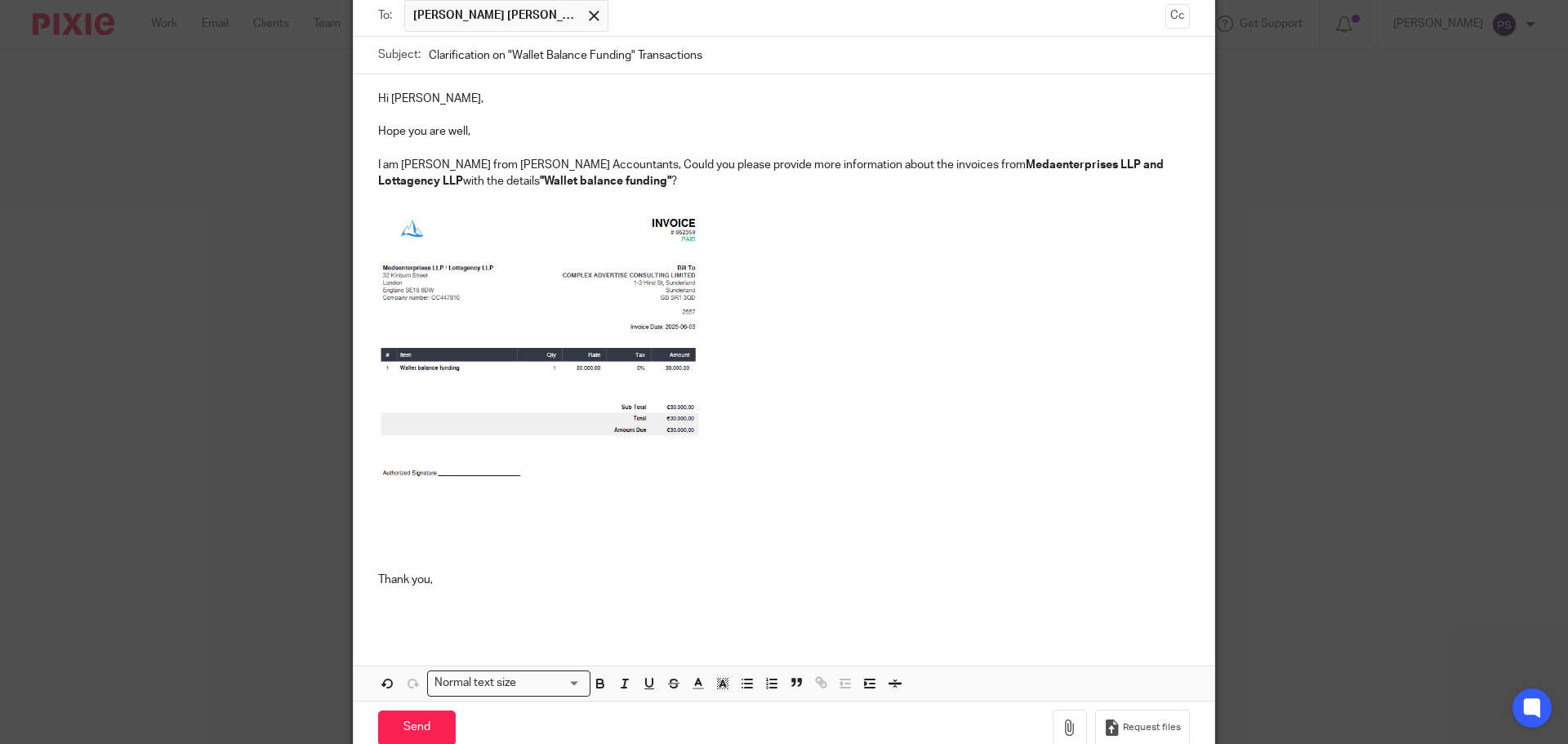
click at [830, 274] on p at bounding box center [784, 373] width 812 height 332
click at [992, 218] on p at bounding box center [784, 373] width 812 height 332
drag, startPoint x: 563, startPoint y: 158, endPoint x: 673, endPoint y: 183, distance: 112.8
click at [673, 183] on p "I am Pauline from Waite Accountants, Could you please provide more information …" at bounding box center [784, 174] width 812 height 33
paste div
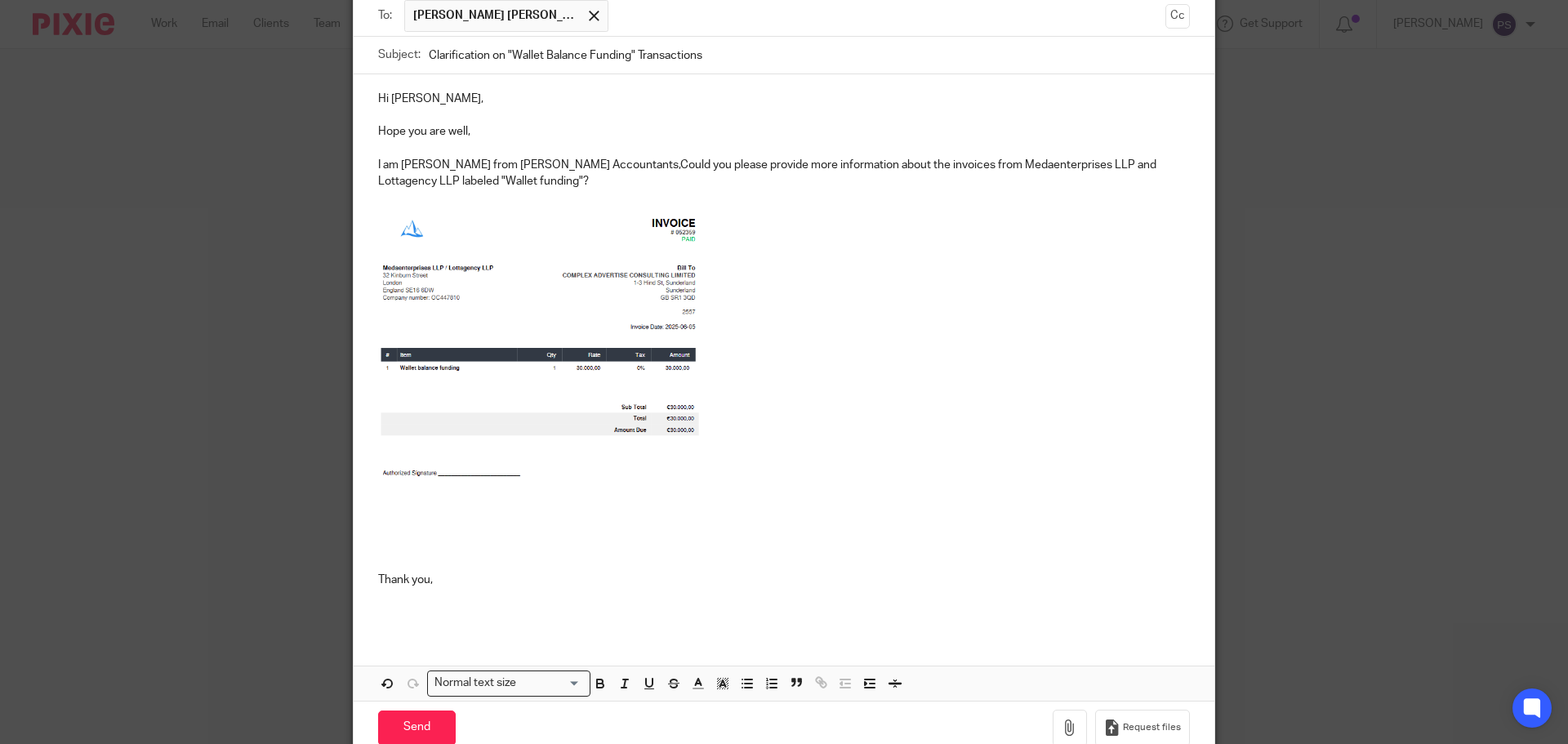
click at [1164, 165] on p "I am Pauline from Waite Accountants,Could you please provide more information a…" at bounding box center [784, 174] width 812 height 33
drag, startPoint x: 516, startPoint y: 183, endPoint x: 433, endPoint y: 180, distance: 83.1
click at [433, 180] on p "I am Pauline from Waite Accountants,Could you please provide more information a…" at bounding box center [784, 174] width 812 height 33
drag, startPoint x: 1029, startPoint y: 192, endPoint x: 1086, endPoint y: 171, distance: 60.7
click at [1030, 193] on p at bounding box center [784, 198] width 812 height 17
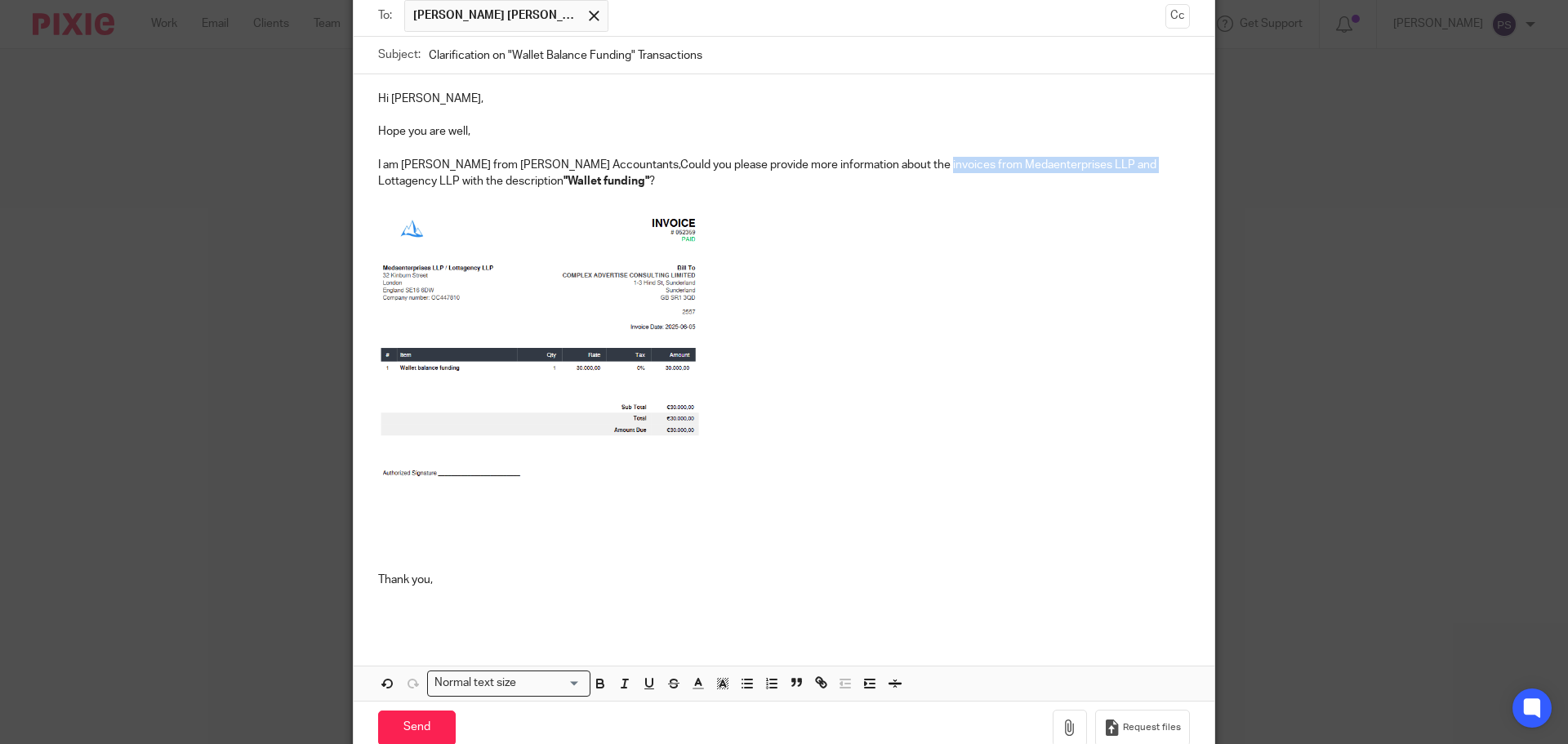
drag, startPoint x: 1019, startPoint y: 166, endPoint x: 909, endPoint y: 167, distance: 110.0
click at [909, 167] on p "I am Pauline from Waite Accountants,Could you please provide more information a…" at bounding box center [784, 174] width 812 height 33
click at [964, 307] on p at bounding box center [784, 373] width 812 height 332
click at [561, 165] on p "I am Pauline from Waite Accountants,Could you please provide more information a…" at bounding box center [784, 174] width 812 height 33
drag, startPoint x: 990, startPoint y: 437, endPoint x: 809, endPoint y: 295, distance: 230.1
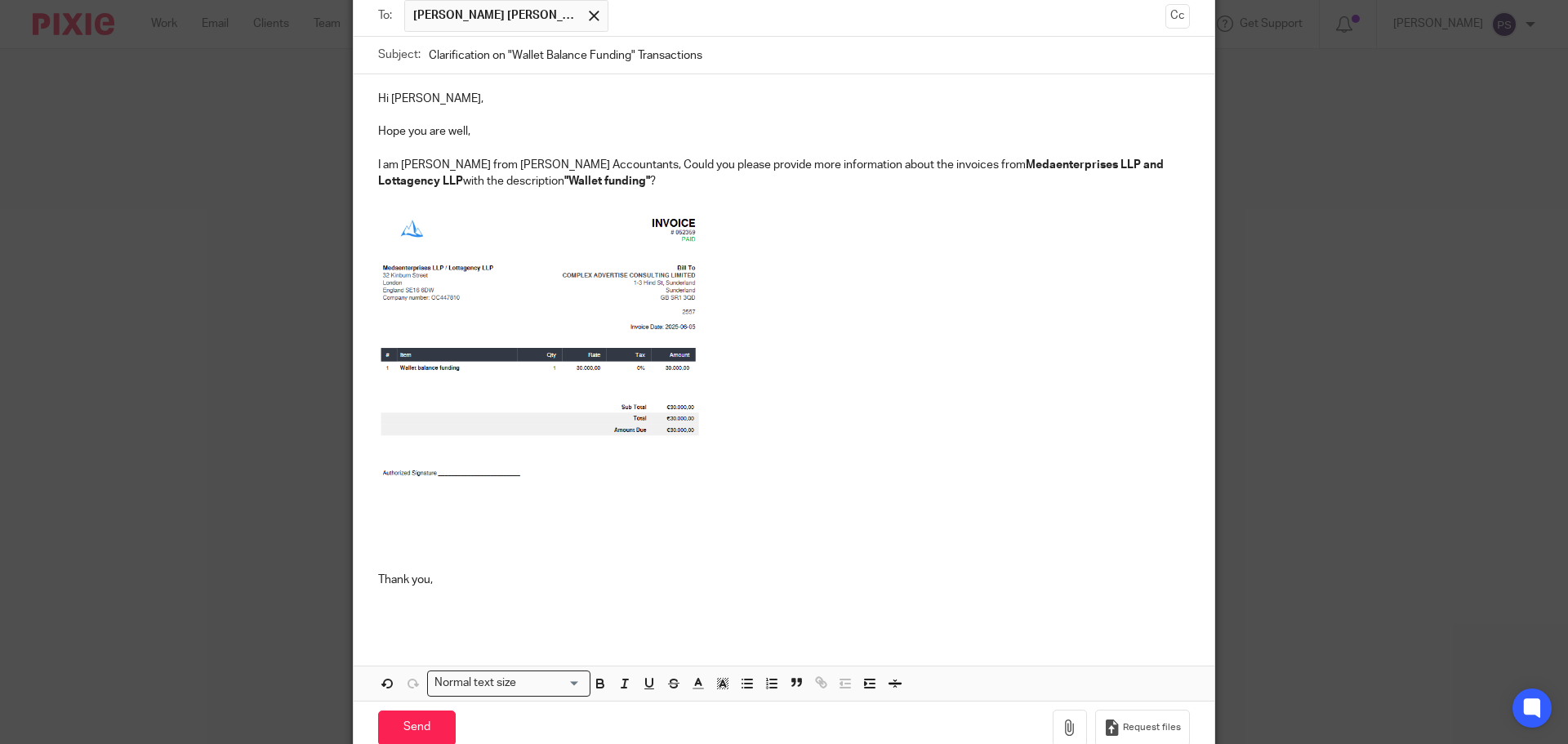
click at [990, 437] on p at bounding box center [784, 373] width 812 height 332
click at [725, 52] on input "Clarification on "Wallet Balance Funding" Transactions" at bounding box center [809, 55] width 761 height 37
click at [1012, 472] on p at bounding box center [784, 373] width 812 height 332
click at [1069, 478] on p at bounding box center [784, 373] width 812 height 332
click at [975, 431] on p at bounding box center [784, 373] width 812 height 332
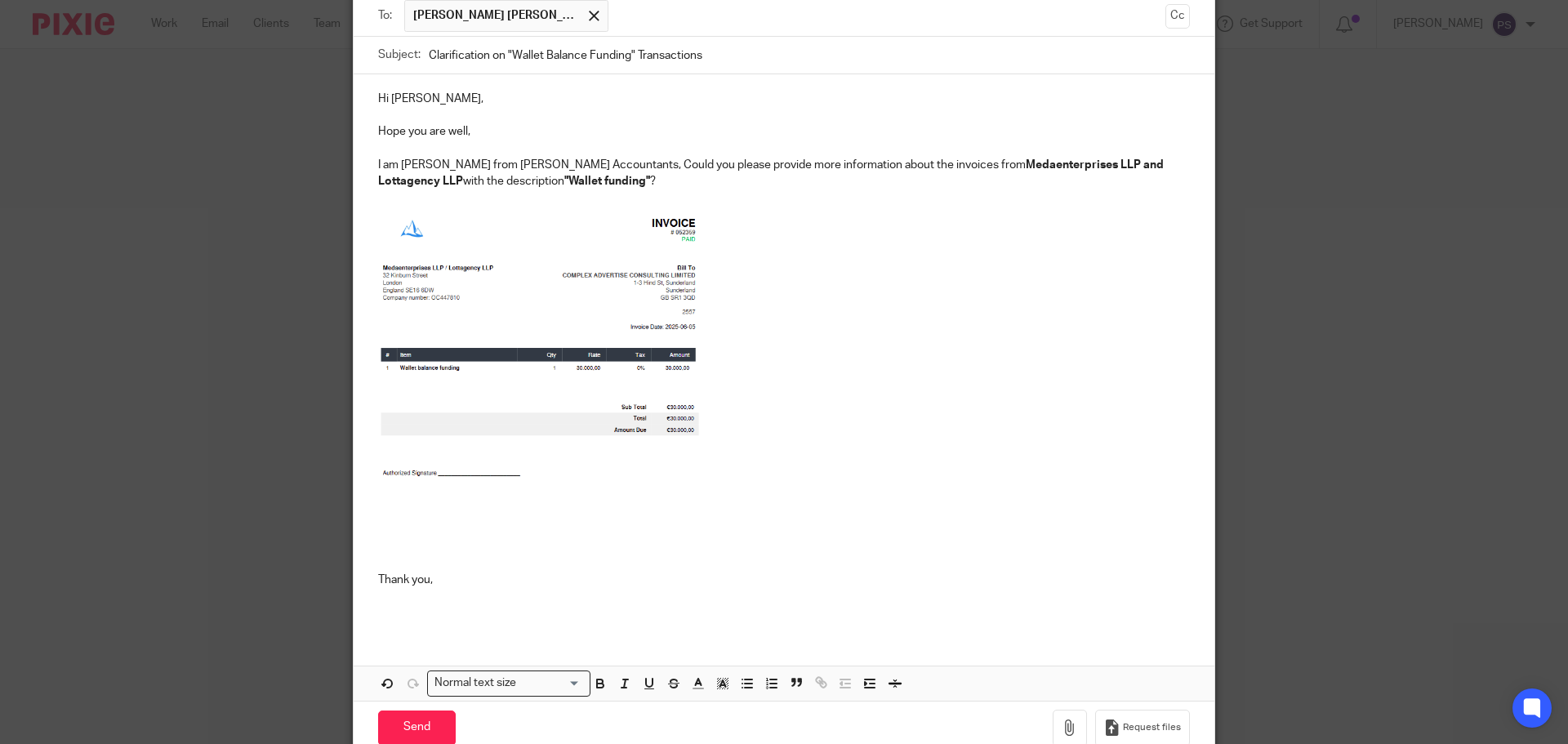
drag, startPoint x: 421, startPoint y: 731, endPoint x: 456, endPoint y: 583, distance: 152.1
click at [456, 583] on form "Secure the attachments in this message. Files exceeding the size limit (10MB) w…" at bounding box center [784, 355] width 860 height 800
click at [456, 583] on p "Thank you," at bounding box center [784, 579] width 812 height 17
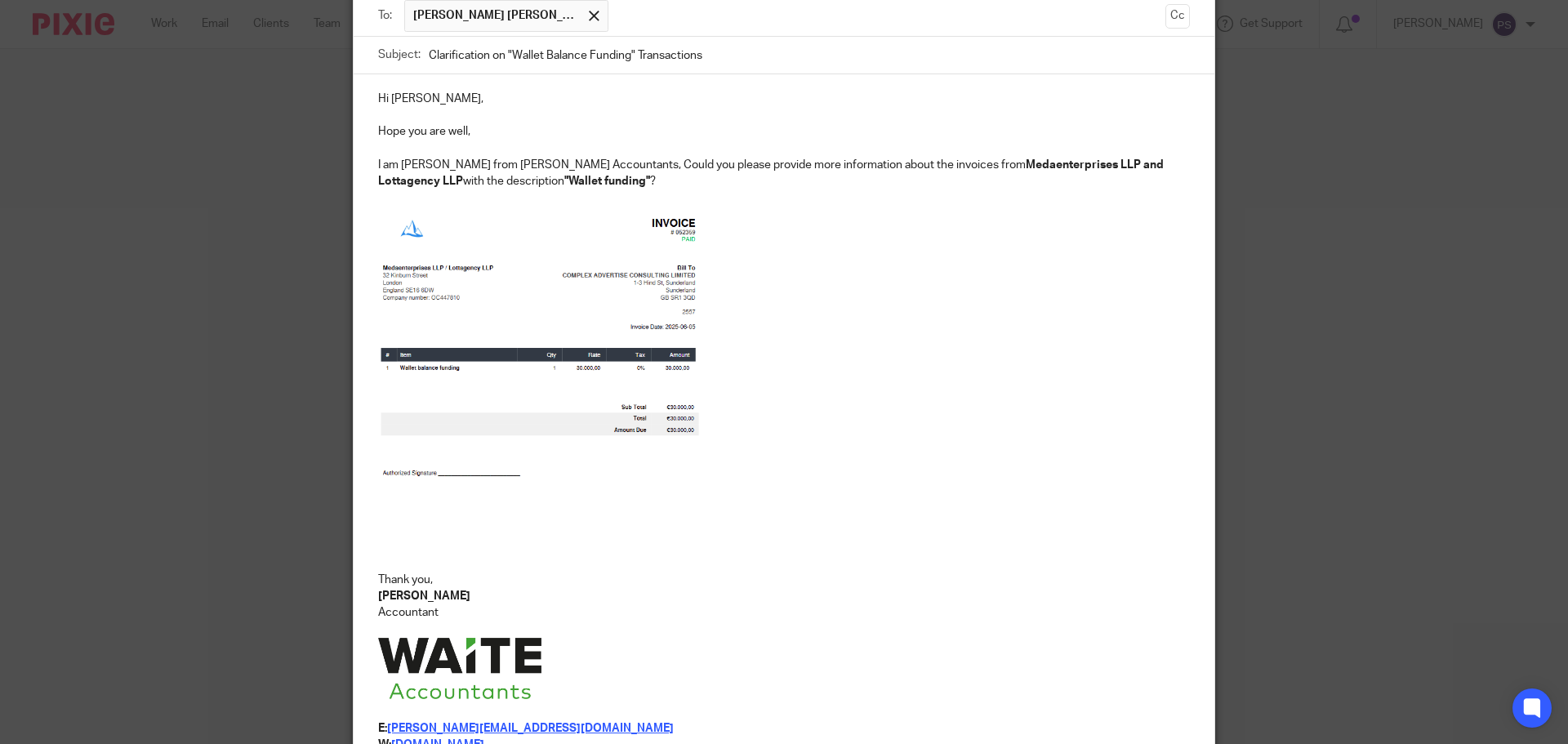
scroll to position [191, 0]
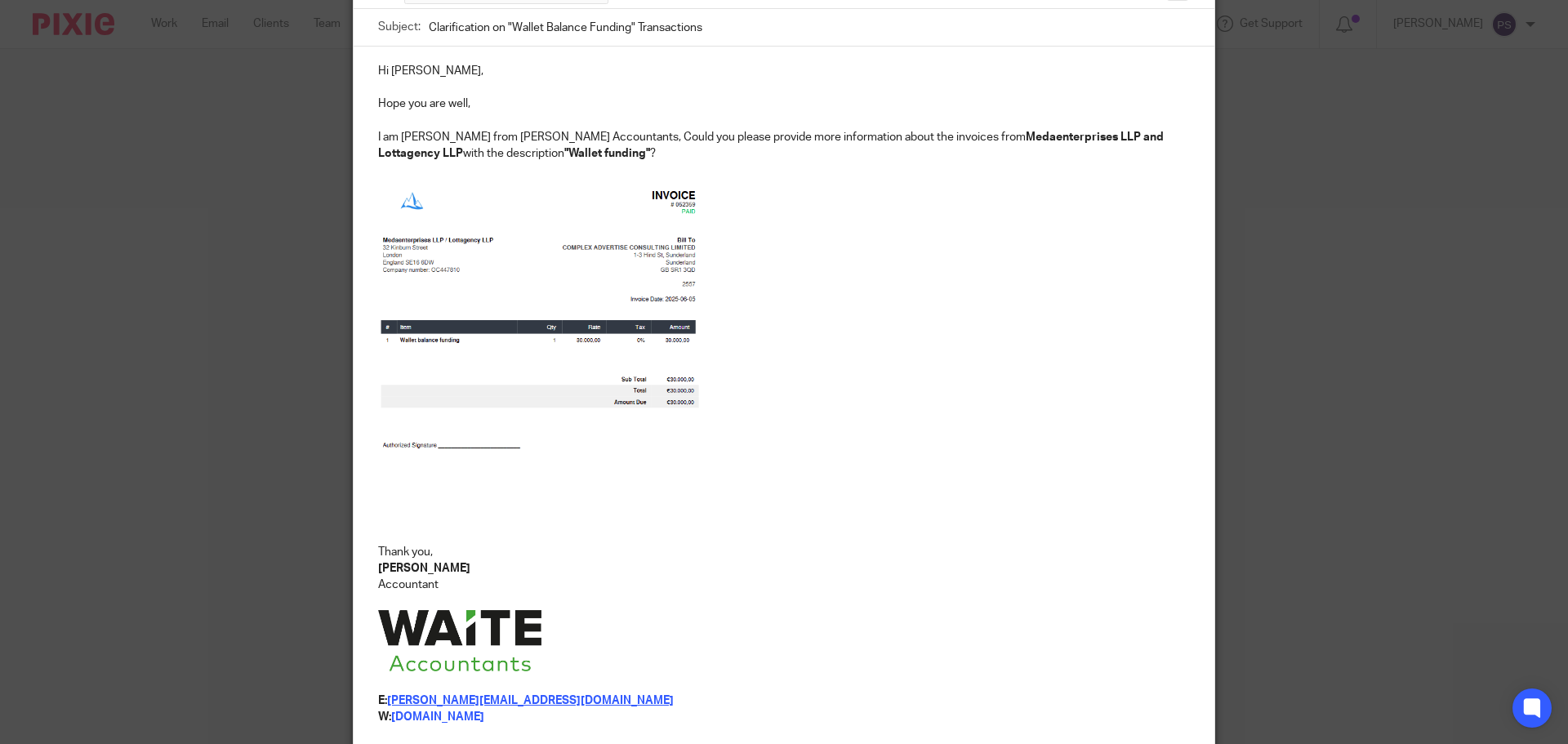
click at [545, 599] on p at bounding box center [784, 601] width 812 height 17
click at [791, 396] on p at bounding box center [784, 345] width 812 height 332
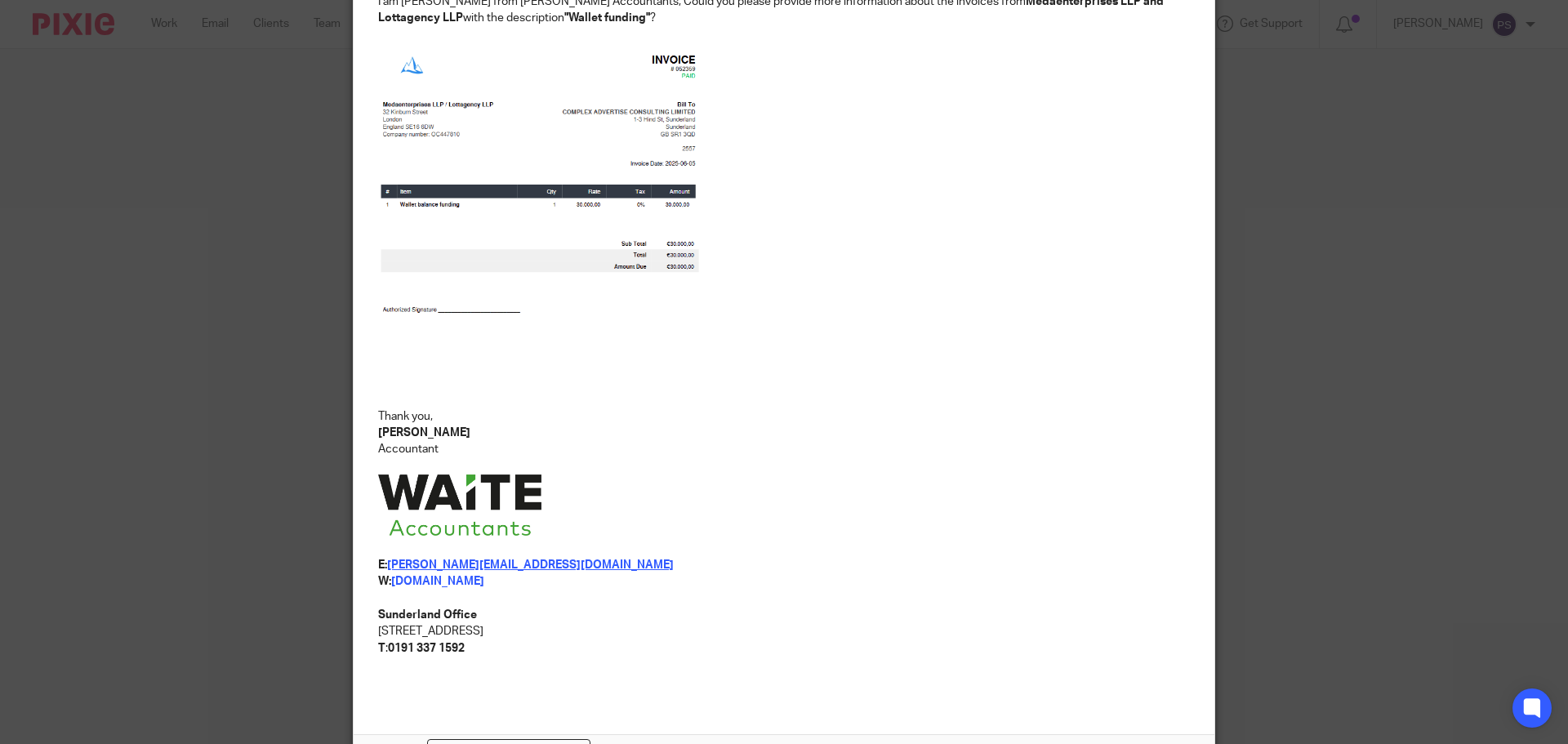
scroll to position [472, 0]
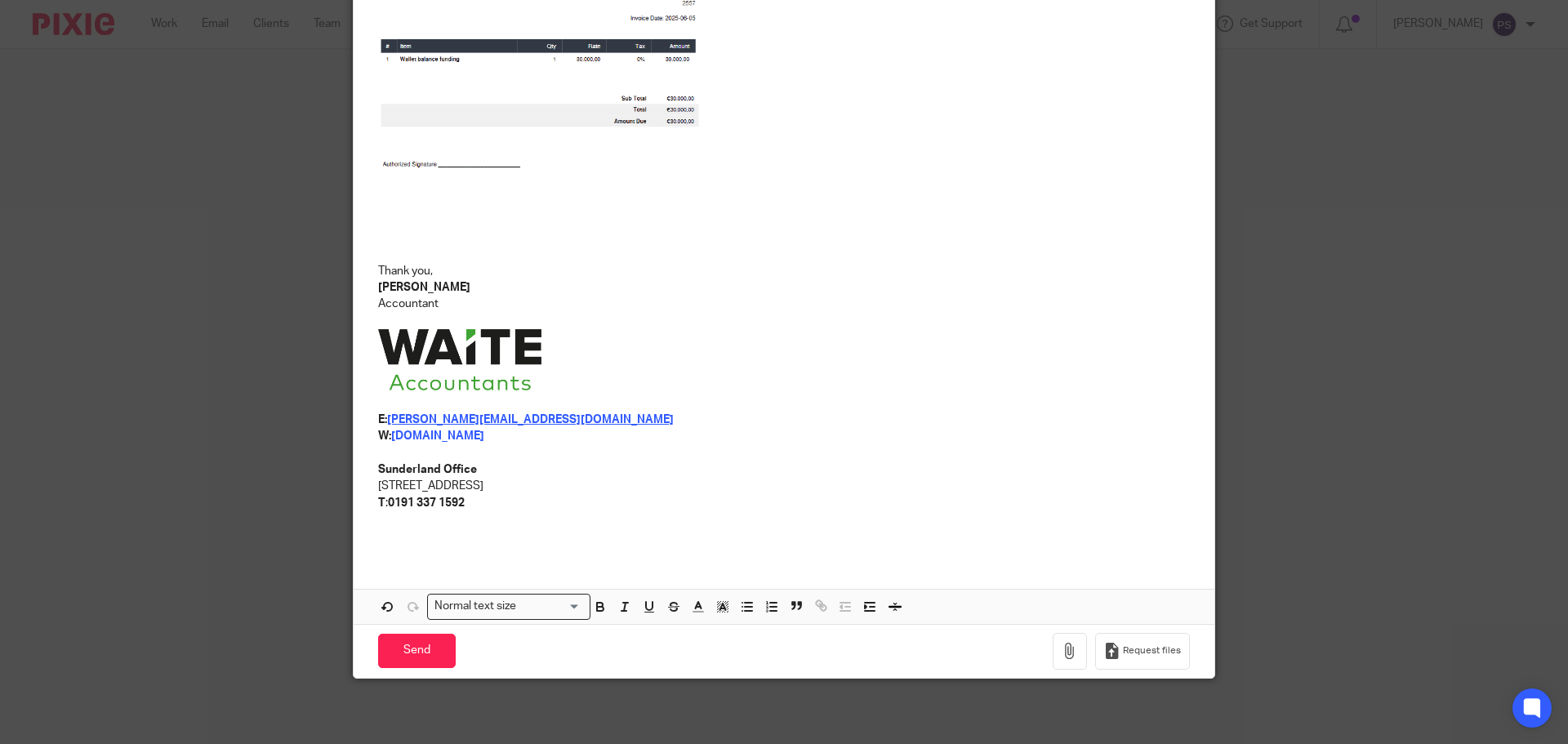
drag, startPoint x: 410, startPoint y: 646, endPoint x: 657, endPoint y: 432, distance: 326.8
click at [657, 432] on form "Secure the attachments in this message. Files exceeding the size limit (10MB) w…" at bounding box center [784, 162] width 860 height 1032
click at [424, 664] on input "Send" at bounding box center [417, 651] width 78 height 35
